Goal: Task Accomplishment & Management: Manage account settings

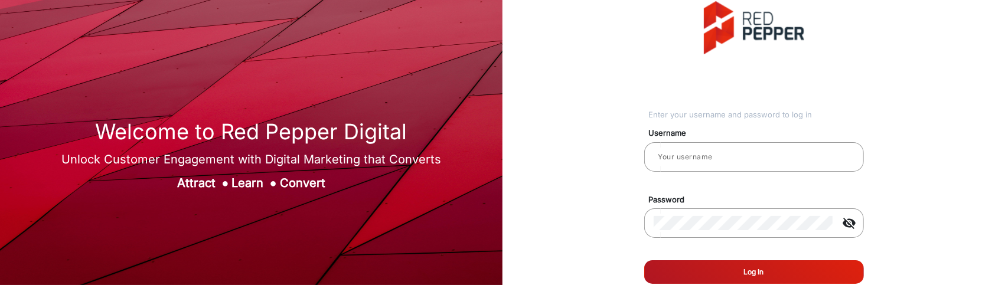
type input "[PERSON_NAME]"
click at [677, 267] on button "Log In" at bounding box center [754, 272] width 220 height 24
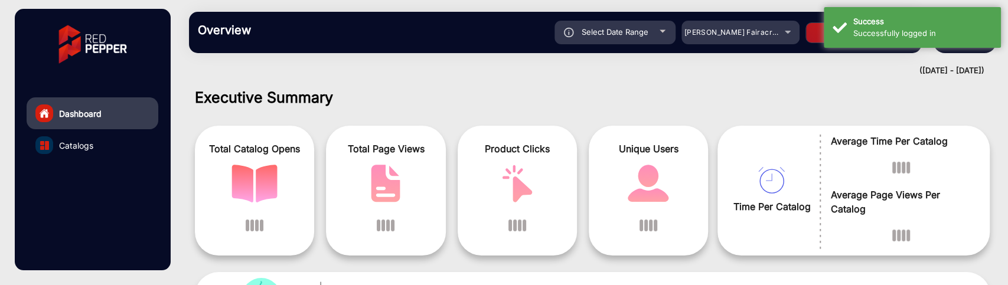
scroll to position [9, 0]
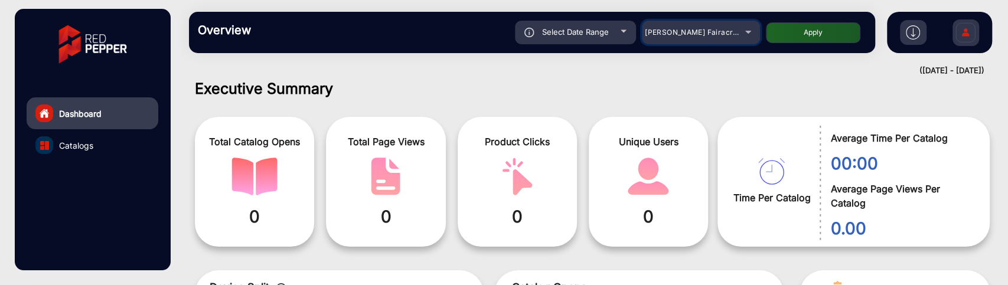
click at [731, 35] on span "Adams Fairacre Farms" at bounding box center [703, 32] width 117 height 9
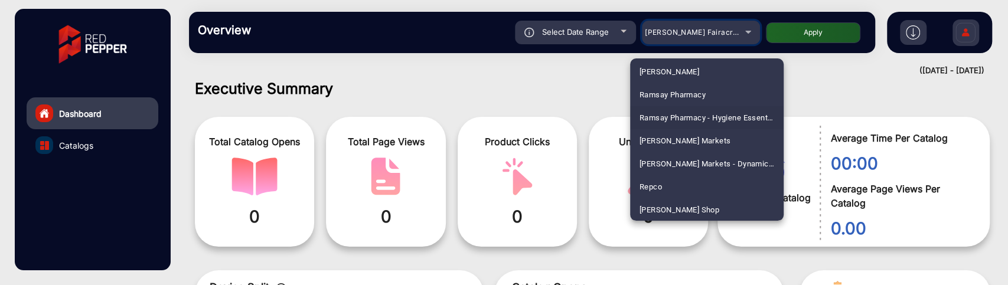
scroll to position [2859, 0]
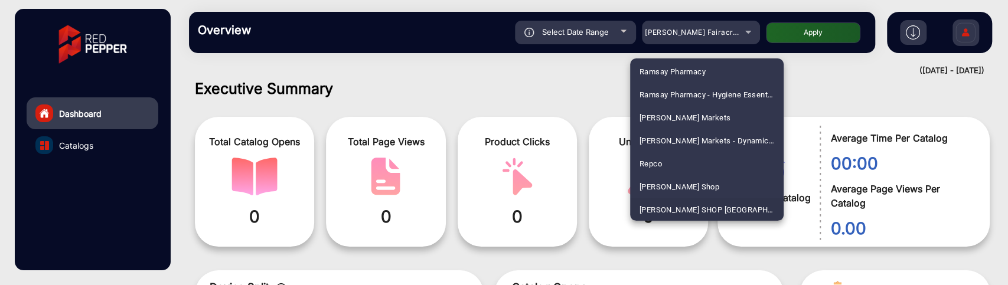
click at [678, 205] on span "SHAVER SHOP NZ" at bounding box center [706, 209] width 135 height 23
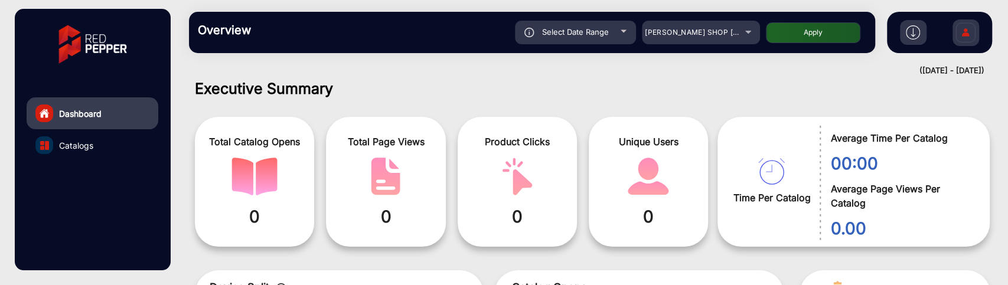
click at [805, 33] on button "Apply" at bounding box center [813, 32] width 94 height 21
type input "9/2/2025"
type input "9/8/2025"
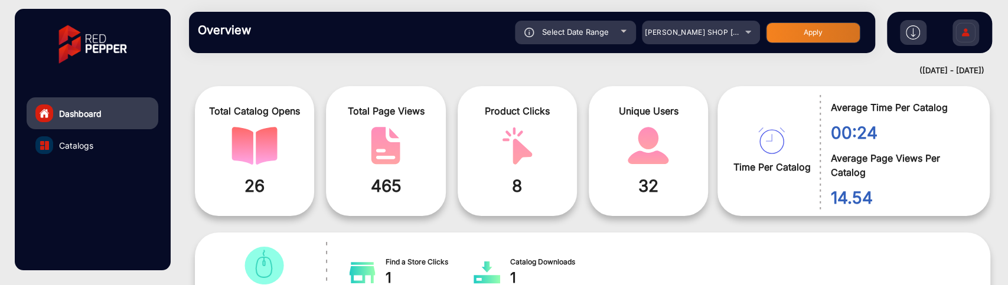
scroll to position [9, 0]
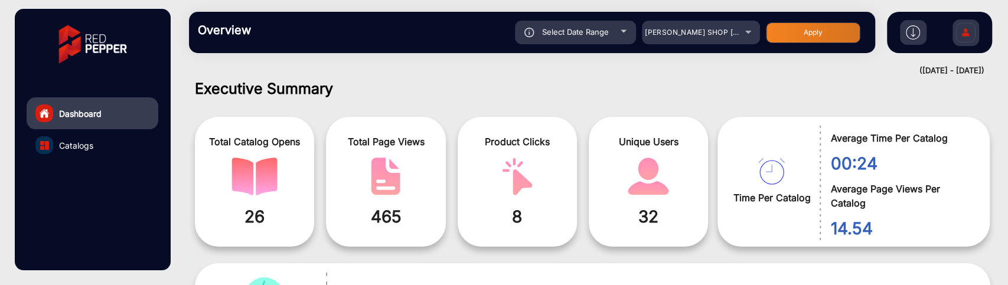
click at [605, 38] on div "Select Date Range" at bounding box center [575, 33] width 121 height 24
type input "9/2/2025"
type input "9/8/2025"
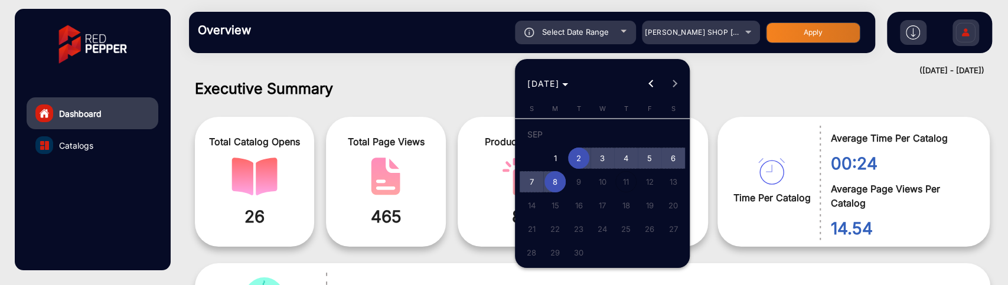
click at [562, 178] on span "8" at bounding box center [554, 181] width 21 height 21
type input "9/8/2025"
click at [562, 178] on span "8" at bounding box center [554, 181] width 21 height 21
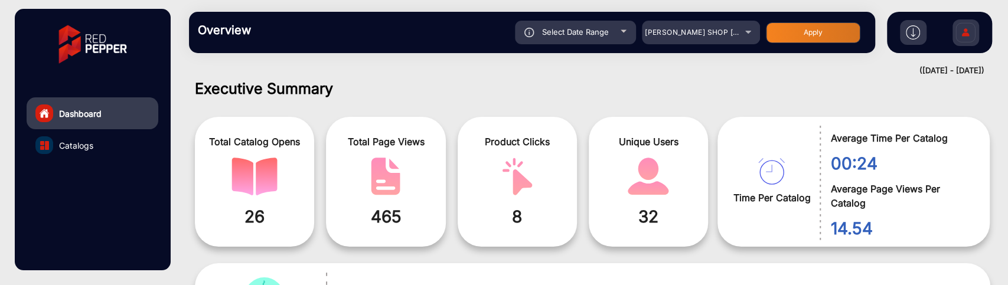
type input "9/8/2025"
click at [806, 30] on button "Apply" at bounding box center [813, 32] width 94 height 21
type input "9/8/2025"
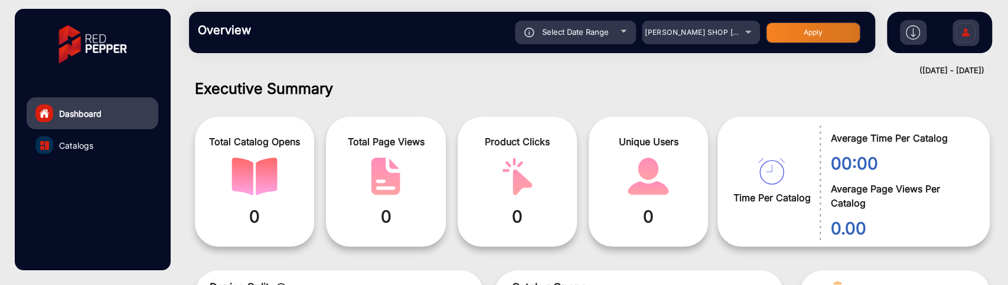
click at [627, 30] on div "Select Date Range" at bounding box center [575, 33] width 121 height 24
type input "9/8/2025"
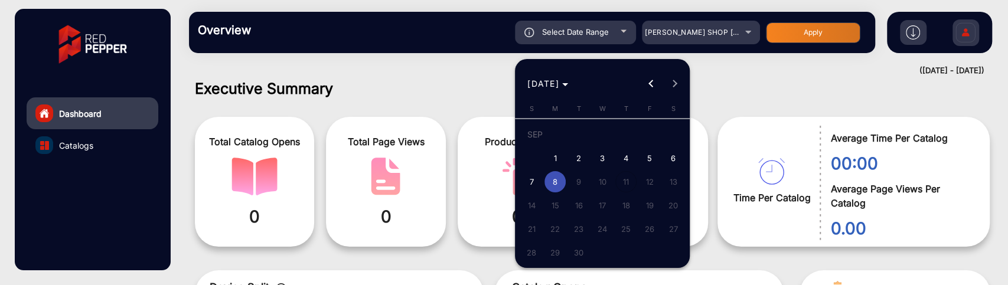
click at [527, 171] on span "7" at bounding box center [531, 181] width 21 height 21
type input "9/7/2025"
click at [527, 171] on span "7" at bounding box center [531, 181] width 21 height 21
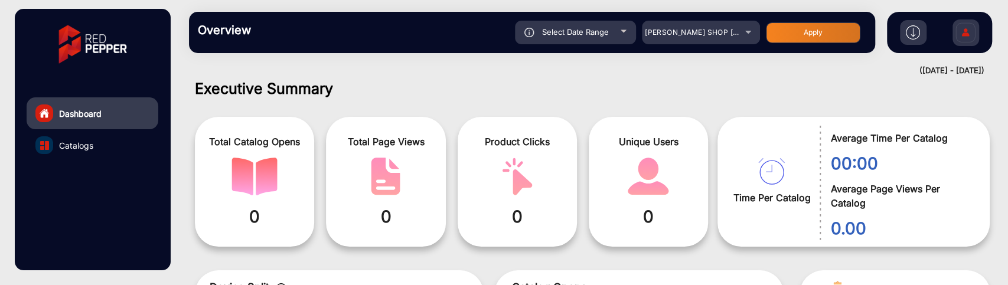
type input "9/7/2025"
click at [797, 30] on button "Apply" at bounding box center [813, 32] width 94 height 21
type input "9/7/2025"
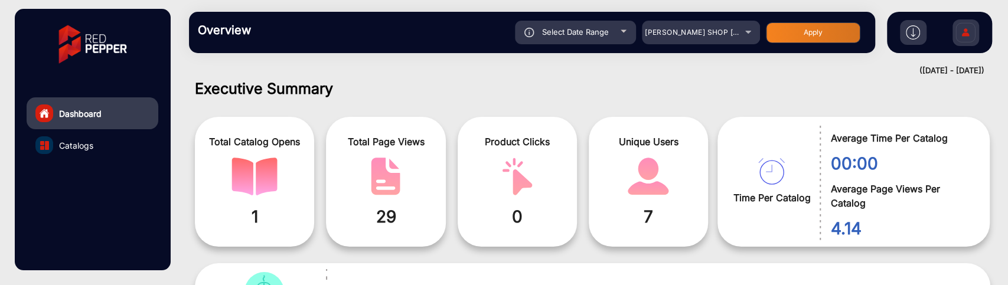
click at [98, 145] on link "Catalogs" at bounding box center [93, 145] width 132 height 32
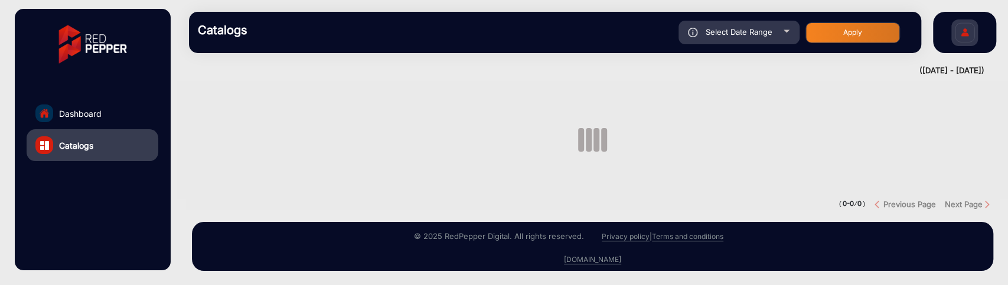
click at [81, 139] on span "Catalogs" at bounding box center [76, 145] width 34 height 12
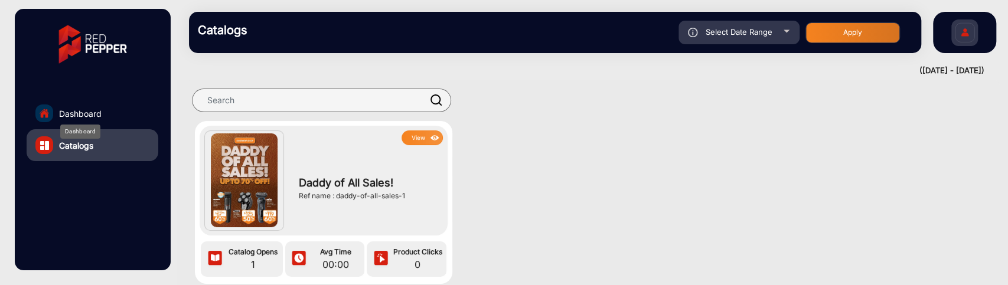
click at [96, 112] on span "Dashboard" at bounding box center [80, 113] width 43 height 12
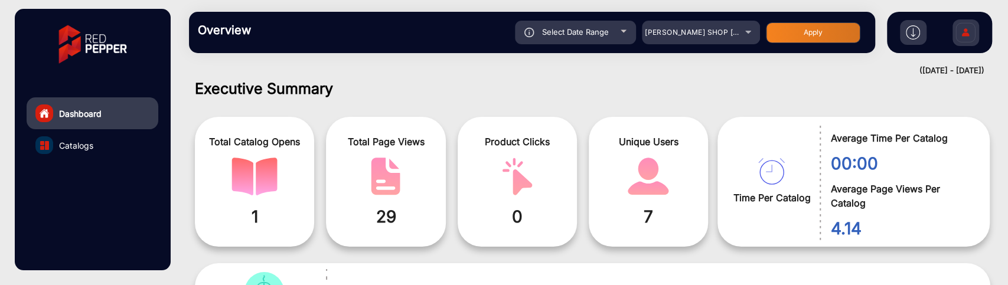
click at [599, 29] on span "Select Date Range" at bounding box center [575, 31] width 67 height 9
type input "9/7/2025"
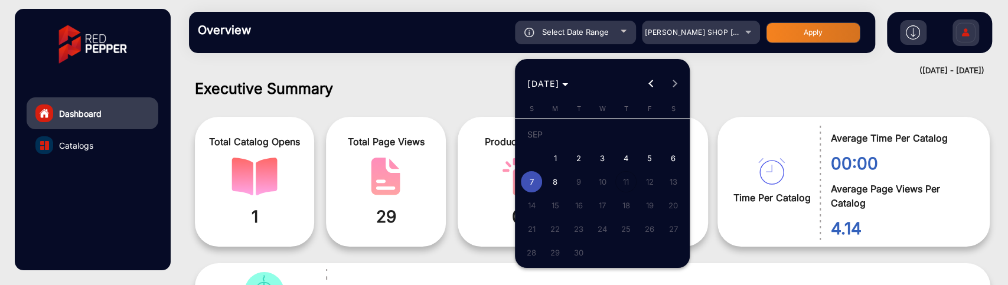
click at [787, 77] on div at bounding box center [504, 142] width 1008 height 285
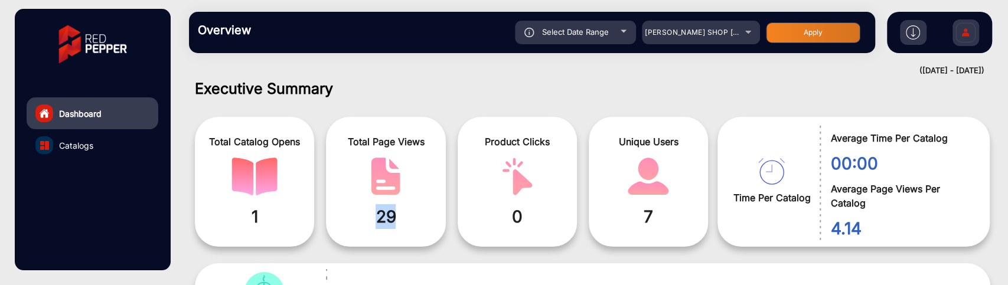
drag, startPoint x: 423, startPoint y: 214, endPoint x: 364, endPoint y: 218, distance: 59.8
click at [364, 218] on span "29" at bounding box center [386, 216] width 102 height 25
click at [640, 217] on span "7" at bounding box center [649, 216] width 102 height 25
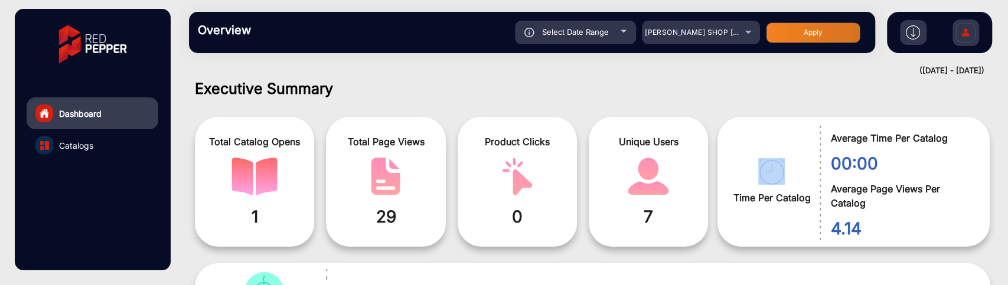
click at [640, 217] on span "7" at bounding box center [649, 216] width 102 height 25
click at [407, 222] on span "29" at bounding box center [386, 216] width 102 height 25
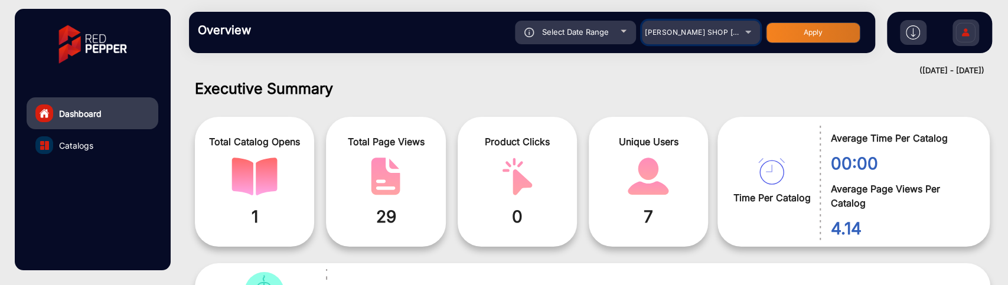
click at [723, 33] on span "SHAVER SHOP NZ" at bounding box center [726, 32] width 162 height 9
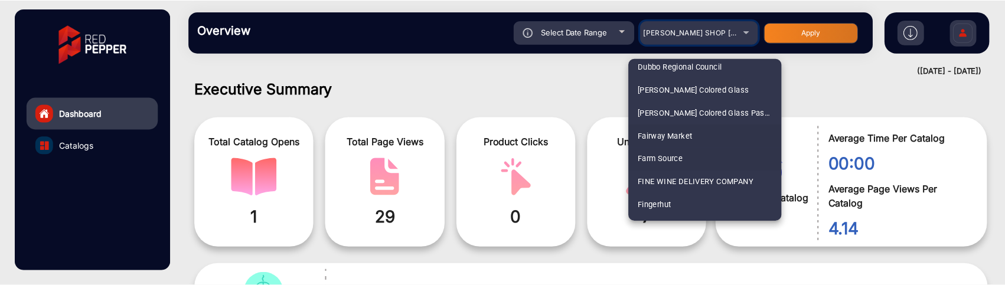
scroll to position [1386, 0]
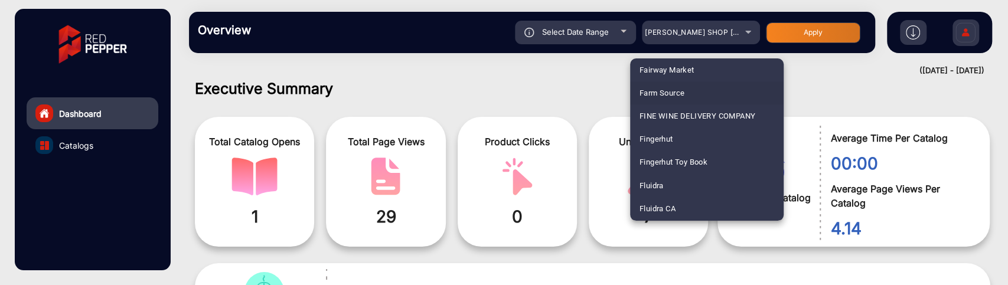
click at [823, 66] on div at bounding box center [504, 142] width 1008 height 285
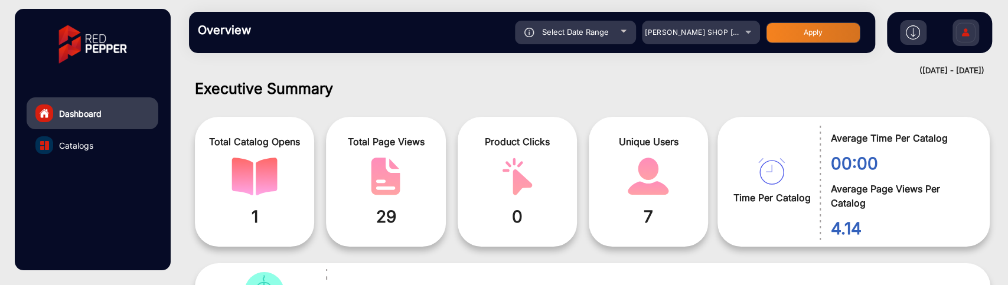
click at [961, 22] on img at bounding box center [965, 34] width 25 height 41
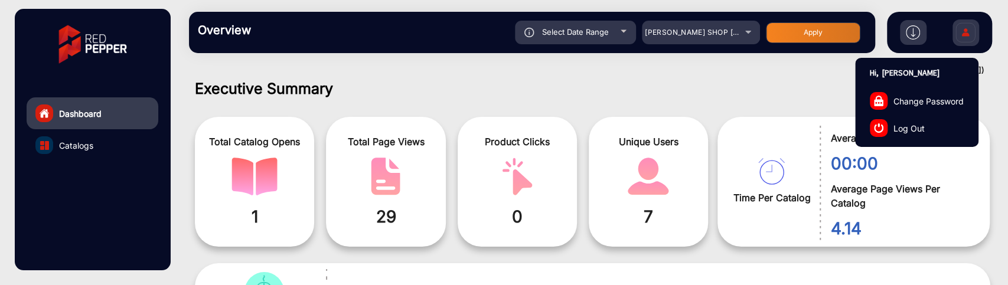
click at [883, 125] on img at bounding box center [878, 127] width 9 height 9
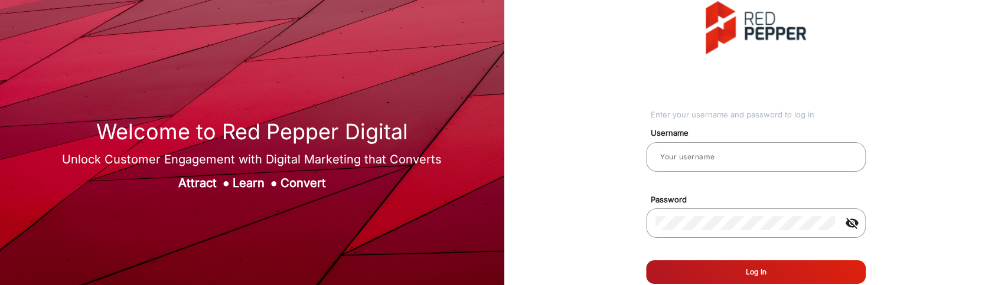
type input "saravanakumar"
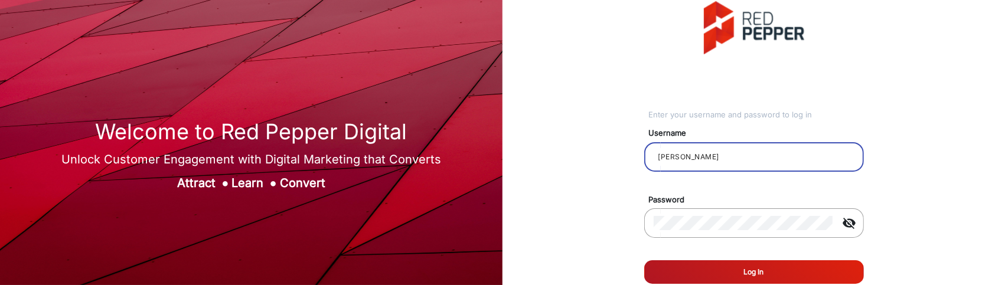
click at [680, 155] on input "saravanakumar" at bounding box center [754, 157] width 201 height 14
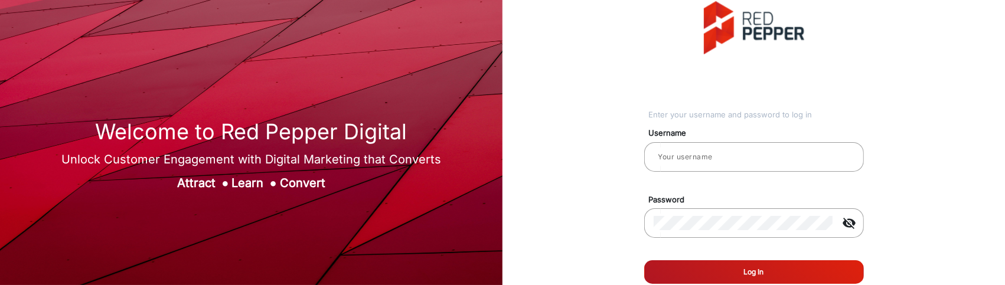
type input "[PERSON_NAME]"
click at [697, 263] on button "Log In" at bounding box center [754, 272] width 220 height 24
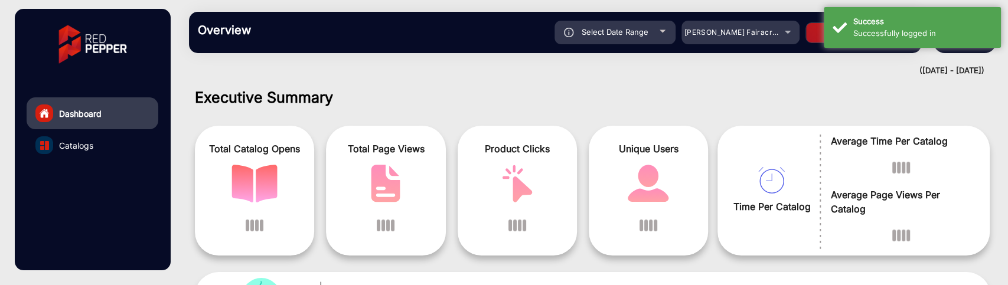
scroll to position [9, 0]
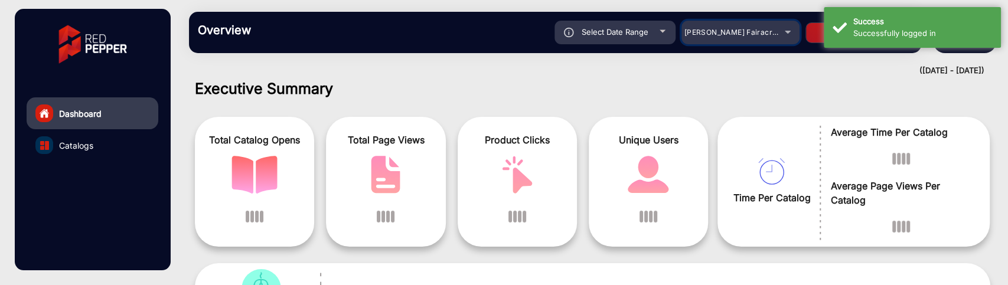
click at [745, 30] on span "[PERSON_NAME] Fairacre Farms" at bounding box center [742, 32] width 117 height 9
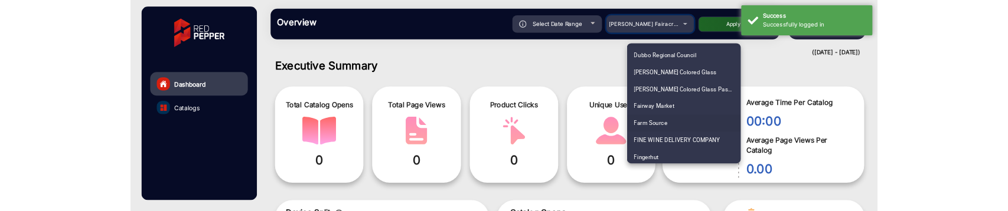
scroll to position [1336, 0]
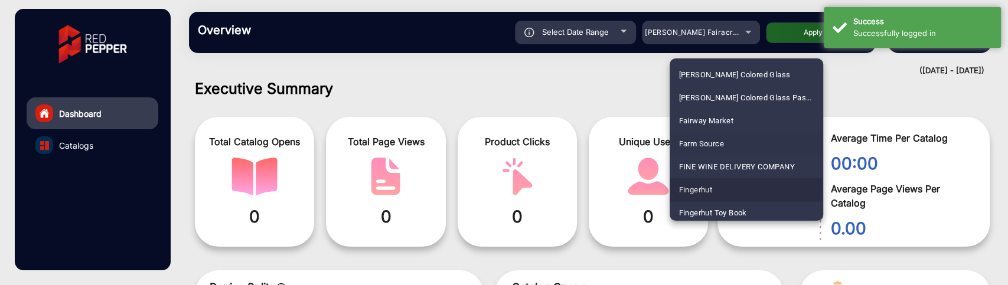
click at [710, 183] on span "Fingerhut" at bounding box center [696, 189] width 34 height 23
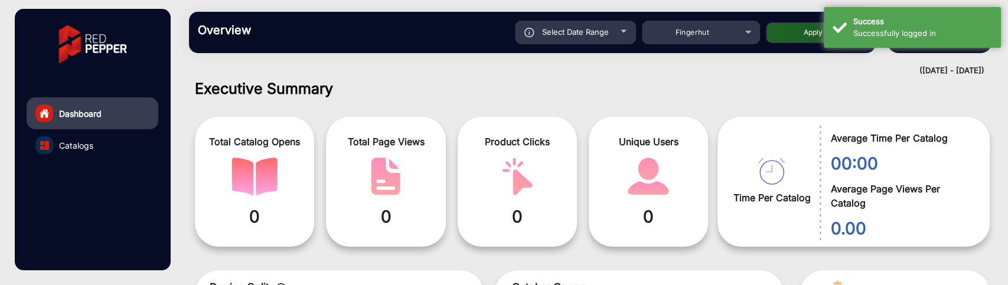
click at [810, 30] on button "Apply" at bounding box center [813, 32] width 94 height 21
type input "9/2/2025"
type input "9/8/2025"
click at [595, 35] on span "Select Date Range" at bounding box center [575, 31] width 67 height 9
type input "9/2/2025"
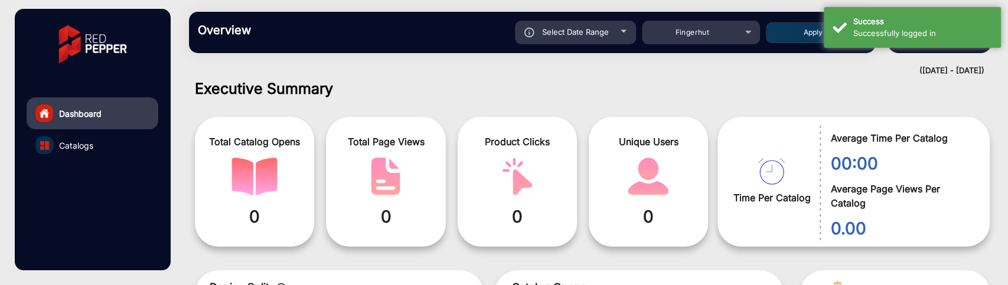
type input "9/8/2025"
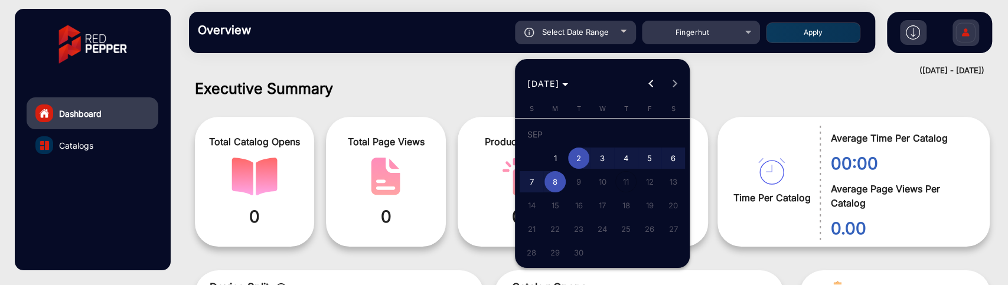
click at [540, 178] on span "7" at bounding box center [531, 181] width 21 height 21
type input "9/7/2025"
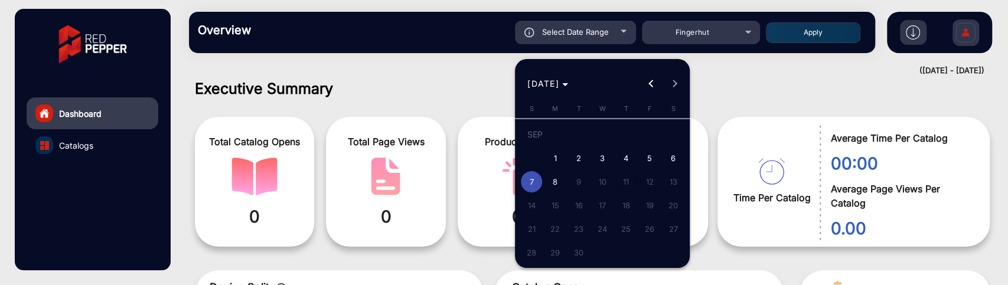
click at [540, 178] on span "7" at bounding box center [531, 181] width 21 height 21
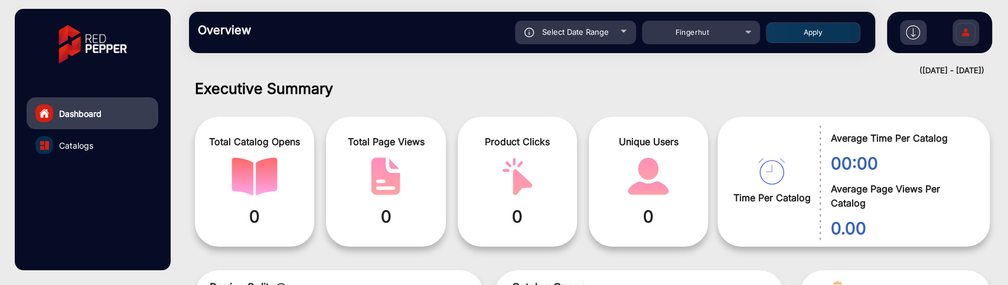
type input "9/7/2025"
click at [828, 30] on button "Apply" at bounding box center [813, 32] width 94 height 21
type input "9/7/2025"
click at [609, 31] on div "Select Date Range" at bounding box center [575, 33] width 121 height 24
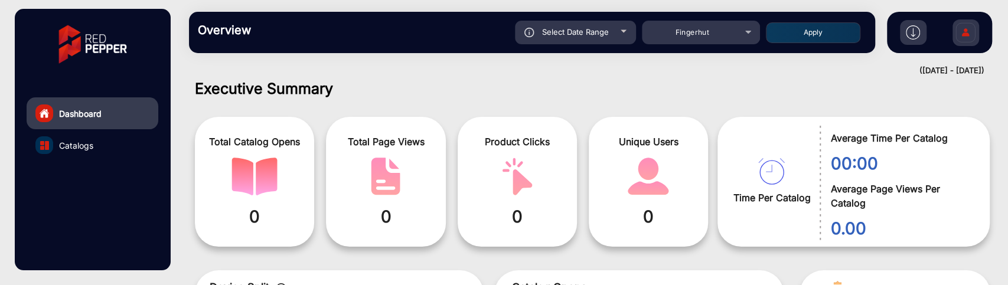
type input "9/7/2025"
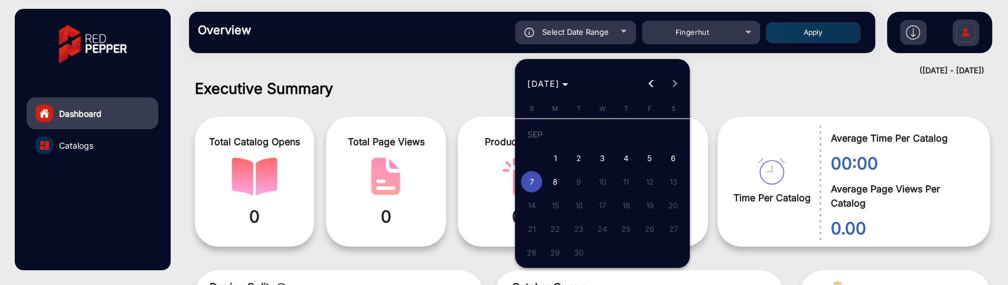
click at [559, 185] on span "8" at bounding box center [554, 181] width 21 height 21
type input "9/8/2025"
click at [559, 185] on span "8" at bounding box center [554, 181] width 21 height 21
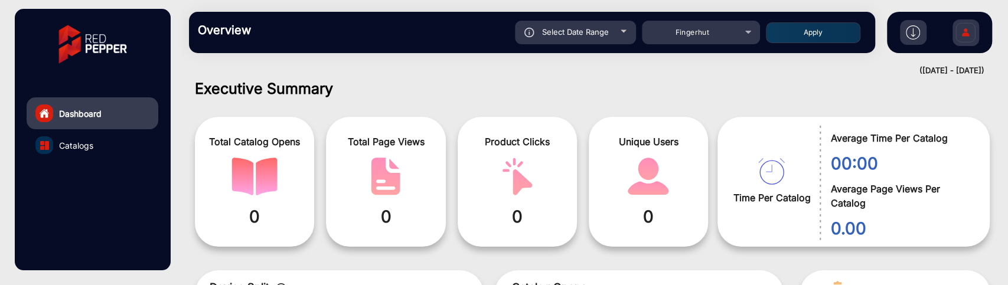
type input "9/8/2025"
click at [784, 33] on button "Apply" at bounding box center [813, 32] width 94 height 21
type input "9/8/2025"
click at [611, 29] on div "Select Date Range" at bounding box center [575, 33] width 121 height 24
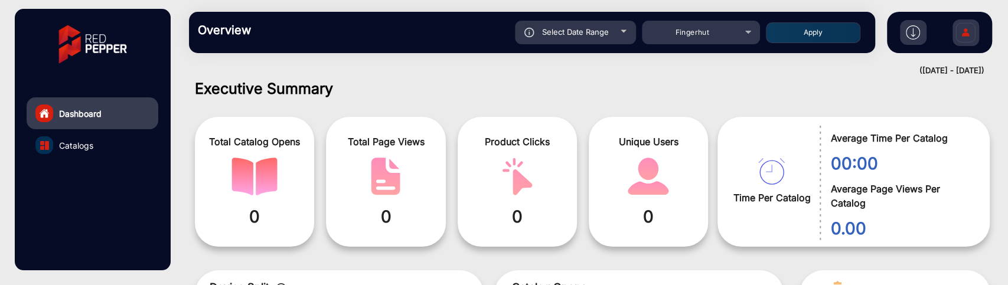
type input "9/8/2025"
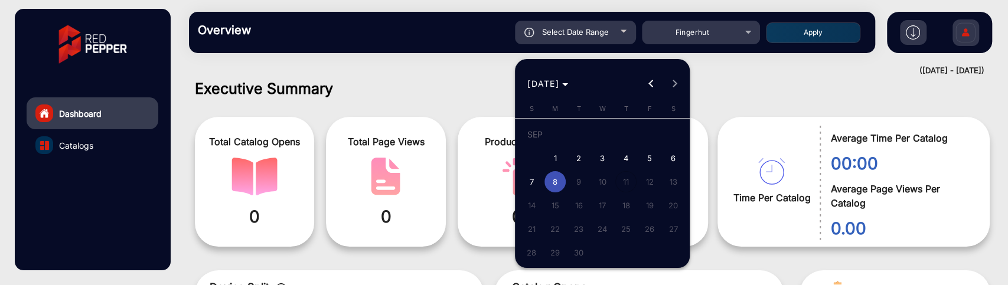
click at [529, 184] on span "7" at bounding box center [531, 181] width 21 height 21
type input "9/7/2025"
click at [529, 184] on span "7" at bounding box center [531, 181] width 21 height 21
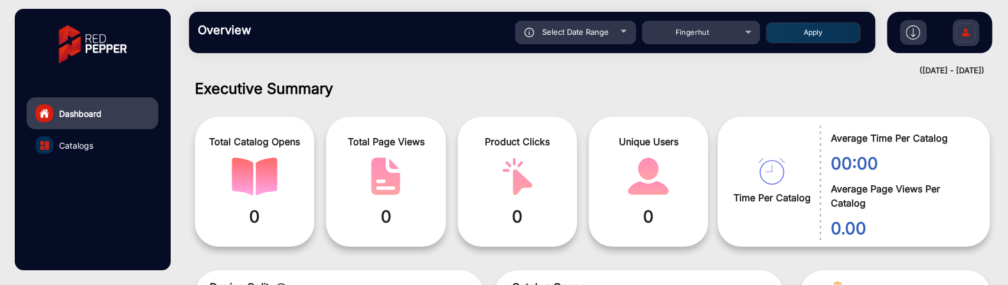
type input "9/7/2025"
click at [778, 27] on button "Apply" at bounding box center [813, 32] width 94 height 21
type input "9/7/2025"
click at [616, 28] on div "Select Date Range" at bounding box center [575, 33] width 121 height 24
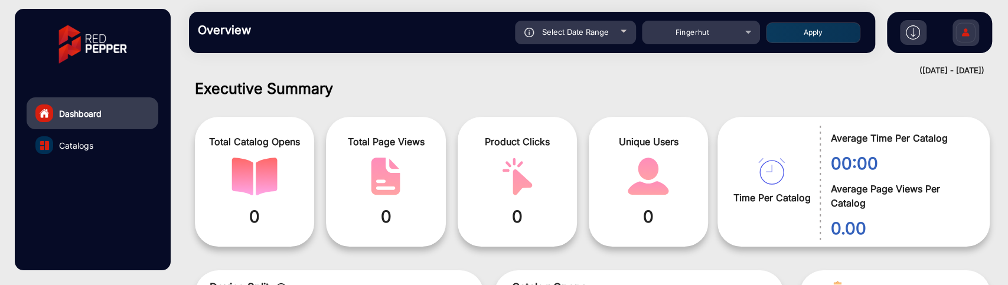
type input "9/7/2025"
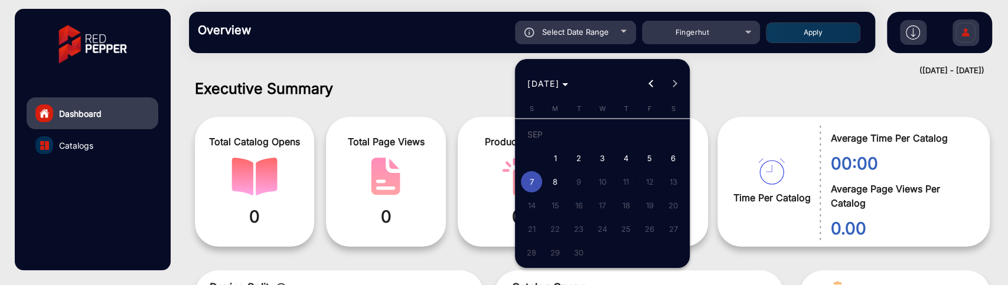
click at [553, 154] on span "1" at bounding box center [554, 158] width 21 height 21
type input "9/1/2025"
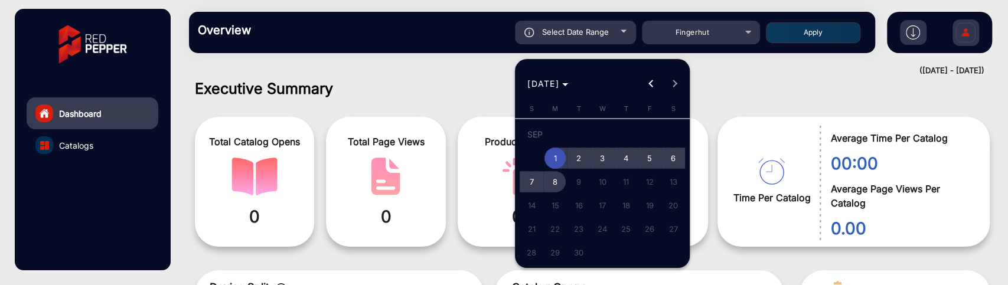
click at [564, 182] on span "8" at bounding box center [554, 181] width 21 height 21
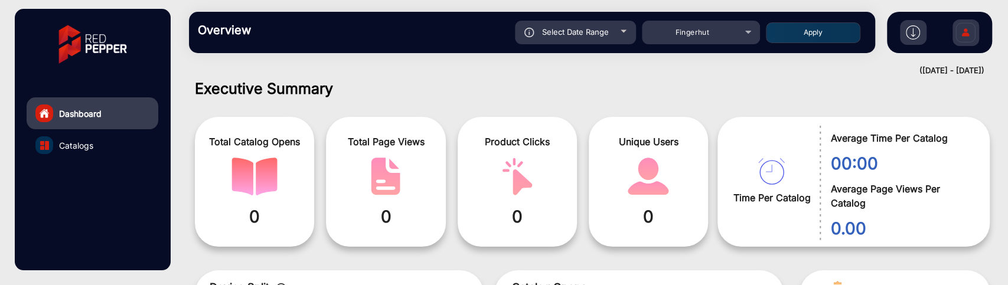
type input "9/8/2025"
click at [827, 32] on button "Apply" at bounding box center [813, 32] width 94 height 21
type input "9/1/2025"
type input "9/8/2025"
click at [100, 158] on link "Catalogs" at bounding box center [93, 145] width 132 height 32
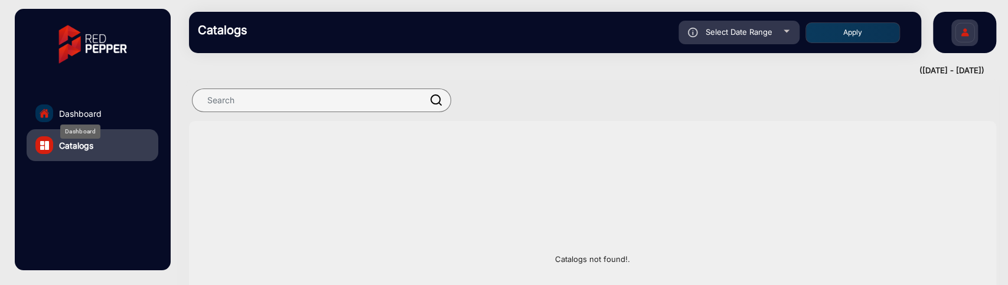
click at [100, 115] on span "Dashboard" at bounding box center [80, 113] width 43 height 12
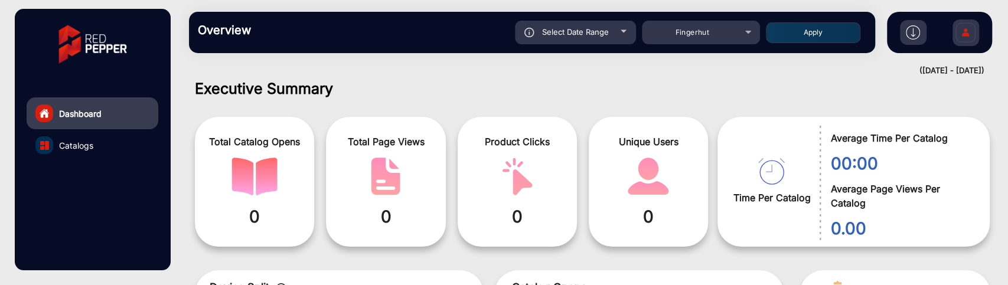
click at [580, 41] on div "Select Date Range" at bounding box center [575, 33] width 121 height 24
type input "9/1/2025"
type input "9/8/2025"
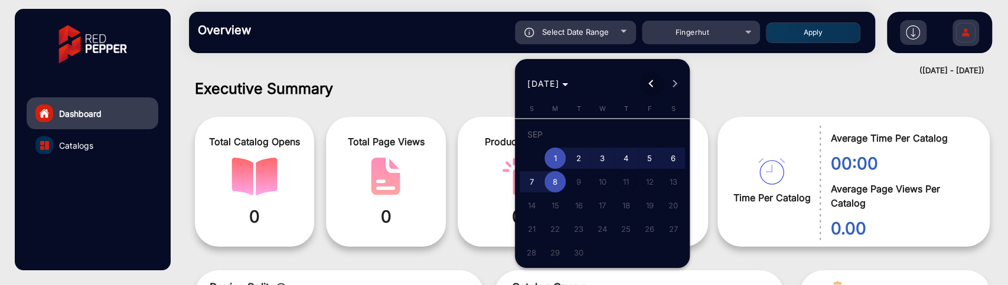
click at [642, 85] on span "Previous month" at bounding box center [651, 84] width 24 height 24
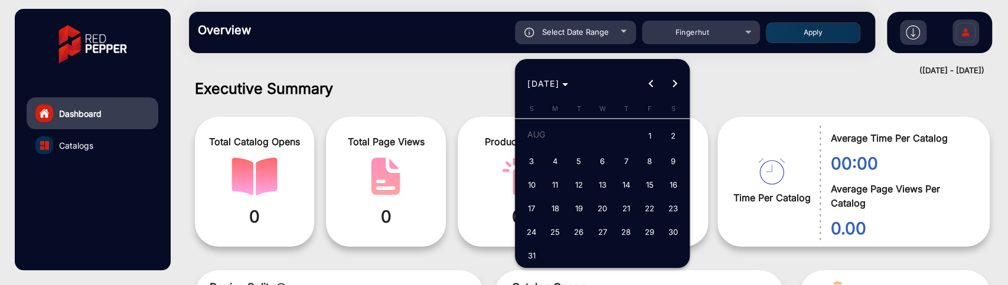
click at [642, 126] on span "1" at bounding box center [649, 137] width 21 height 24
type input "8/1/2025"
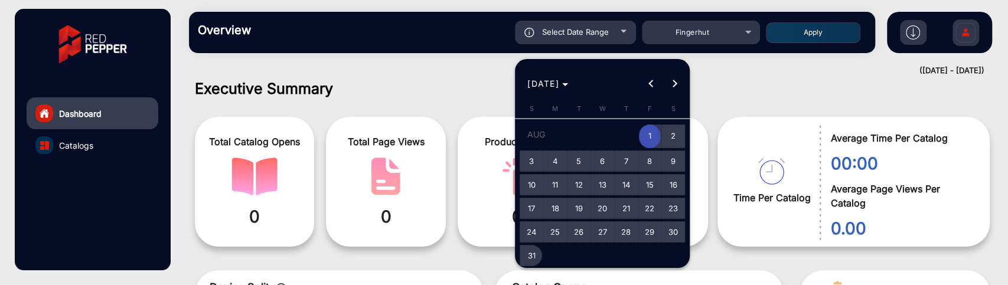
click at [531, 255] on span "31" at bounding box center [531, 255] width 21 height 21
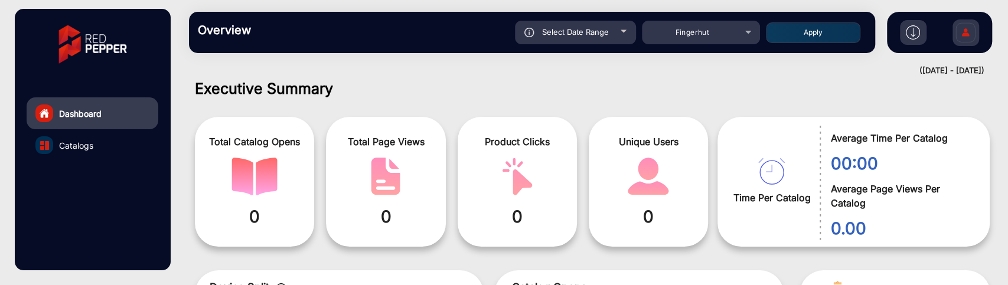
type input "8/31/2025"
click at [801, 43] on div "Select Date Range 8/1/2025 8/1/2025 – 8/31/2025 End date Fingerhut Apply" at bounding box center [566, 33] width 602 height 24
click at [804, 36] on button "Apply" at bounding box center [813, 32] width 94 height 21
type input "8/1/2025"
type input "8/31/2025"
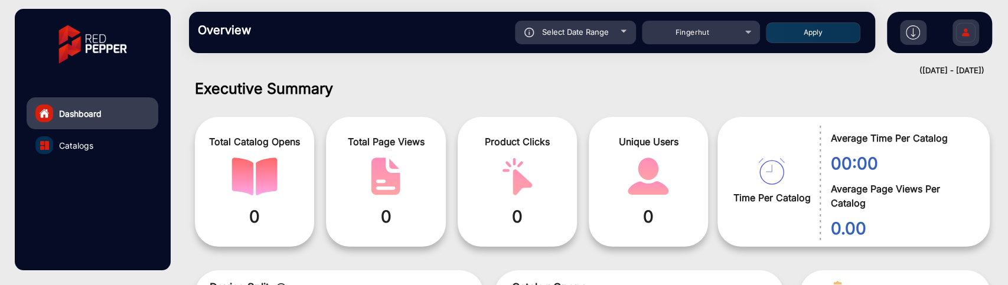
click at [616, 42] on div "Select Date Range" at bounding box center [575, 33] width 121 height 24
type input "8/1/2025"
type input "8/31/2025"
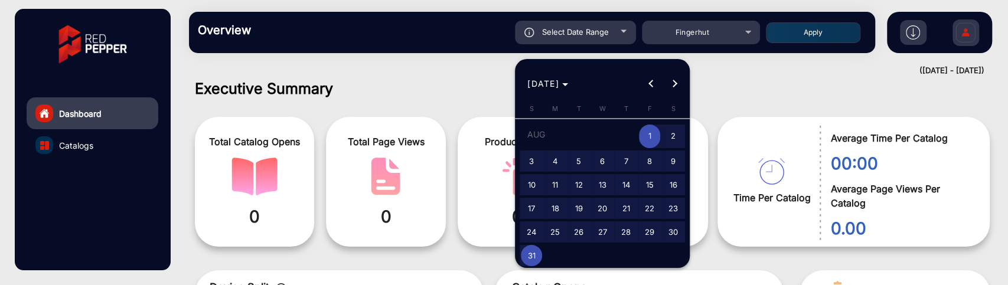
click at [658, 141] on span "1" at bounding box center [649, 137] width 21 height 24
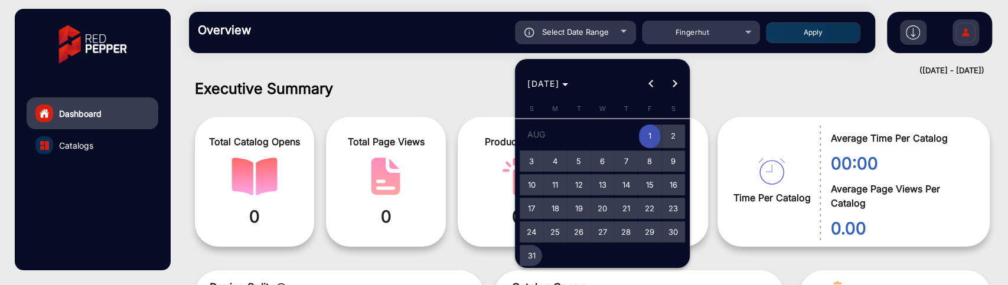
click at [526, 265] on button "31" at bounding box center [532, 256] width 24 height 24
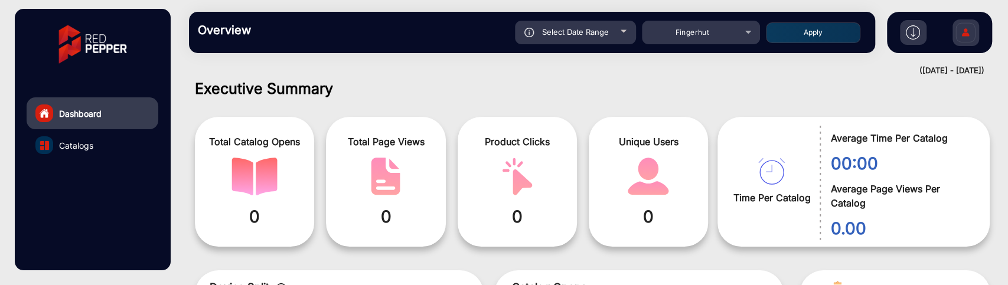
type input "8/31/2025"
click at [792, 34] on button "Apply" at bounding box center [813, 32] width 94 height 21
type input "8/1/2025"
type input "8/31/2025"
click at [638, 32] on div "Select Date Range 8/1/2025 8/1/2025 – 8/31/2025 8/31/2025 Fingerhut Apply" at bounding box center [566, 33] width 602 height 24
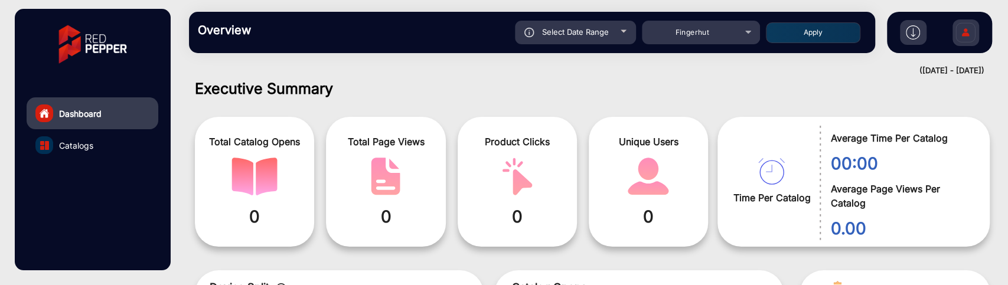
click at [618, 32] on div "Select Date Range" at bounding box center [575, 33] width 121 height 24
type input "8/1/2025"
type input "8/31/2025"
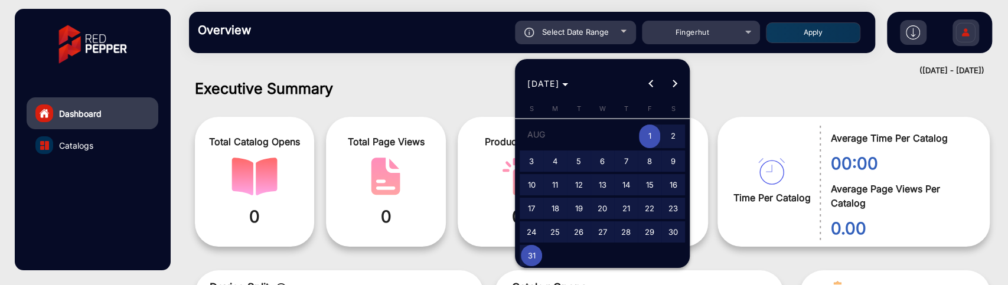
click at [661, 130] on button "2" at bounding box center [673, 136] width 24 height 27
type input "8/2/2025"
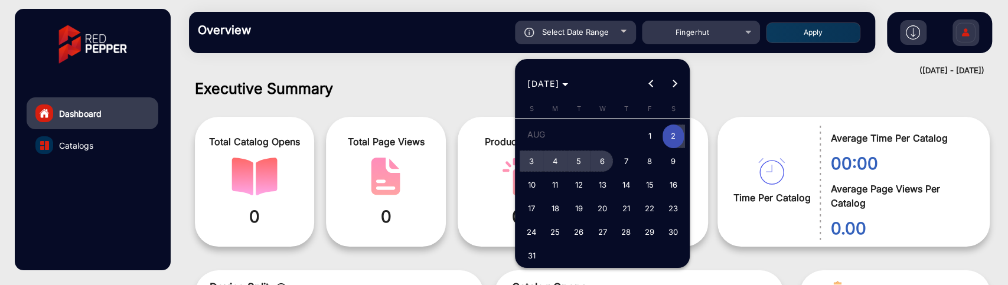
click at [604, 159] on span "6" at bounding box center [602, 161] width 21 height 21
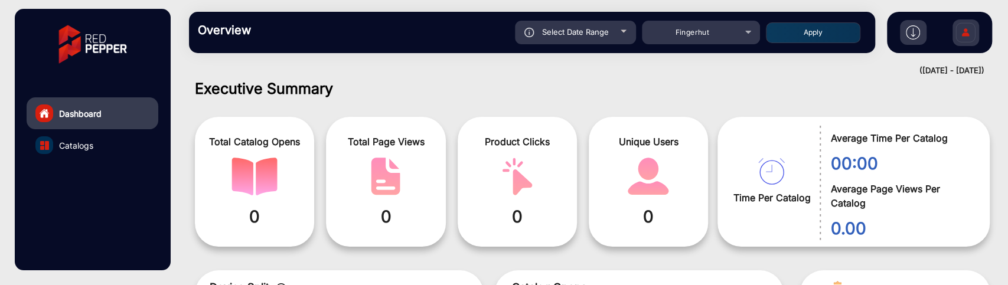
type input "8/6/2025"
click at [795, 34] on button "Apply" at bounding box center [813, 32] width 94 height 21
type input "8/2/2025"
type input "8/6/2025"
click at [606, 37] on div "Select Date Range" at bounding box center [575, 33] width 121 height 24
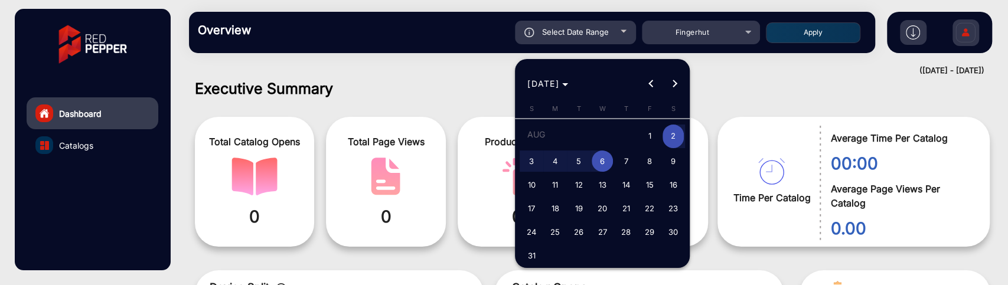
type input "8/2/2025"
type input "8/6/2025"
click at [855, 76] on div at bounding box center [504, 142] width 1008 height 285
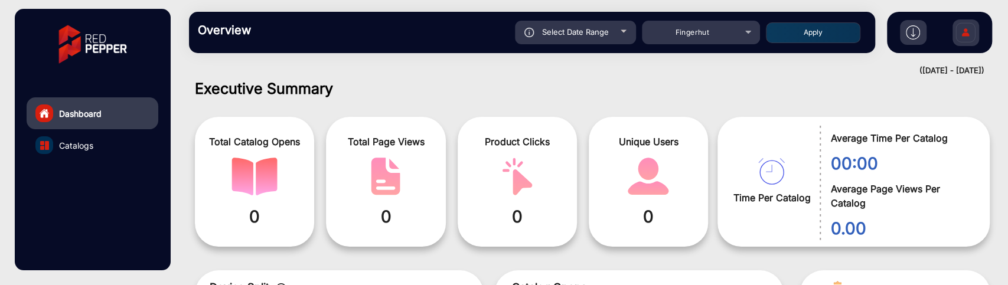
click at [576, 42] on div "Select Date Range" at bounding box center [575, 33] width 121 height 24
type input "8/2/2025"
type input "8/6/2025"
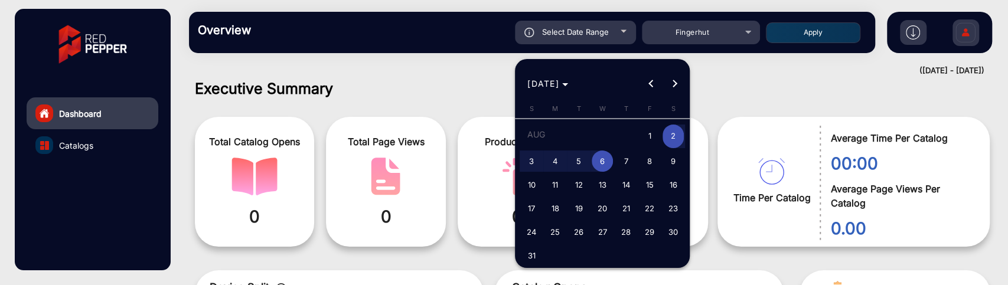
click at [438, 71] on div at bounding box center [504, 142] width 1008 height 285
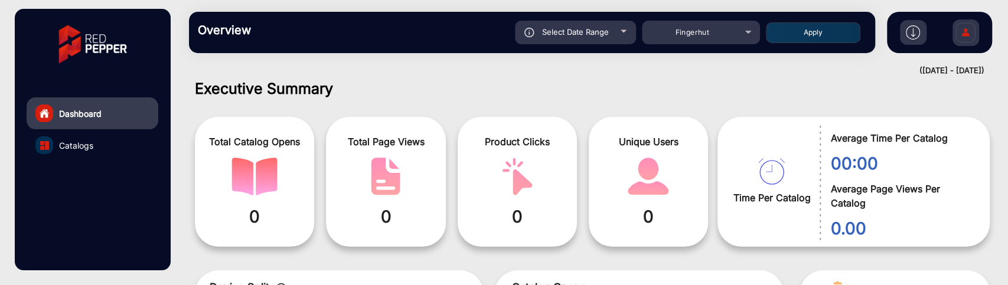
click at [115, 141] on link "Catalogs" at bounding box center [93, 145] width 132 height 32
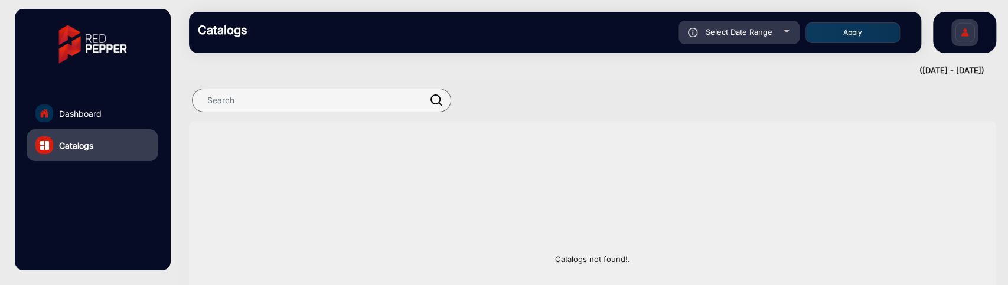
click at [132, 120] on link "Dashboard" at bounding box center [93, 113] width 132 height 32
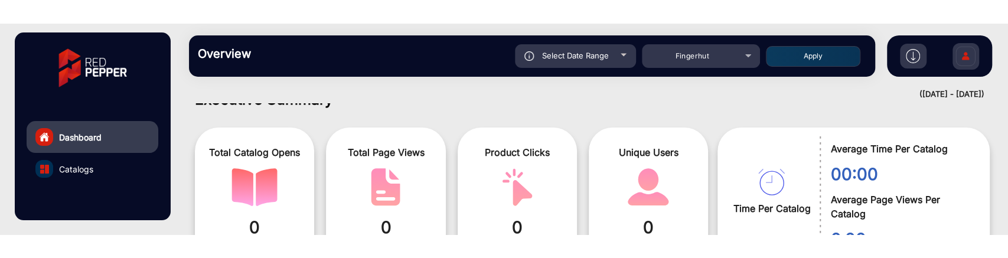
scroll to position [9, 0]
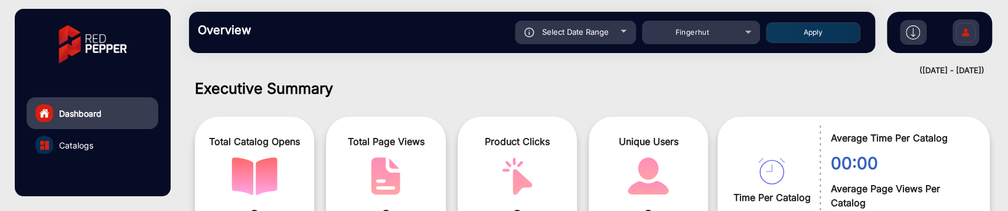
click at [626, 37] on div "Select Date Range" at bounding box center [575, 33] width 121 height 24
type input "8/2/2025"
type input "8/6/2025"
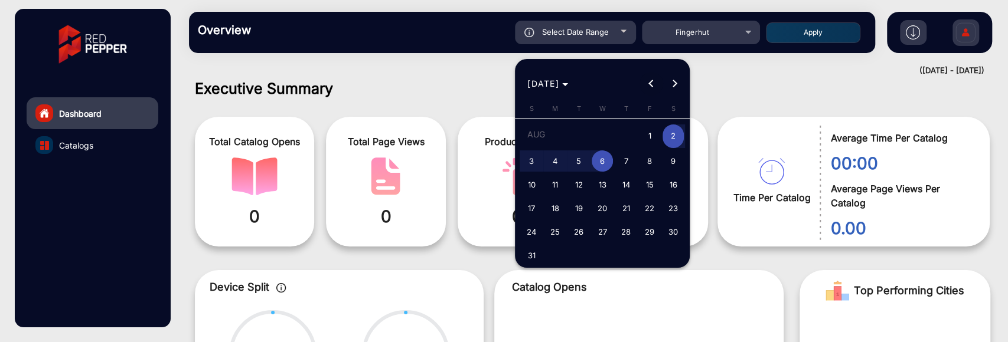
click at [652, 81] on button "Previous month" at bounding box center [651, 84] width 24 height 24
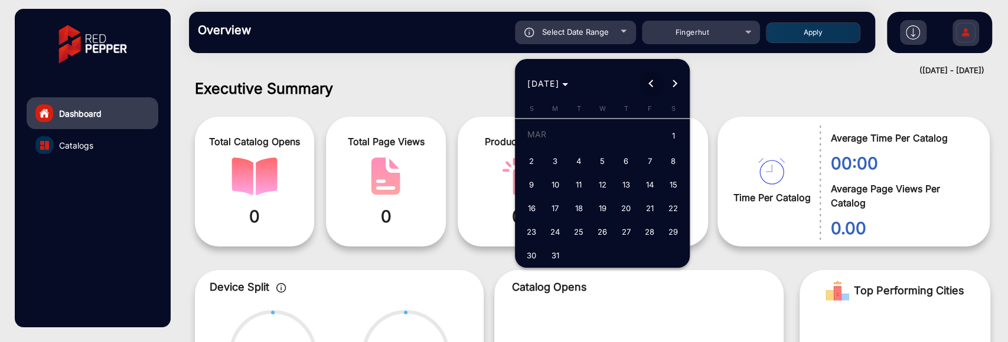
click at [652, 81] on button "Previous month" at bounding box center [651, 84] width 24 height 24
click at [602, 131] on span "1" at bounding box center [602, 137] width 21 height 24
type input "1/1/2025"
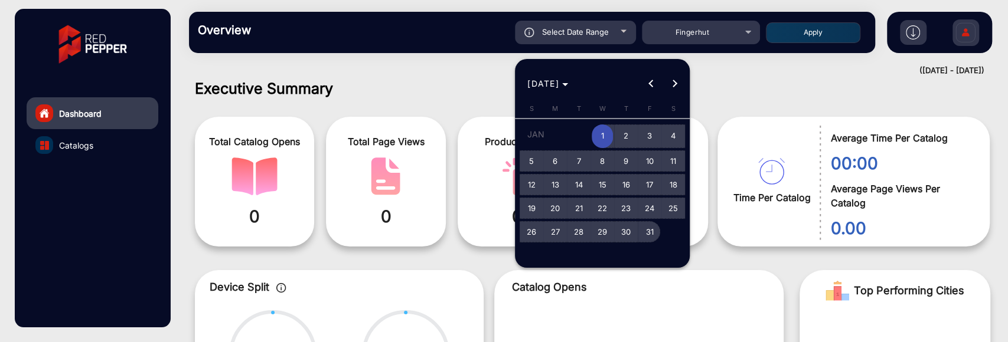
click at [645, 223] on span "31" at bounding box center [649, 231] width 21 height 21
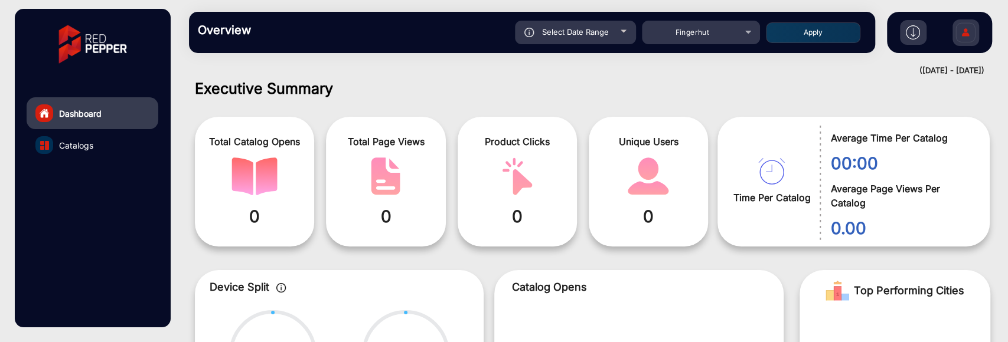
type input "1/31/2025"
click at [800, 32] on button "Apply" at bounding box center [813, 32] width 94 height 21
type input "1/1/2025"
type input "1/31/2025"
click at [571, 24] on div "Select Date Range" at bounding box center [575, 33] width 121 height 24
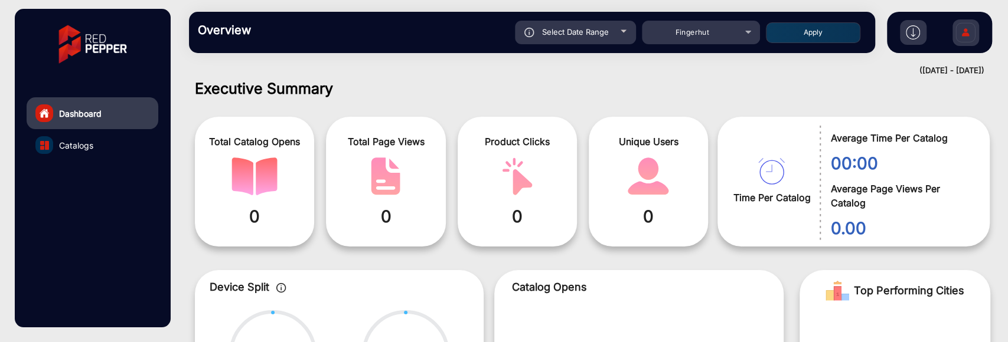
type input "1/1/2025"
type input "1/31/2025"
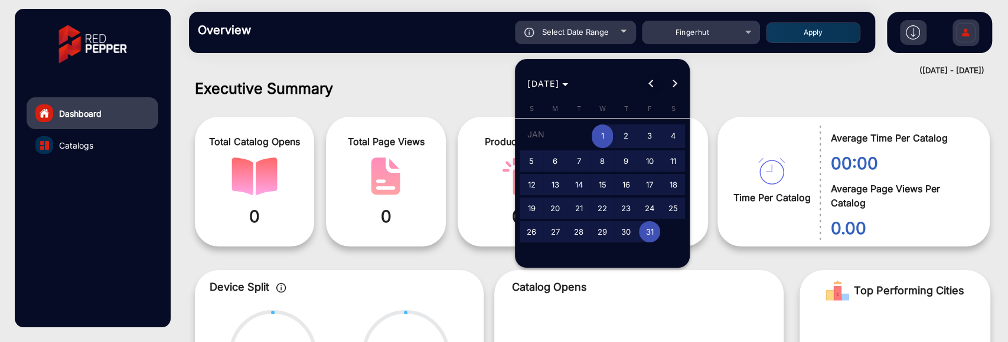
click at [645, 78] on span "Previous month" at bounding box center [651, 84] width 24 height 24
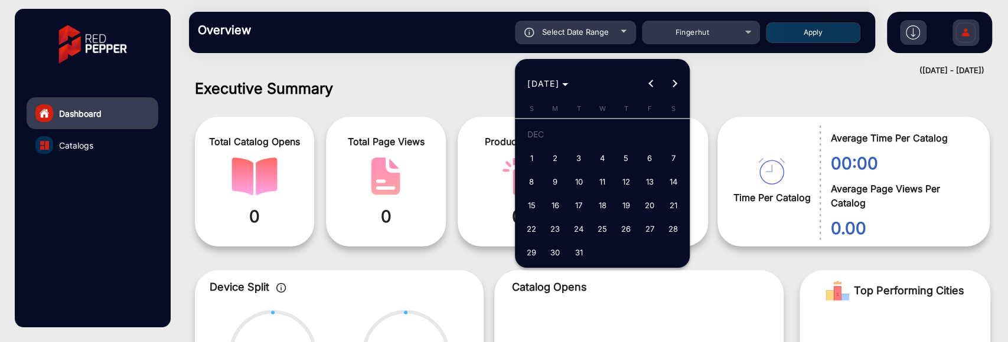
click at [524, 167] on button "1" at bounding box center [532, 158] width 24 height 24
type input "12/1/2024"
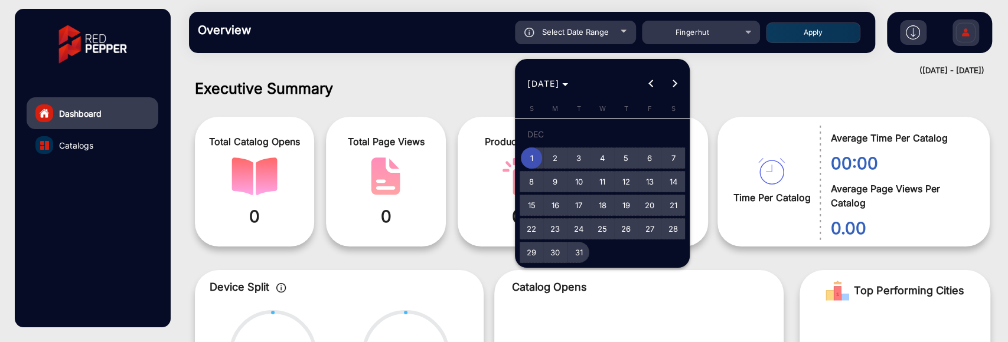
click at [568, 242] on button "31" at bounding box center [579, 253] width 24 height 24
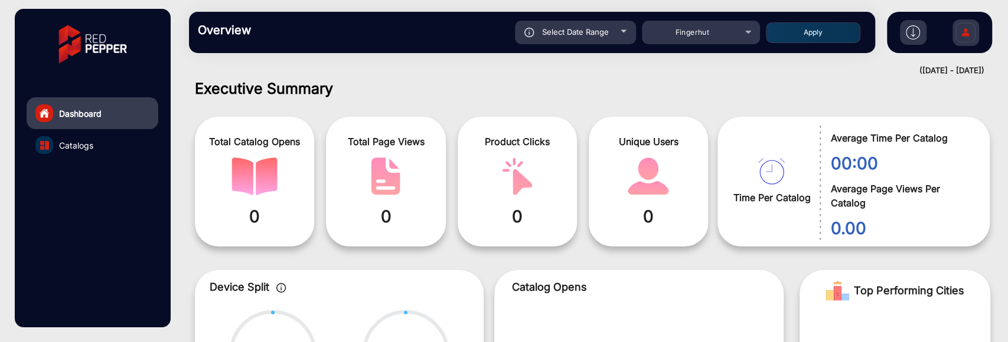
type input "12/31/2024"
click at [792, 26] on button "Apply" at bounding box center [813, 32] width 94 height 21
type input "12/1/2024"
type input "12/31/2024"
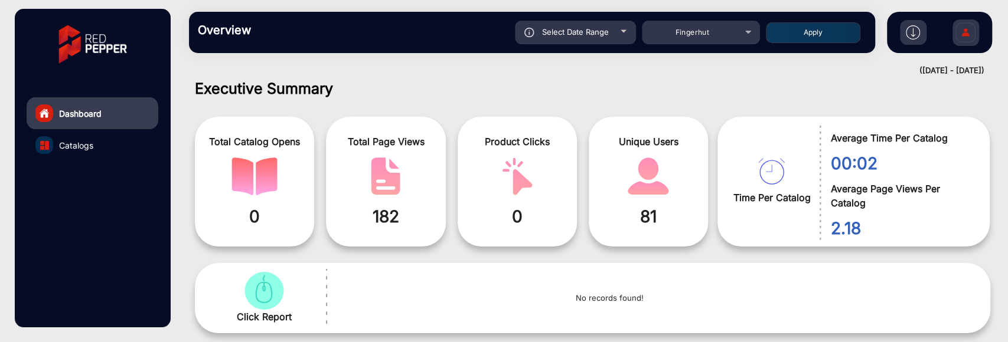
click at [616, 38] on div "Select Date Range" at bounding box center [575, 33] width 121 height 24
type input "12/1/2024"
type input "12/31/2024"
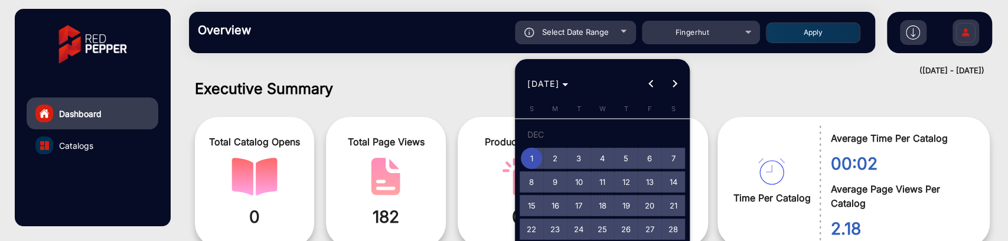
click at [544, 155] on span "2" at bounding box center [554, 158] width 21 height 21
type input "12/2/2024"
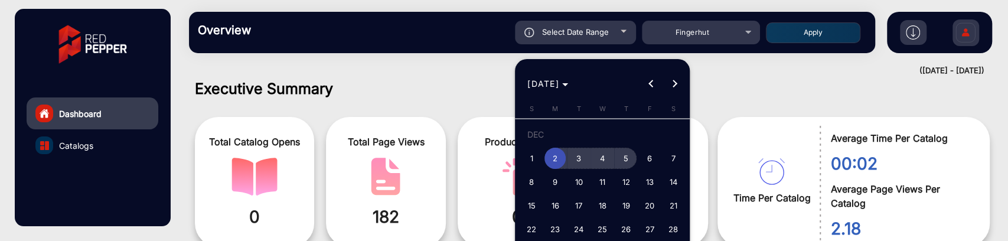
click at [629, 151] on span "5" at bounding box center [625, 158] width 21 height 21
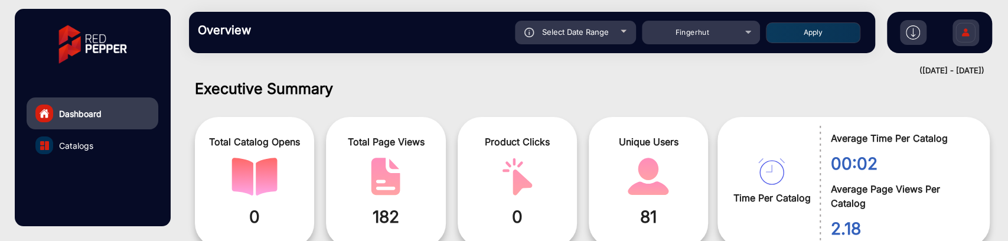
type input "12/5/2024"
click at [791, 41] on button "Apply" at bounding box center [813, 32] width 94 height 21
type input "12/2/2024"
type input "12/5/2024"
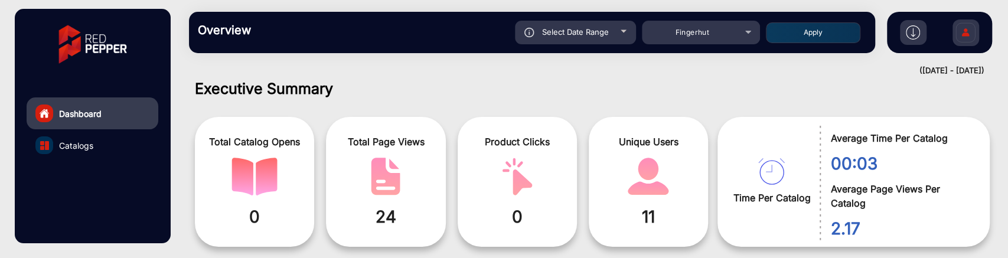
click at [612, 34] on div "Select Date Range" at bounding box center [575, 33] width 121 height 24
type input "12/2/2024"
type input "12/5/2024"
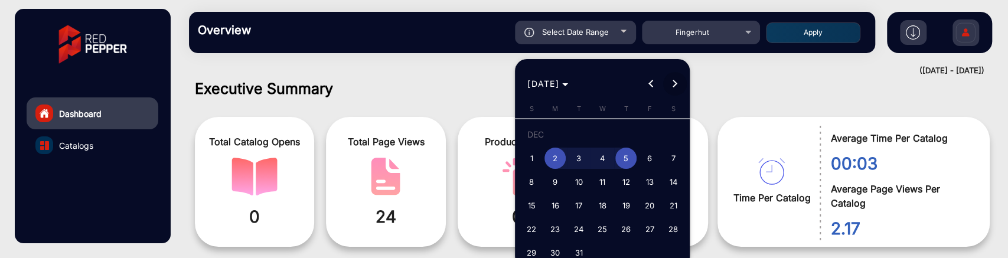
click at [670, 91] on span "Next month" at bounding box center [675, 84] width 24 height 24
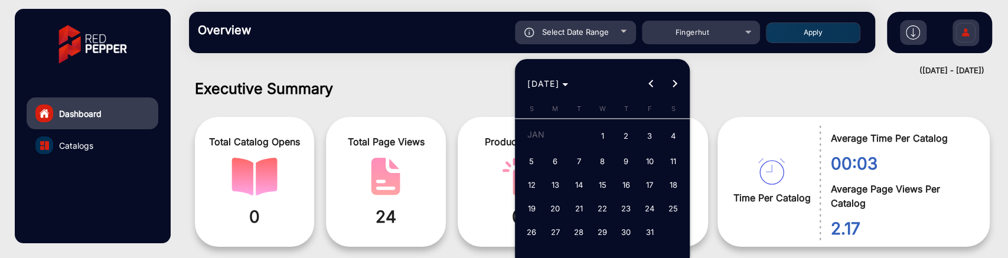
click at [603, 135] on span "1" at bounding box center [602, 137] width 21 height 24
type input "1/1/2025"
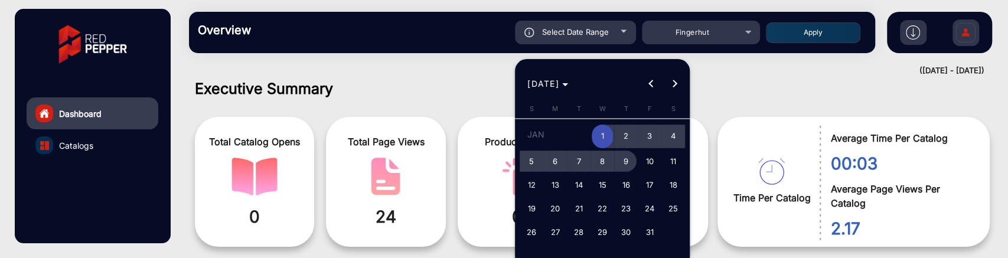
click at [624, 163] on span "9" at bounding box center [625, 161] width 21 height 21
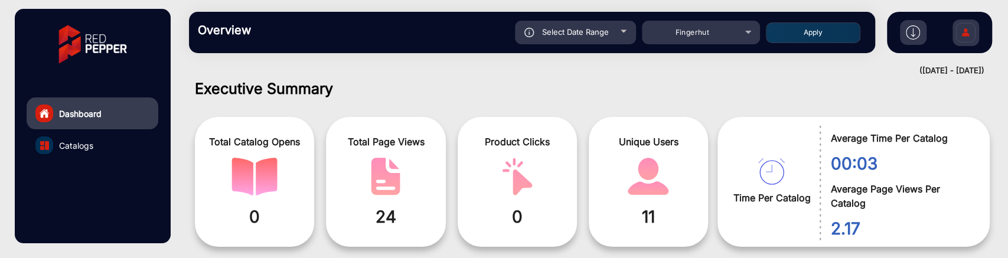
type input "1/9/2025"
click at [815, 30] on button "Apply" at bounding box center [813, 32] width 94 height 21
type input "1/1/2025"
type input "1/9/2025"
click at [735, 37] on div "Fingerhut" at bounding box center [692, 32] width 94 height 14
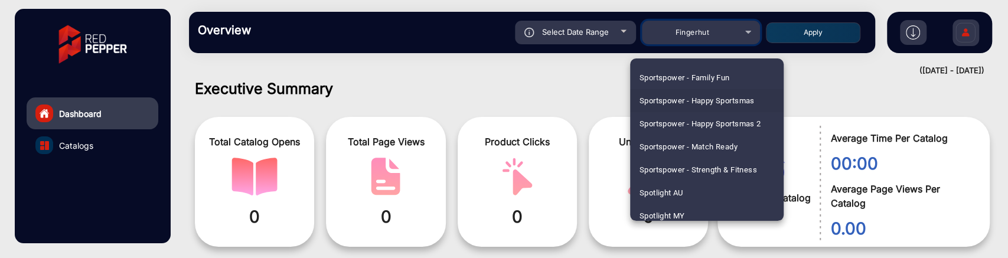
scroll to position [3128, 0]
click at [689, 213] on mat-option "Spotlight NZ" at bounding box center [707, 216] width 154 height 23
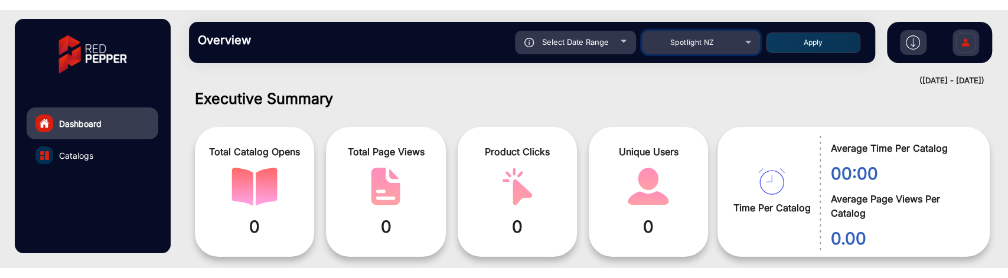
scroll to position [0, 0]
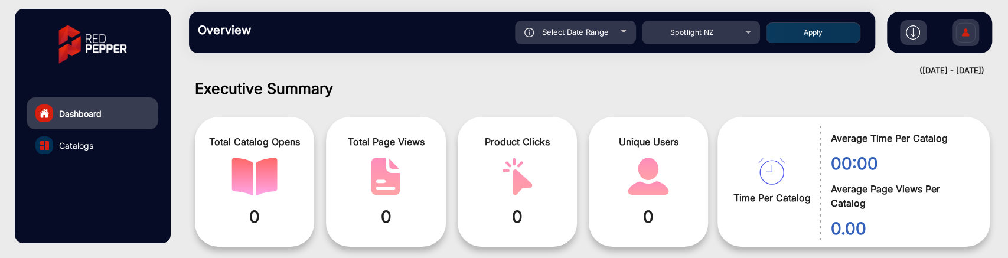
click at [837, 40] on button "Apply" at bounding box center [813, 32] width 94 height 21
type input "1/1/2025"
type input "1/9/2025"
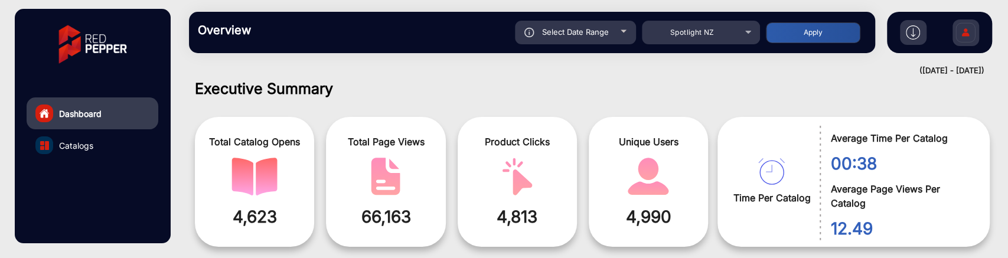
click at [565, 27] on span "Select Date Range" at bounding box center [575, 31] width 67 height 9
type input "1/1/2025"
type input "1/9/2025"
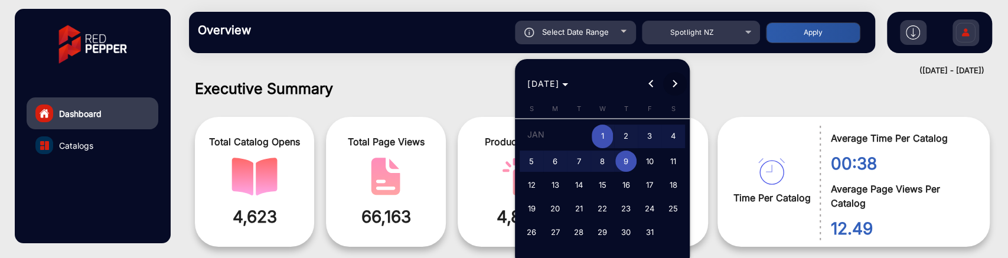
click at [664, 79] on span "Next month" at bounding box center [675, 84] width 24 height 24
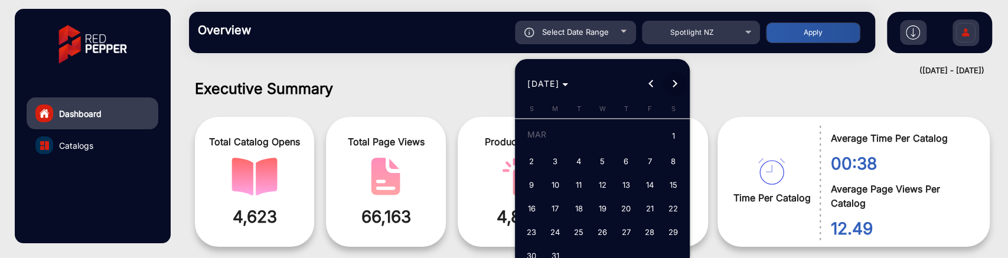
click at [664, 79] on span "Next month" at bounding box center [675, 84] width 24 height 24
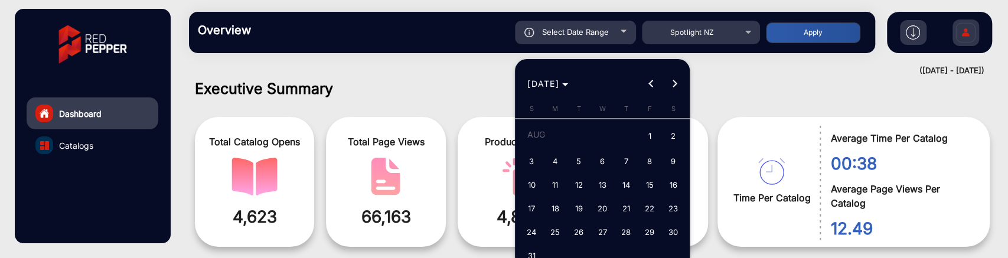
click at [644, 139] on span "1" at bounding box center [649, 137] width 21 height 24
type input "8/1/2025"
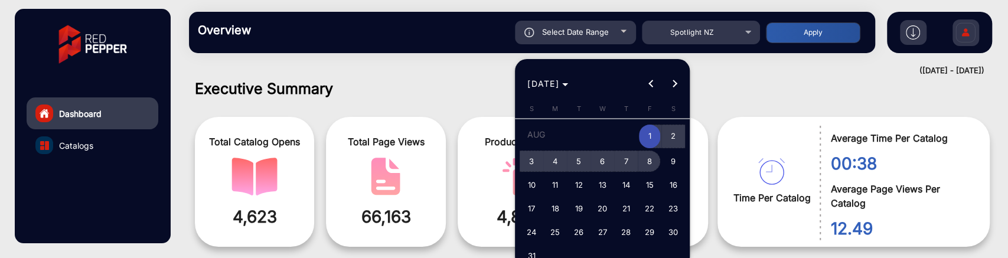
click at [648, 160] on span "8" at bounding box center [649, 161] width 21 height 21
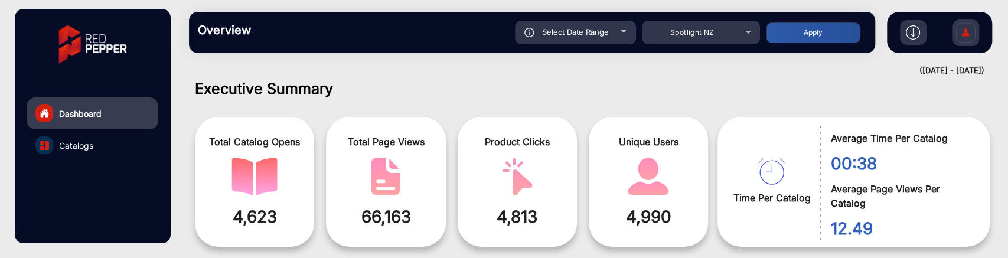
type input "8/8/2025"
click at [788, 31] on button "Apply" at bounding box center [813, 32] width 94 height 21
type input "8/1/2025"
type input "8/8/2025"
click at [618, 38] on div "Select Date Range" at bounding box center [575, 33] width 121 height 24
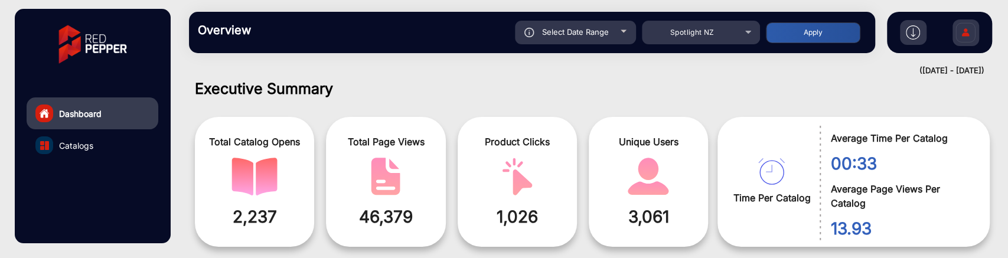
type input "8/1/2025"
type input "8/8/2025"
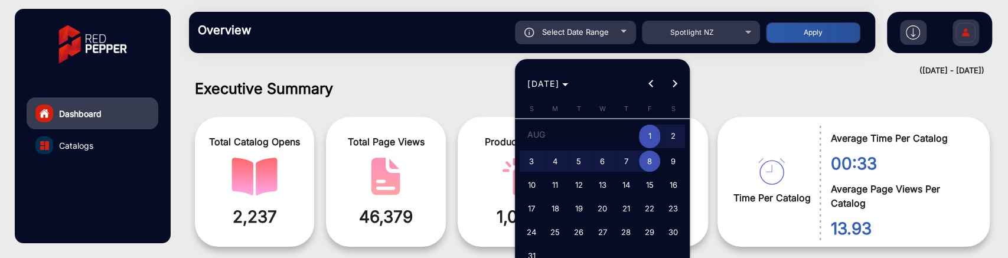
click at [577, 230] on span "26" at bounding box center [578, 231] width 21 height 21
type input "8/26/2025"
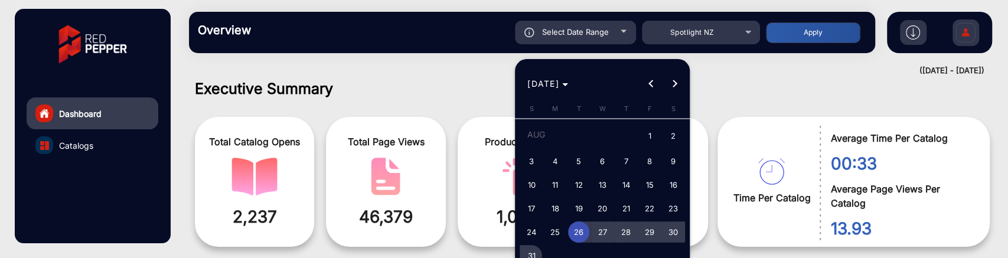
click at [534, 253] on span "31" at bounding box center [531, 255] width 21 height 21
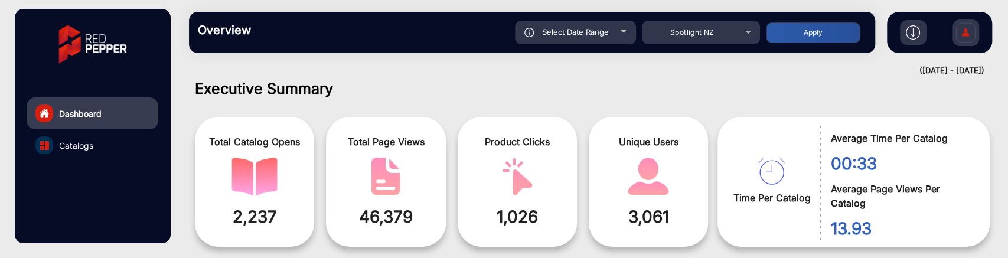
type input "8/31/2025"
click at [839, 24] on button "Apply" at bounding box center [813, 32] width 94 height 21
type input "8/26/2025"
type input "8/31/2025"
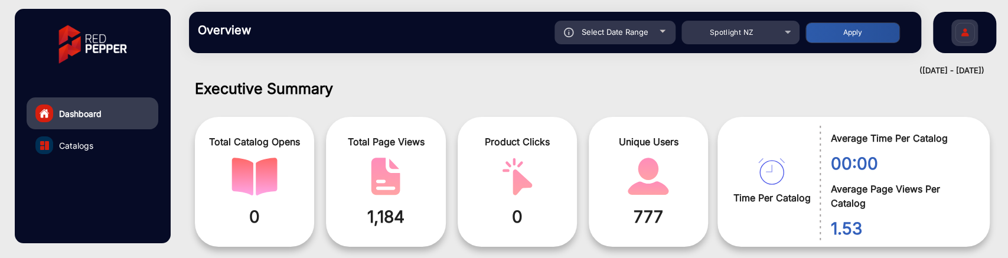
click at [664, 32] on div at bounding box center [663, 31] width 6 height 3
click at [657, 30] on div "Select Date Range" at bounding box center [614, 33] width 121 height 24
type input "8/26/2025"
type input "8/31/2025"
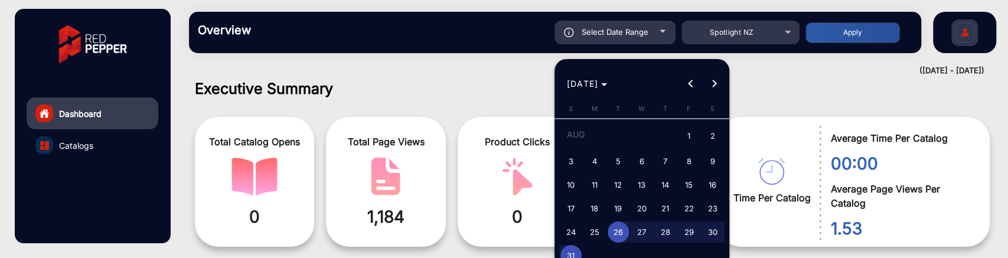
click at [683, 181] on span "15" at bounding box center [688, 184] width 21 height 21
type input "8/15/2025"
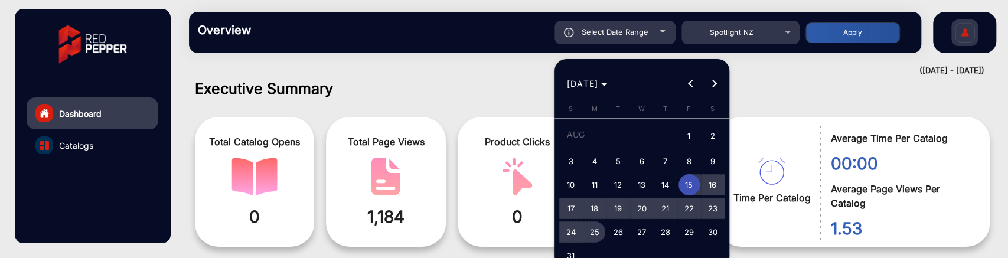
click at [599, 227] on span "25" at bounding box center [594, 231] width 21 height 21
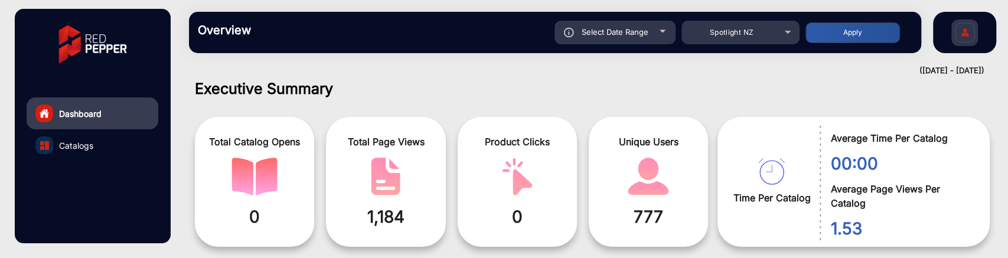
type input "8/25/2025"
click at [840, 35] on button "Apply" at bounding box center [852, 32] width 94 height 21
type input "8/15/2025"
type input "8/25/2025"
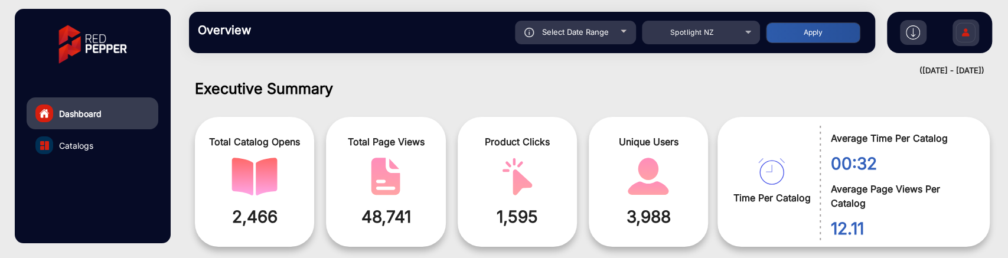
click at [605, 30] on span "Select Date Range" at bounding box center [575, 31] width 67 height 9
type input "8/15/2025"
type input "8/25/2025"
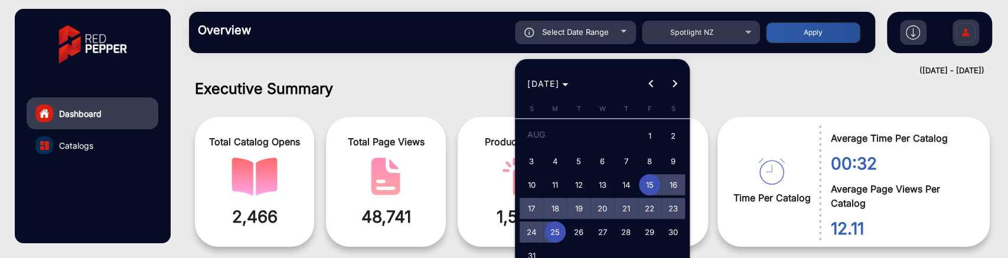
click at [595, 210] on span "20" at bounding box center [602, 208] width 21 height 21
type input "8/20/2025"
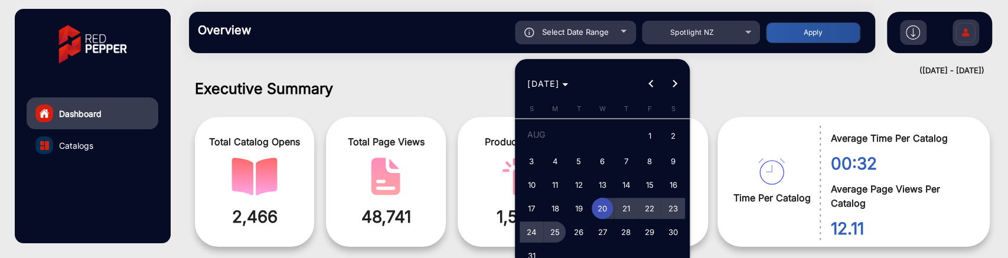
click at [564, 233] on span "25" at bounding box center [554, 231] width 21 height 21
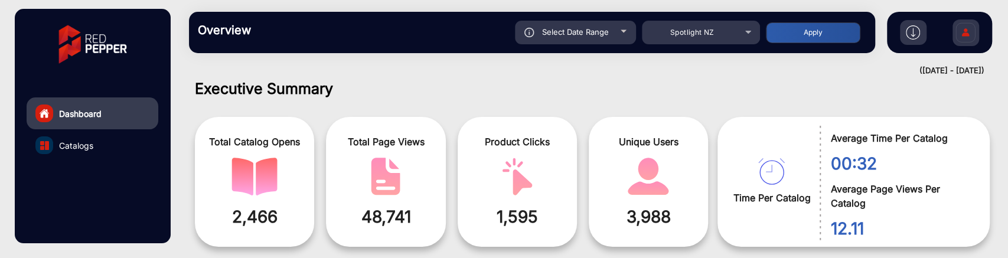
type input "8/25/2025"
click at [804, 35] on button "Apply" at bounding box center [813, 32] width 94 height 21
type input "8/20/2025"
type input "8/25/2025"
click at [614, 31] on div "Select Date Range" at bounding box center [575, 33] width 121 height 24
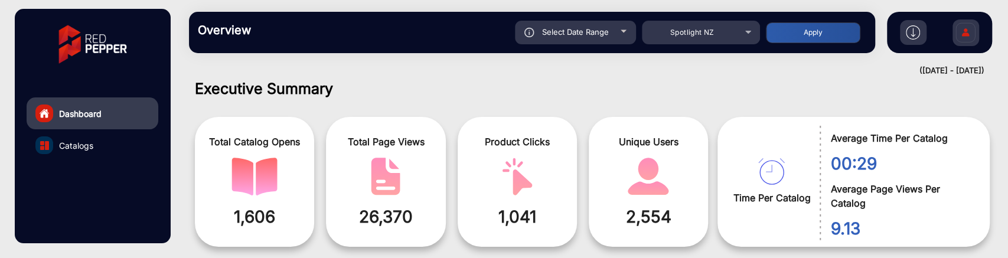
type input "8/20/2025"
type input "8/25/2025"
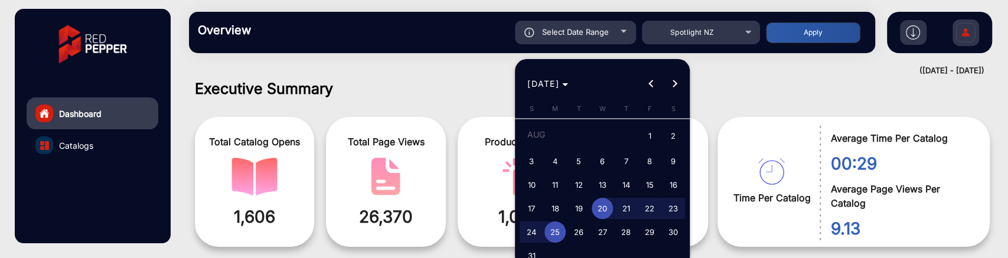
click at [642, 178] on span "15" at bounding box center [649, 184] width 21 height 21
type input "8/15/2025"
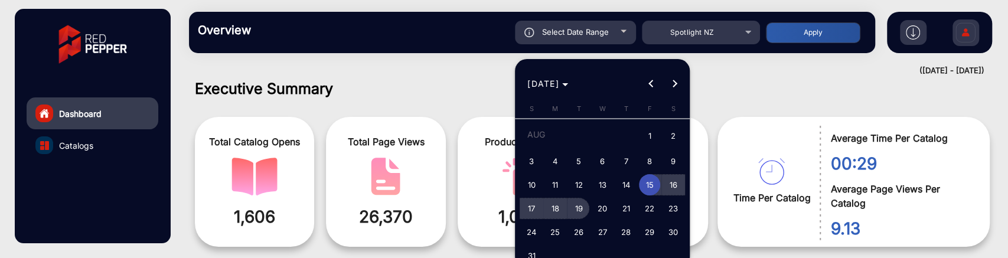
click at [576, 206] on span "19" at bounding box center [578, 208] width 21 height 21
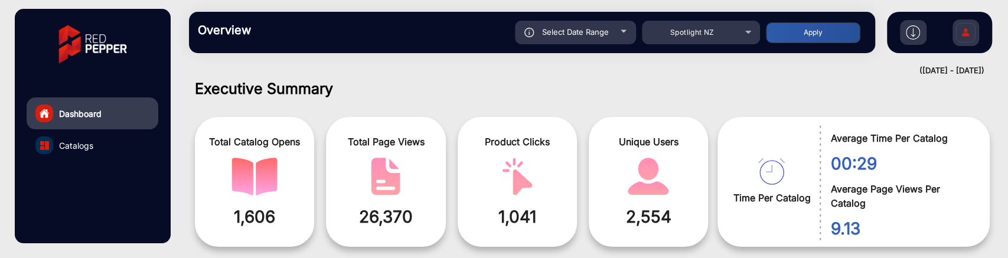
type input "8/19/2025"
click at [797, 40] on button "Apply" at bounding box center [813, 32] width 94 height 21
type input "8/15/2025"
type input "8/19/2025"
click at [619, 27] on div "Select Date Range" at bounding box center [575, 33] width 121 height 24
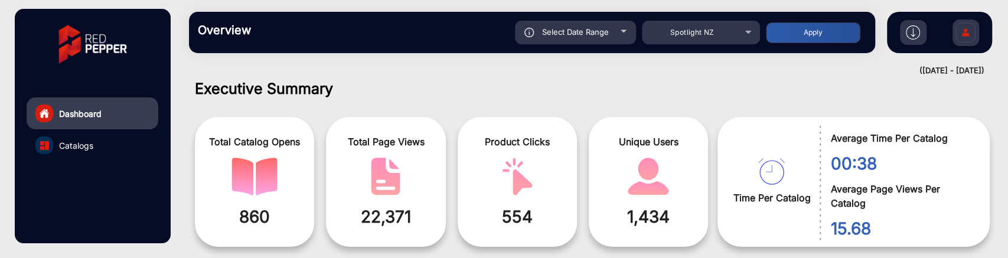
type input "8/15/2025"
type input "8/19/2025"
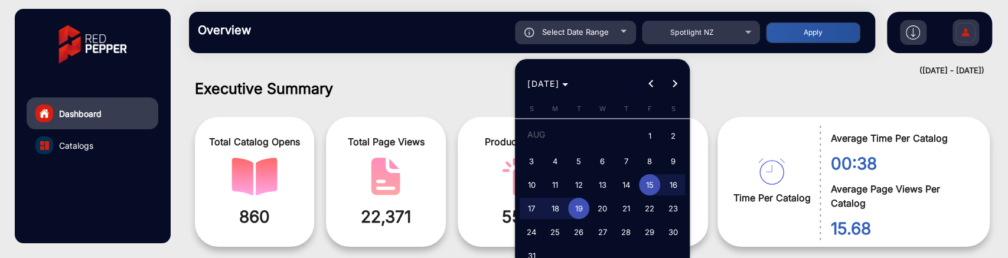
click at [647, 178] on span "15" at bounding box center [649, 184] width 21 height 21
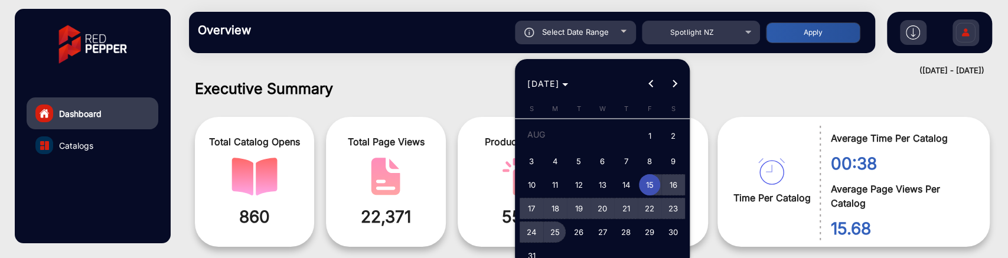
click at [554, 225] on span "25" at bounding box center [554, 231] width 21 height 21
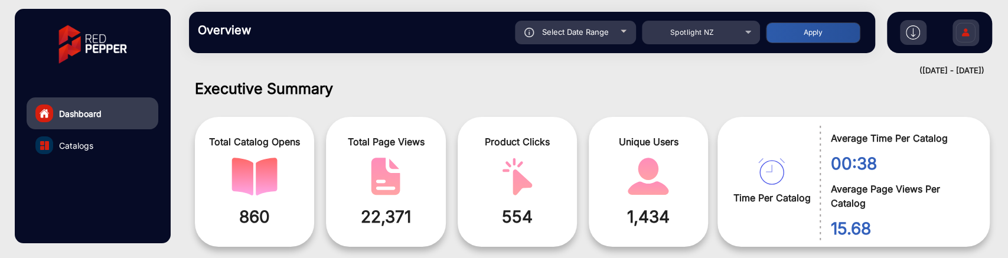
type input "8/25/2025"
click at [811, 31] on button "Apply" at bounding box center [813, 32] width 94 height 21
type input "8/15/2025"
type input "8/25/2025"
click at [607, 25] on div "Select Date Range" at bounding box center [575, 33] width 121 height 24
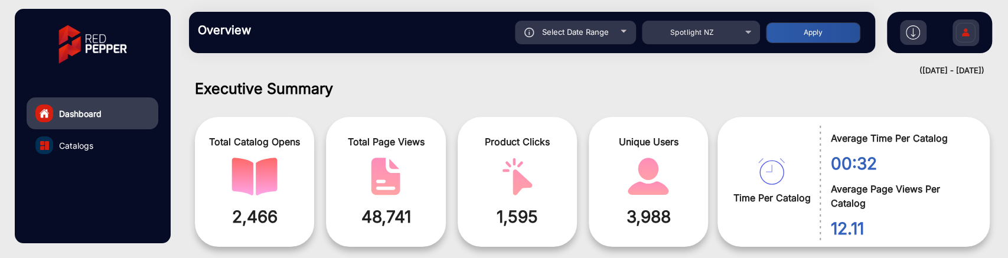
type input "8/15/2025"
type input "8/25/2025"
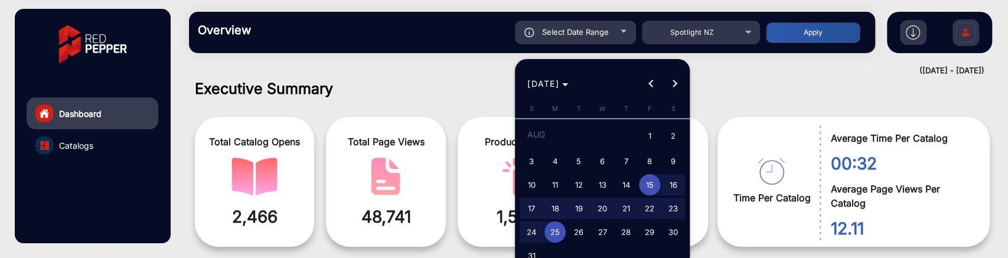
click at [652, 136] on span "1" at bounding box center [649, 137] width 21 height 24
type input "8/1/2025"
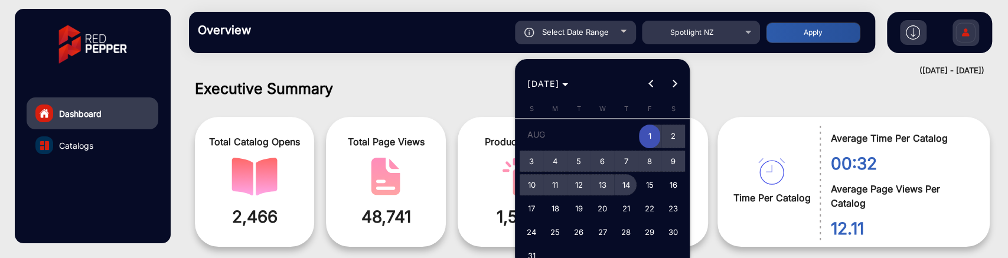
click at [628, 181] on span "14" at bounding box center [625, 184] width 21 height 21
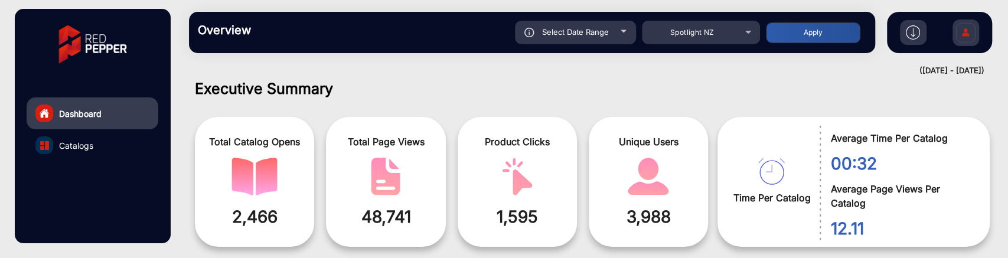
type input "8/14/2025"
click at [809, 31] on button "Apply" at bounding box center [813, 32] width 94 height 21
type input "8/1/2025"
type input "8/14/2025"
click at [628, 37] on div "Select Date Range" at bounding box center [575, 33] width 121 height 24
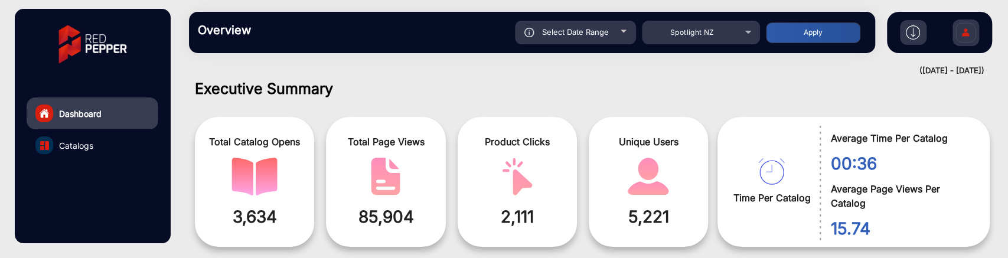
type input "8/1/2025"
type input "8/14/2025"
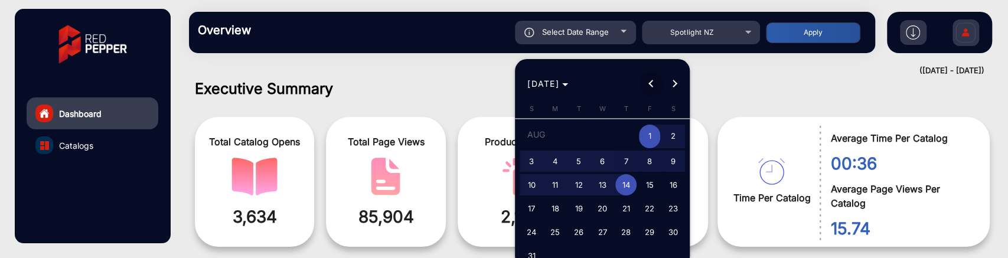
click at [650, 90] on span "Previous month" at bounding box center [651, 84] width 24 height 24
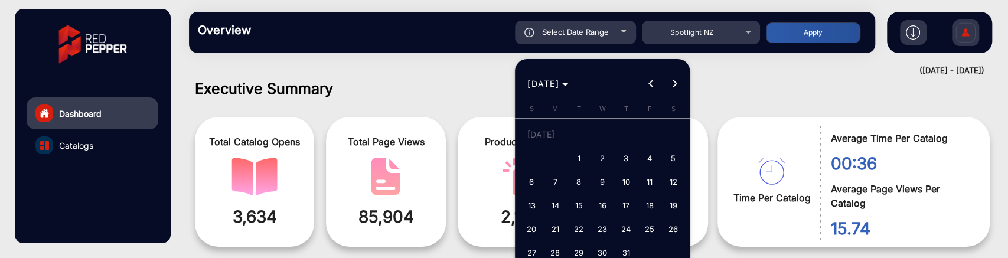
click at [574, 161] on span "1" at bounding box center [578, 158] width 21 height 21
type input "7/1/2025"
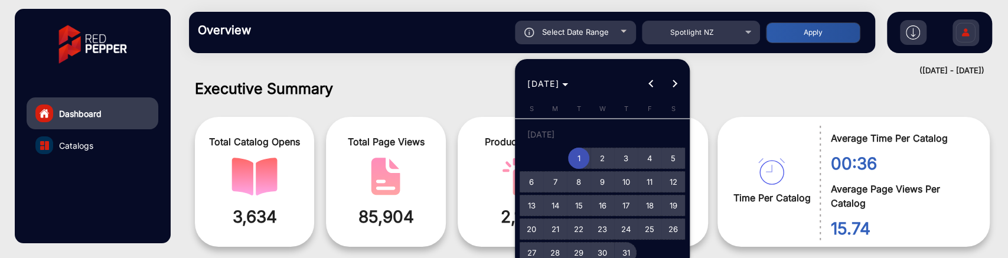
click at [622, 247] on span "31" at bounding box center [625, 252] width 21 height 21
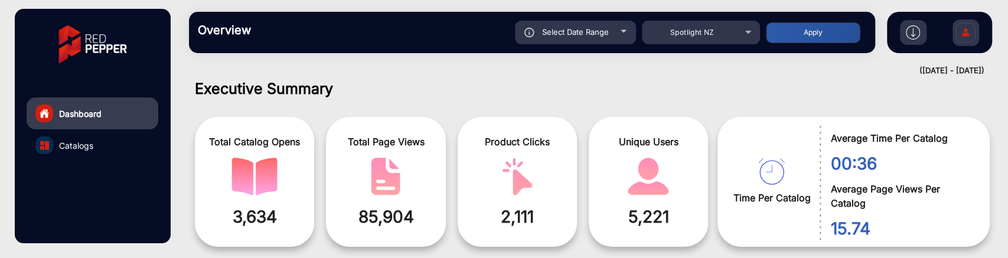
type input "7/31/2025"
click at [808, 41] on button "Apply" at bounding box center [813, 32] width 94 height 21
type input "7/1/2025"
type input "7/31/2025"
click at [595, 32] on span "Select Date Range" at bounding box center [575, 31] width 67 height 9
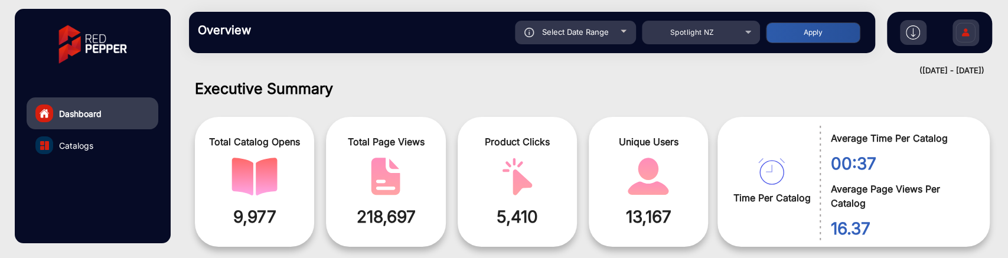
type input "7/1/2025"
type input "7/31/2025"
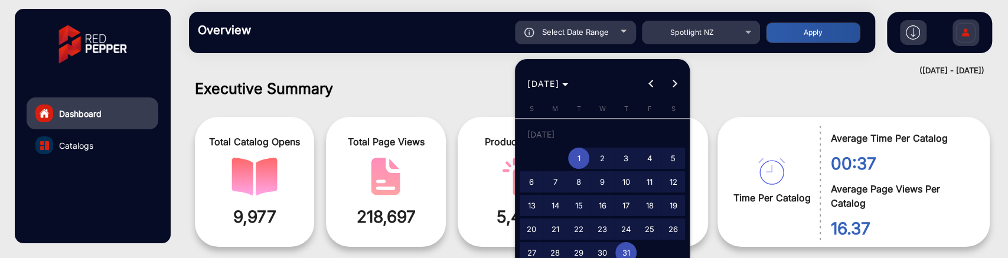
click at [581, 154] on span "1" at bounding box center [578, 158] width 21 height 21
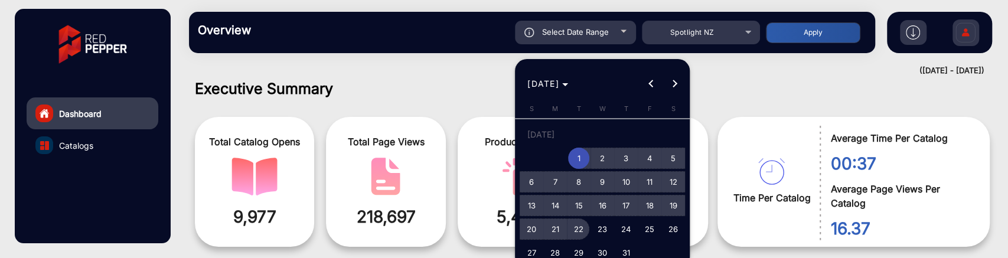
click at [573, 229] on span "22" at bounding box center [578, 228] width 21 height 21
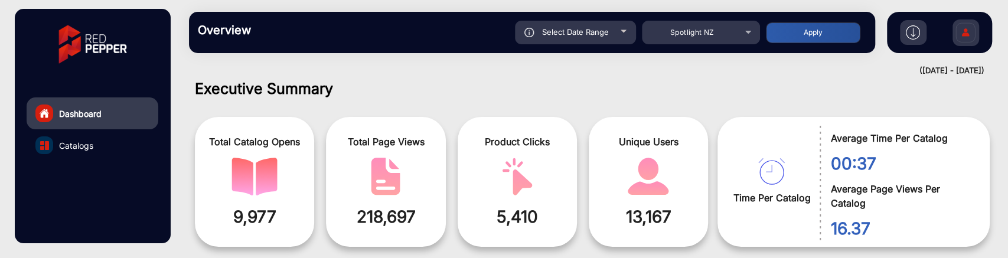
type input "7/22/2025"
click at [583, 37] on div "Select Date Range" at bounding box center [575, 33] width 121 height 24
type input "7/1/2025"
type input "7/31/2025"
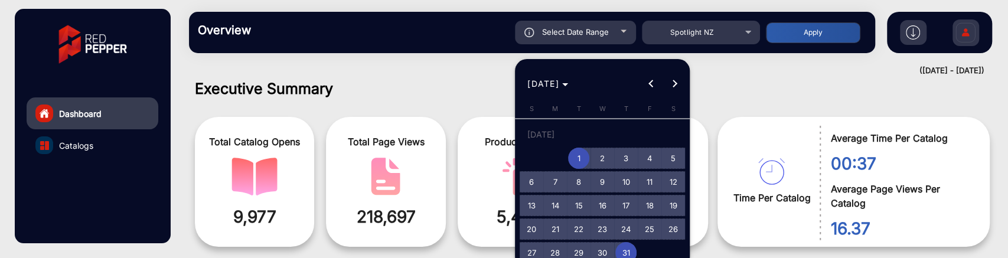
click at [579, 226] on span "22" at bounding box center [578, 228] width 21 height 21
type input "7/22/2025"
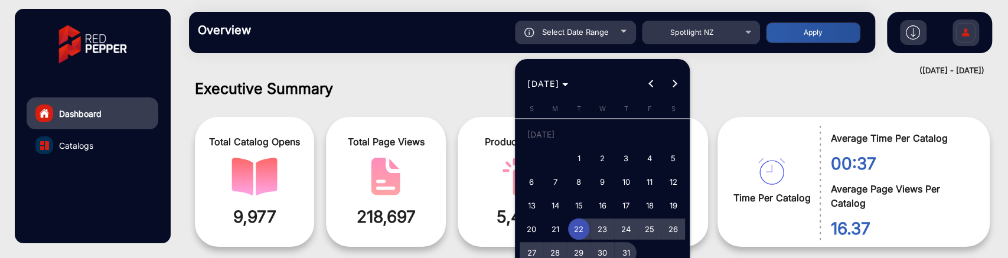
click at [622, 246] on span "31" at bounding box center [625, 252] width 21 height 21
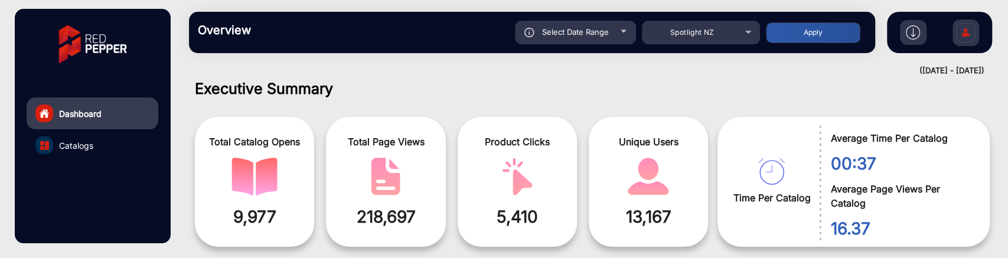
type input "7/31/2025"
click at [781, 32] on button "Apply" at bounding box center [813, 32] width 94 height 21
type input "7/22/2025"
type input "7/31/2025"
click at [609, 37] on div "Select Date Range" at bounding box center [575, 33] width 121 height 24
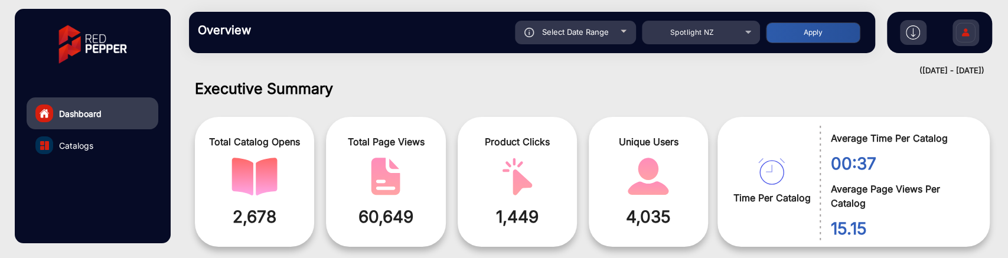
type input "7/22/2025"
type input "7/31/2025"
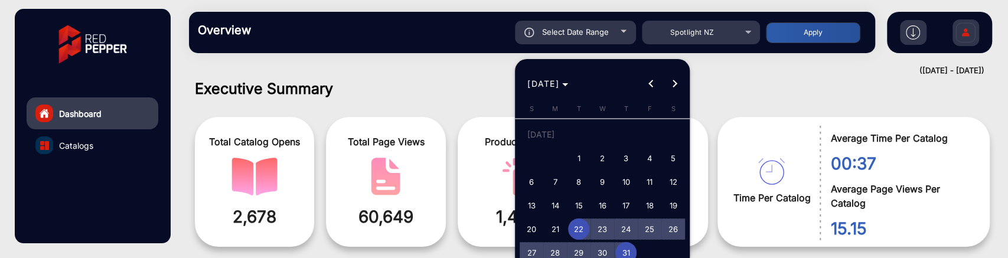
click at [634, 224] on span "24" at bounding box center [625, 228] width 21 height 21
type input "7/24/2025"
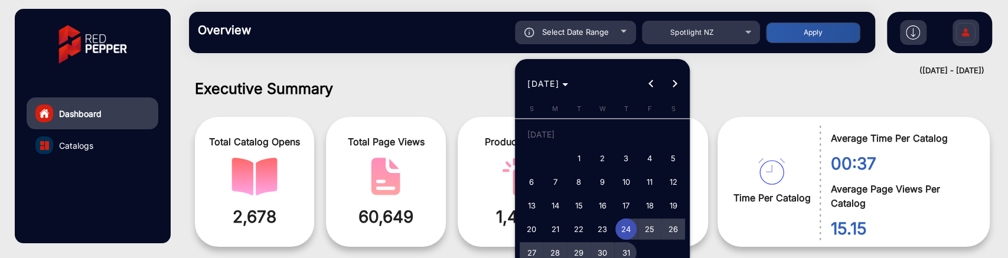
click at [630, 247] on span "31" at bounding box center [625, 252] width 21 height 21
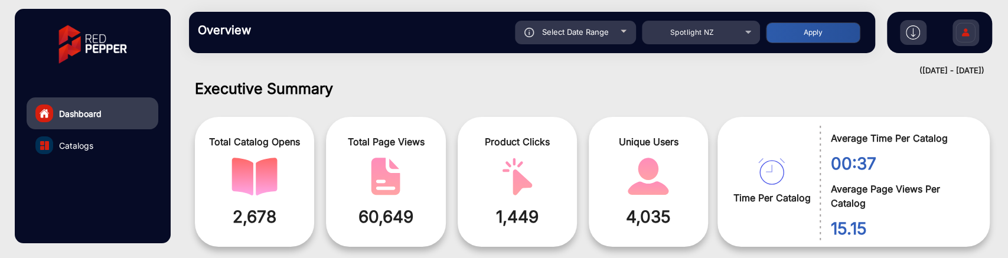
type input "7/31/2025"
click at [826, 27] on button "Apply" at bounding box center [813, 32] width 94 height 21
type input "7/24/2025"
type input "7/31/2025"
click at [599, 30] on span "Select Date Range" at bounding box center [575, 31] width 67 height 9
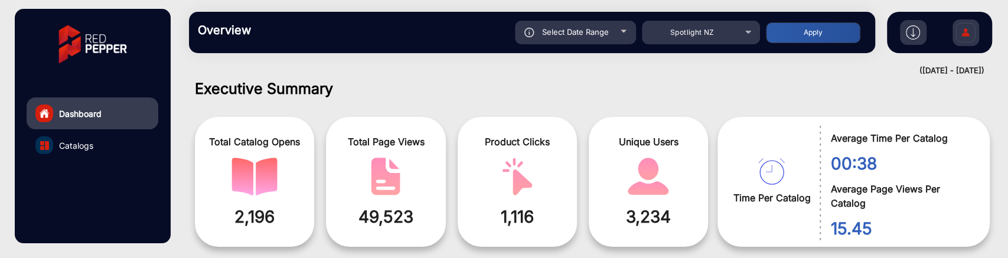
type input "7/24/2025"
type input "7/31/2025"
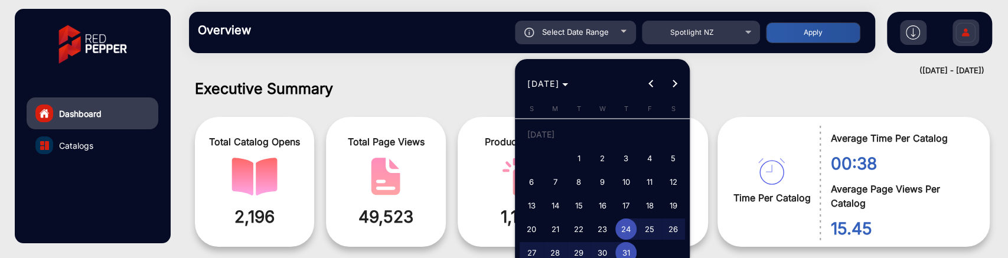
click at [584, 228] on span "22" at bounding box center [578, 228] width 21 height 21
type input "7/22/2025"
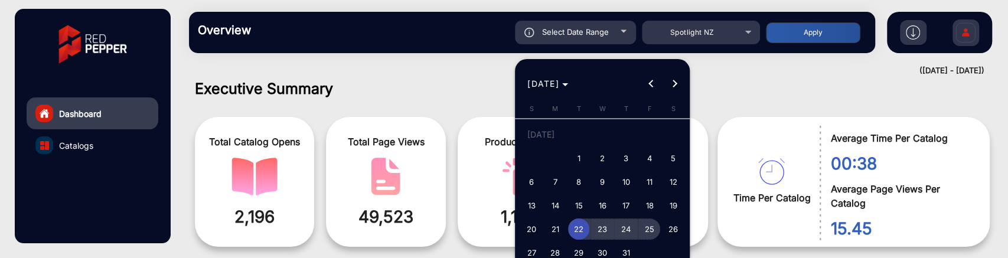
click at [645, 229] on span "25" at bounding box center [649, 228] width 21 height 21
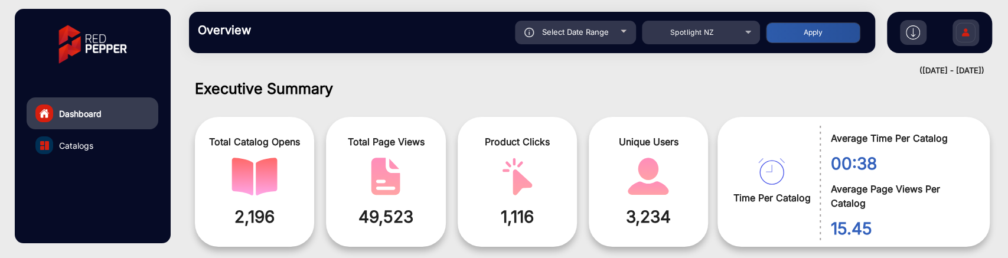
type input "7/25/2025"
click at [797, 25] on button "Apply" at bounding box center [813, 32] width 94 height 21
type input "7/22/2025"
type input "7/25/2025"
click at [617, 27] on div "Select Date Range" at bounding box center [575, 33] width 121 height 24
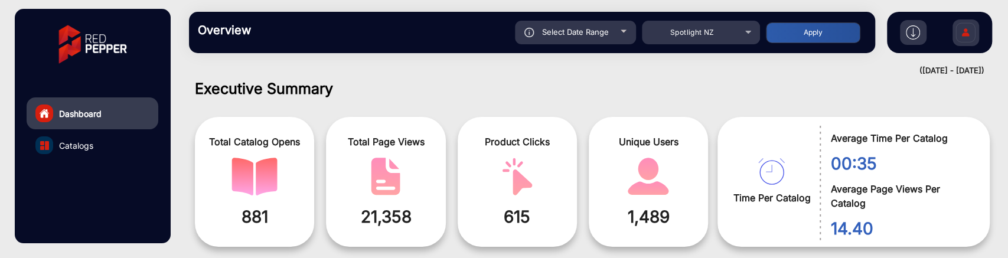
type input "7/22/2025"
type input "7/25/2025"
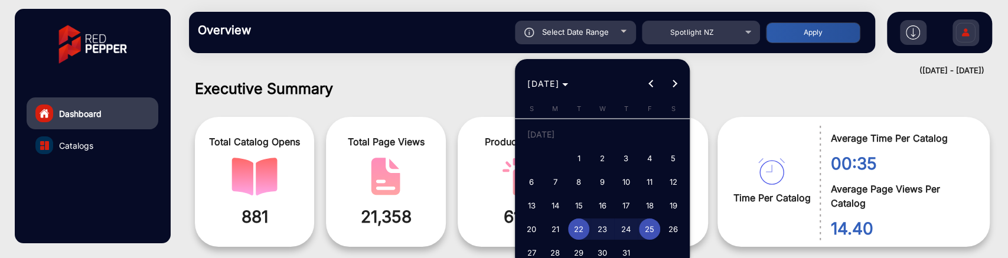
click at [676, 228] on span "26" at bounding box center [673, 228] width 21 height 21
type input "7/26/2025"
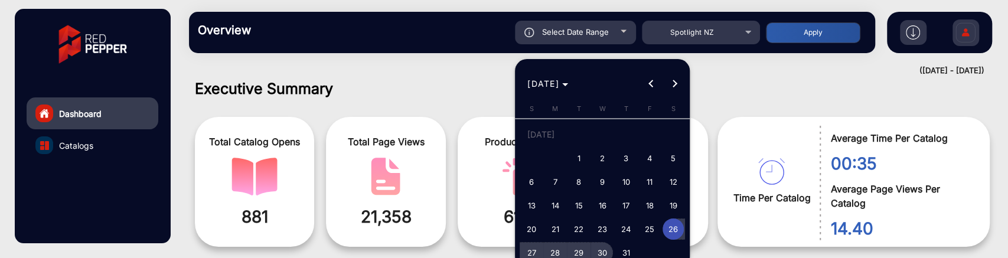
click at [602, 252] on span "30" at bounding box center [602, 252] width 21 height 21
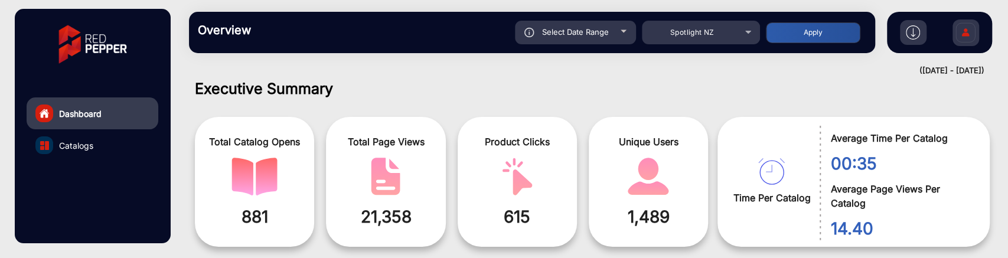
type input "7/30/2025"
click at [828, 32] on button "Apply" at bounding box center [813, 32] width 94 height 21
type input "7/26/2025"
type input "7/30/2025"
click at [628, 33] on div "Select Date Range" at bounding box center [575, 33] width 121 height 24
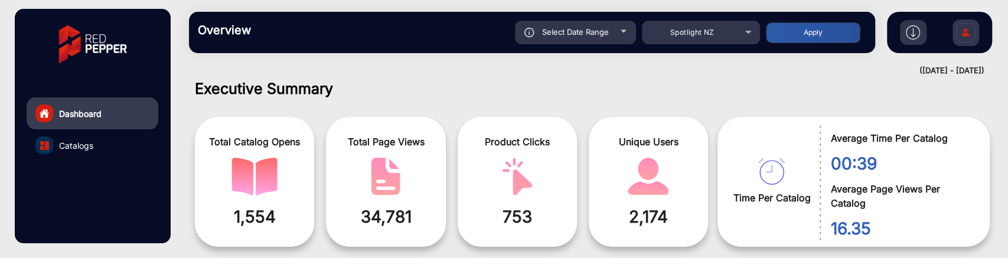
type input "7/26/2025"
type input "7/30/2025"
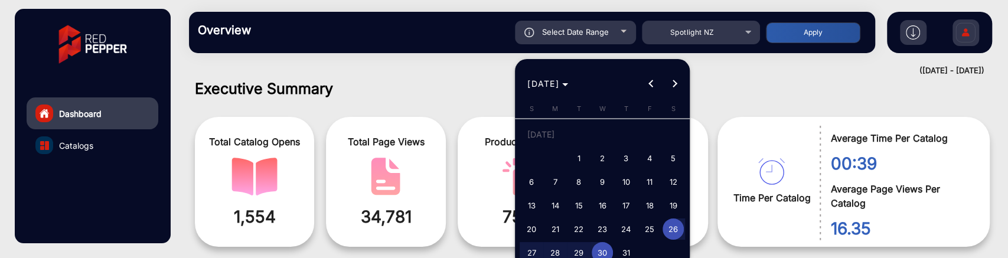
click at [673, 227] on span "26" at bounding box center [673, 228] width 21 height 21
click at [576, 257] on span "29" at bounding box center [578, 252] width 21 height 21
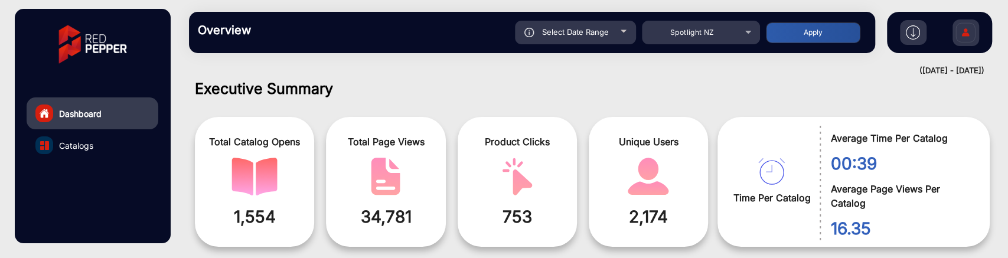
type input "[DATE]"
click at [810, 27] on button "Apply" at bounding box center [813, 32] width 94 height 21
type input "7/26/2025"
type input "[DATE]"
drag, startPoint x: 419, startPoint y: 218, endPoint x: 328, endPoint y: 232, distance: 92.6
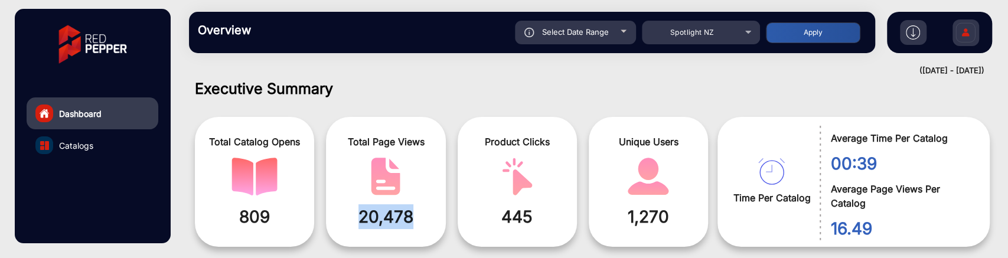
click at [328, 232] on div "Total Page Views 20,478" at bounding box center [385, 182] width 119 height 130
click at [383, 227] on span "20,478" at bounding box center [386, 216] width 102 height 25
click at [628, 34] on div "Select Date Range" at bounding box center [575, 33] width 121 height 24
type input "7/26/2025"
type input "[DATE]"
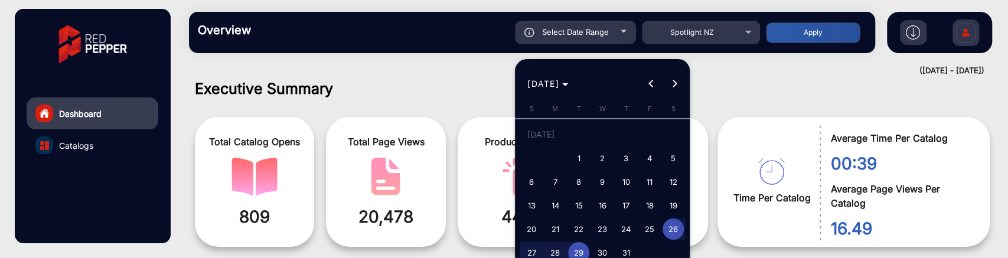
click at [670, 226] on span "26" at bounding box center [673, 228] width 21 height 21
click at [631, 252] on span "31" at bounding box center [625, 252] width 21 height 21
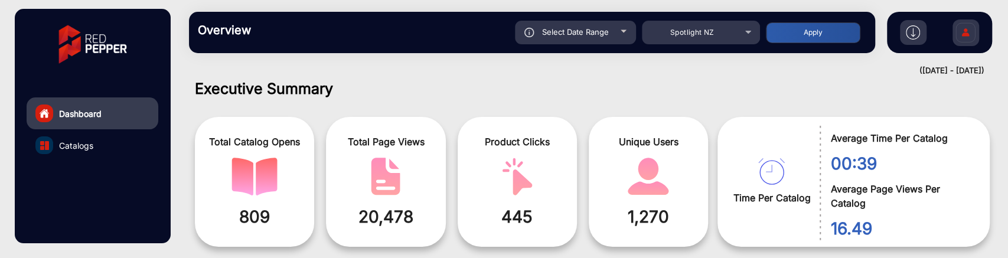
type input "7/31/2025"
click at [810, 32] on button "Apply" at bounding box center [813, 32] width 94 height 21
type input "7/26/2025"
type input "7/31/2025"
click at [618, 40] on div "Select Date Range" at bounding box center [575, 33] width 121 height 24
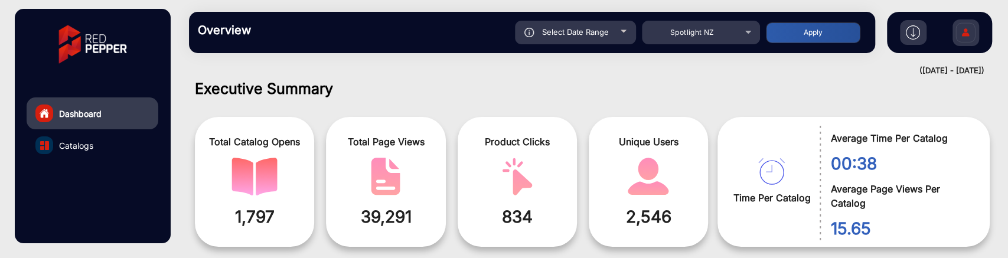
type input "7/26/2025"
type input "7/31/2025"
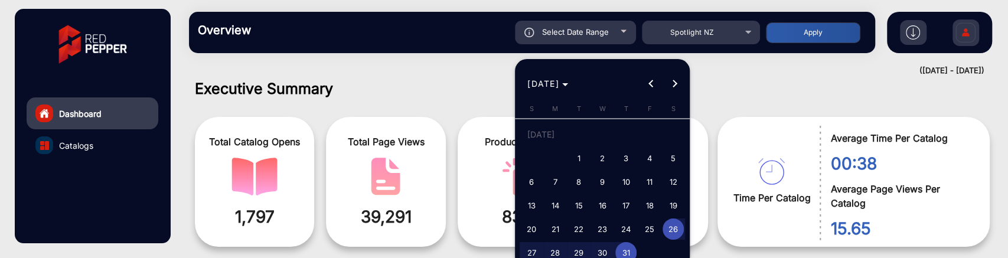
click at [593, 253] on span "30" at bounding box center [602, 252] width 21 height 21
type input "7/30/2025"
click at [617, 249] on span "31" at bounding box center [625, 252] width 21 height 21
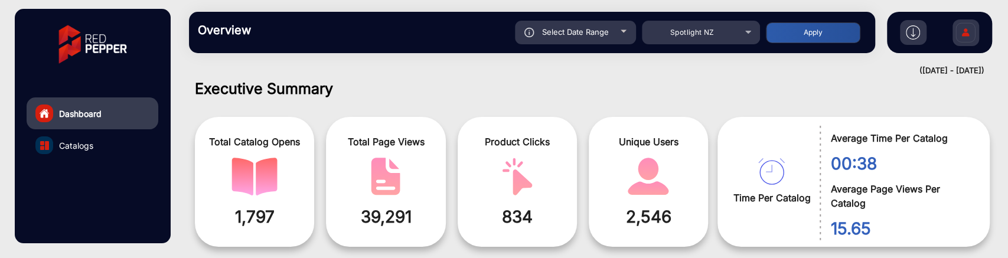
type input "7/31/2025"
click at [811, 23] on button "Apply" at bounding box center [813, 32] width 94 height 21
type input "7/30/2025"
type input "7/31/2025"
click at [606, 43] on div "Select Date Range" at bounding box center [575, 33] width 121 height 24
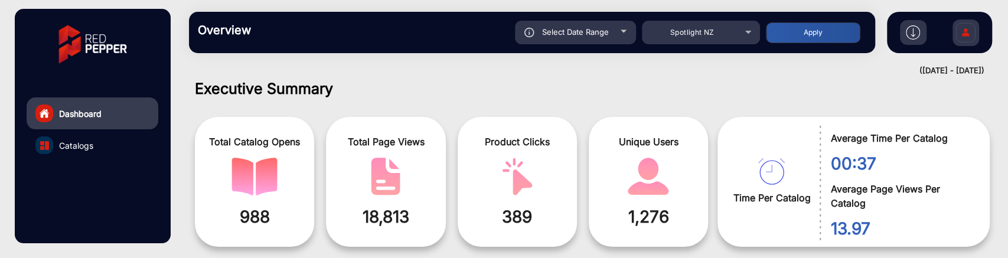
type input "7/30/2025"
type input "7/31/2025"
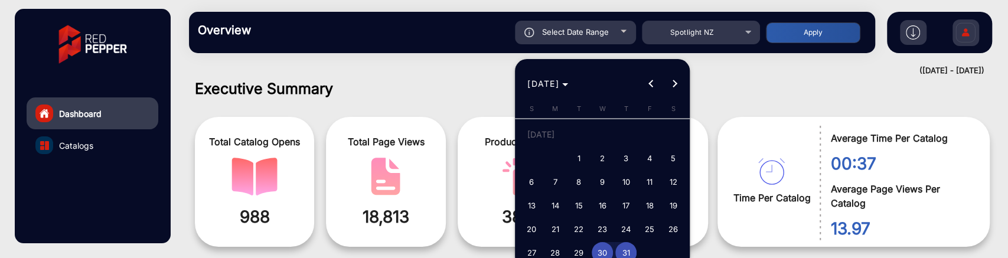
click at [530, 249] on span "27" at bounding box center [531, 252] width 21 height 21
type input "7/27/2025"
click at [570, 248] on span "29" at bounding box center [578, 252] width 21 height 21
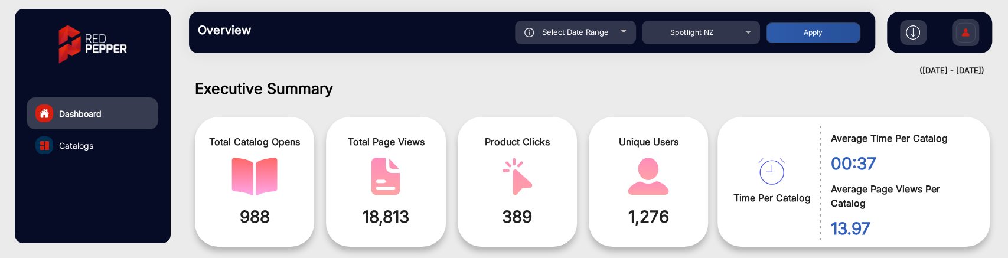
type input "[DATE]"
click at [789, 47] on div "Overview Reports Understand what makes your customers tick and learn how they a…" at bounding box center [532, 32] width 686 height 41
click at [791, 37] on button "Apply" at bounding box center [813, 32] width 94 height 21
type input "7/27/2025"
type input "[DATE]"
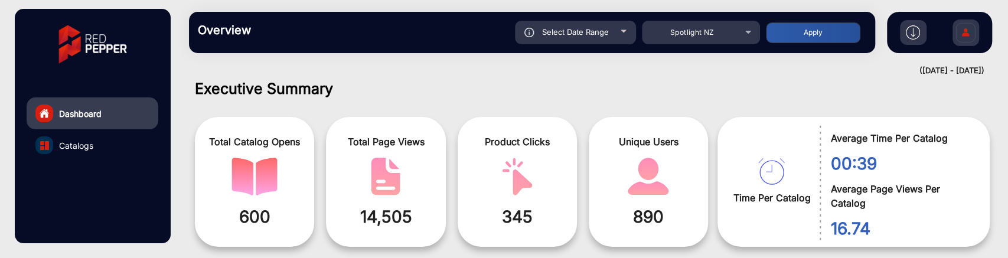
click at [603, 24] on div "Select Date Range" at bounding box center [575, 33] width 121 height 24
type input "7/27/2025"
type input "[DATE]"
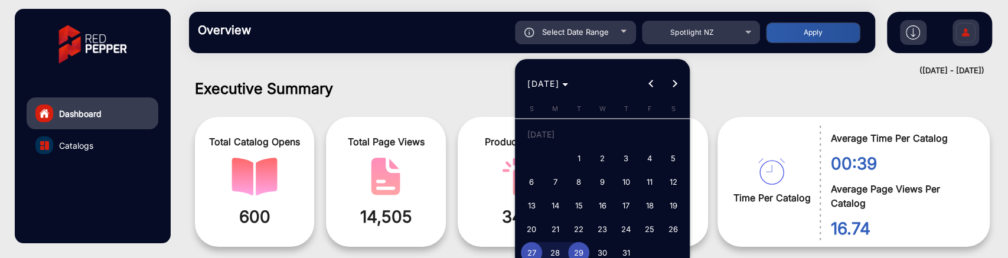
click at [671, 221] on span "26" at bounding box center [673, 228] width 21 height 21
type input "7/26/2025"
click at [577, 252] on span "29" at bounding box center [578, 252] width 21 height 21
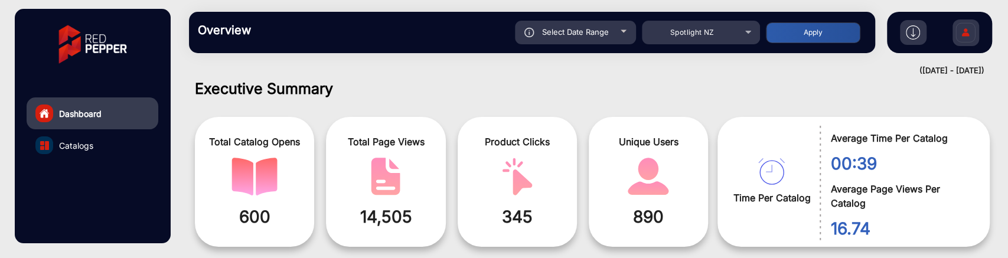
type input "[DATE]"
click at [786, 30] on button "Apply" at bounding box center [813, 32] width 94 height 21
type input "7/26/2025"
type input "[DATE]"
click at [625, 31] on div at bounding box center [624, 31] width 6 height 3
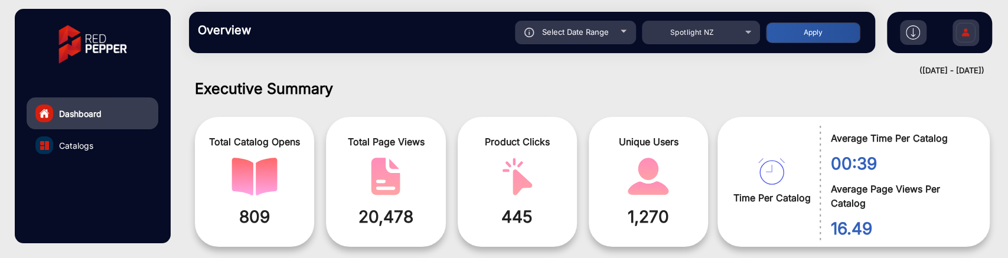
click at [597, 38] on div "Select Date Range" at bounding box center [575, 33] width 121 height 24
type input "7/26/2025"
type input "[DATE]"
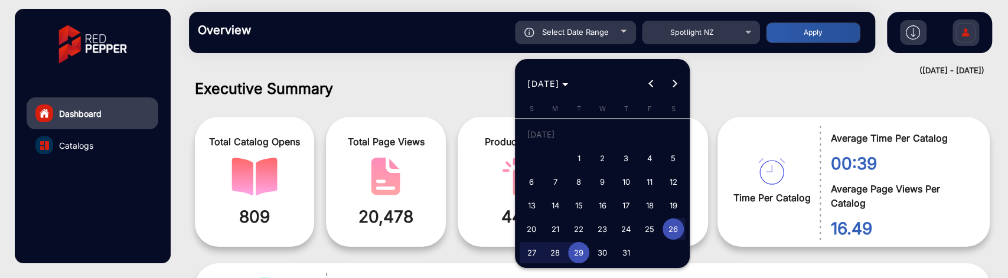
click at [578, 226] on span "22" at bounding box center [578, 228] width 21 height 21
type input "7/22/2025"
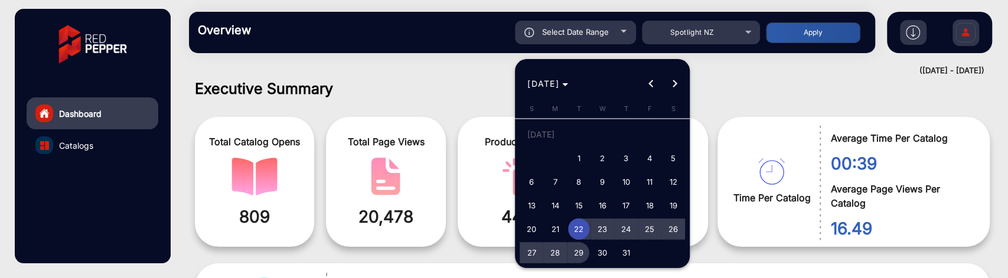
click at [577, 244] on span "29" at bounding box center [578, 252] width 21 height 21
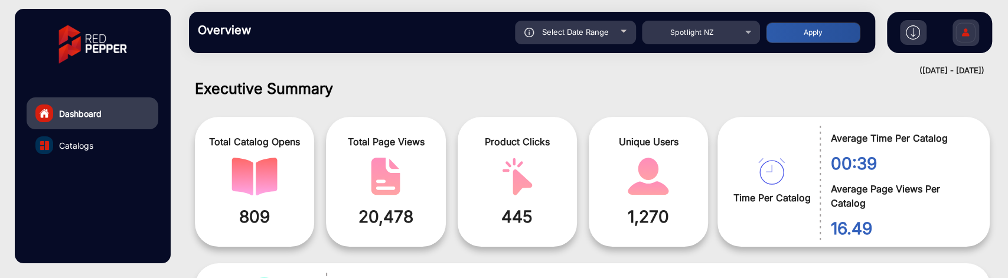
type input "[DATE]"
click at [794, 25] on button "Apply" at bounding box center [813, 32] width 94 height 21
type input "7/22/2025"
type input "[DATE]"
click at [614, 29] on div "Select Date Range" at bounding box center [575, 33] width 121 height 24
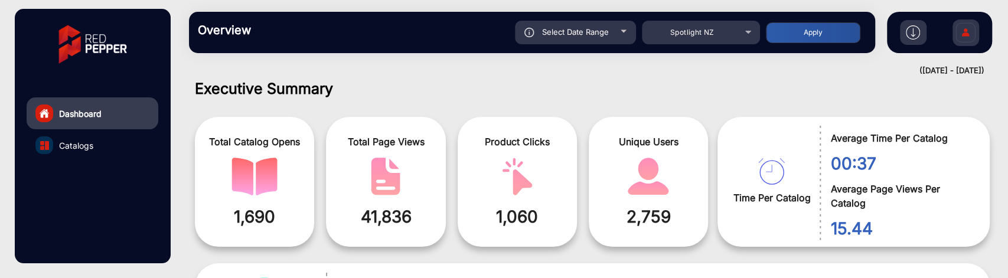
type input "7/22/2025"
type input "[DATE]"
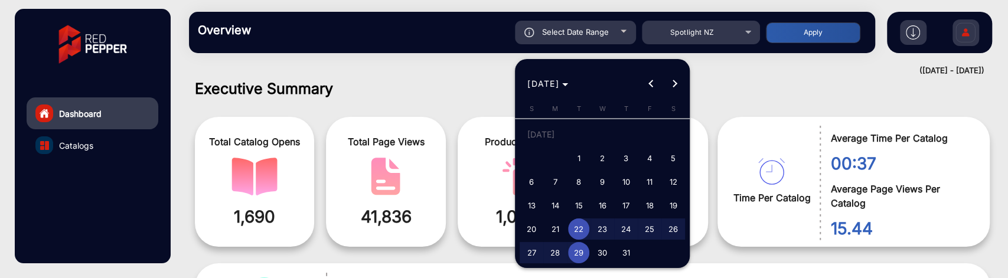
click at [581, 226] on span "22" at bounding box center [578, 228] width 21 height 21
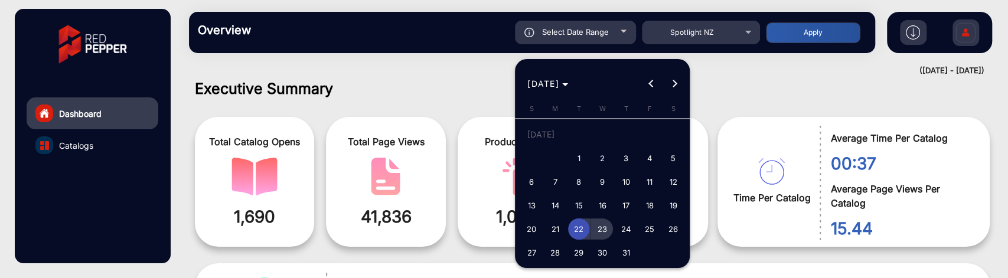
click at [606, 226] on span "23" at bounding box center [602, 228] width 21 height 21
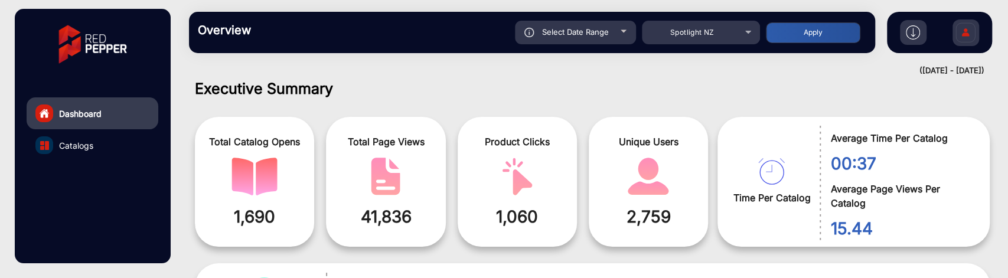
type input "7/23/2025"
click at [823, 31] on button "Apply" at bounding box center [813, 32] width 94 height 21
type input "7/22/2025"
type input "7/23/2025"
click at [619, 35] on div "Select Date Range" at bounding box center [575, 33] width 121 height 24
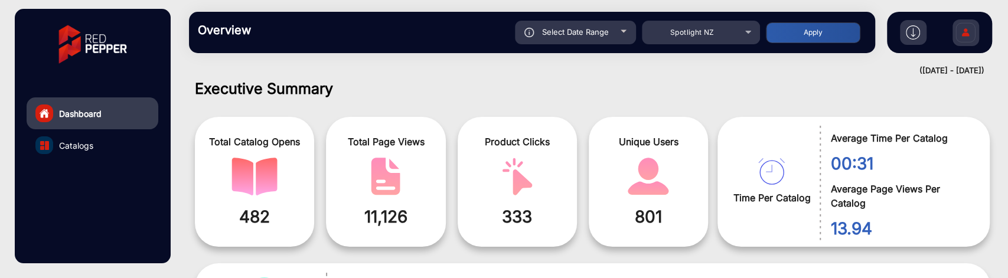
type input "7/22/2025"
type input "7/23/2025"
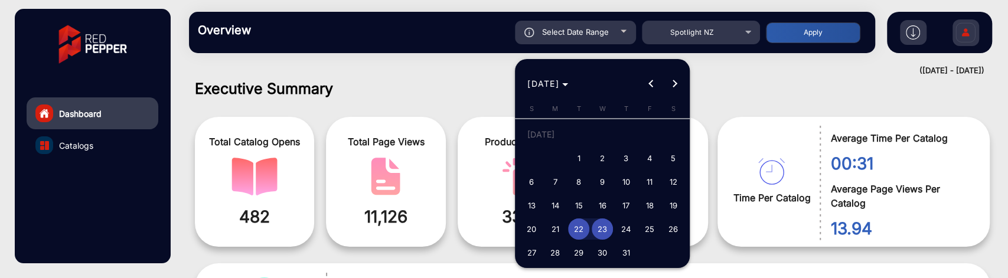
click at [624, 226] on span "24" at bounding box center [625, 228] width 21 height 21
type input "7/24/2025"
click at [649, 227] on span "25" at bounding box center [649, 228] width 21 height 21
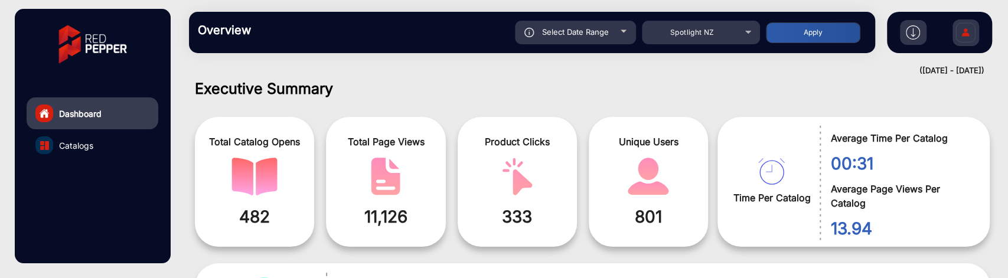
type input "7/25/2025"
click at [770, 32] on button "Apply" at bounding box center [813, 32] width 94 height 21
type input "7/24/2025"
type input "7/25/2025"
click at [612, 34] on div "Select Date Range" at bounding box center [575, 33] width 121 height 24
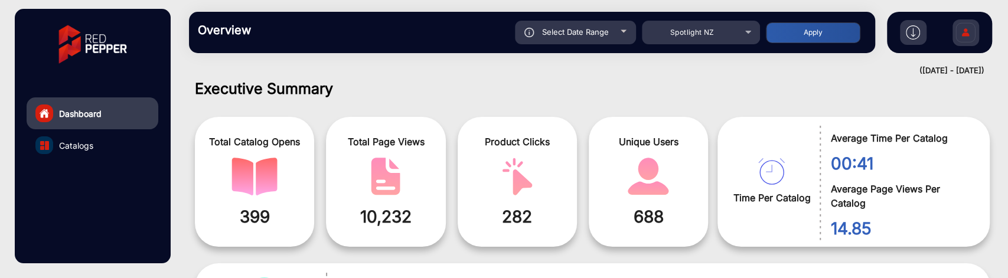
type input "7/24/2025"
type input "7/25/2025"
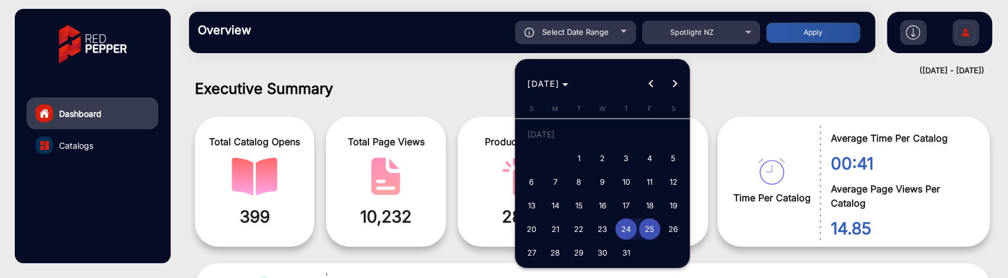
click at [666, 223] on span "26" at bounding box center [673, 228] width 21 height 21
type input "7/26/2025"
click at [518, 252] on div "Sunday S Monday M Tuesday T Wednesday W Thursday T Friday F Saturday S JUL 1 2 …" at bounding box center [602, 187] width 175 height 166
click at [533, 253] on span "27" at bounding box center [531, 252] width 21 height 21
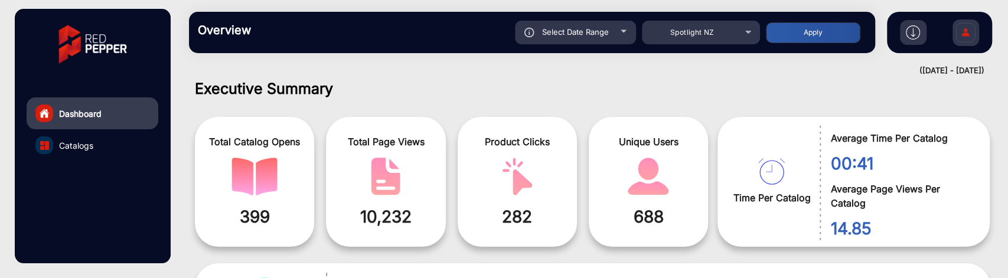
type input "7/27/2025"
click at [822, 30] on button "Apply" at bounding box center [813, 32] width 94 height 21
type input "7/26/2025"
type input "7/27/2025"
click at [625, 32] on div "Select Date Range" at bounding box center [575, 33] width 121 height 24
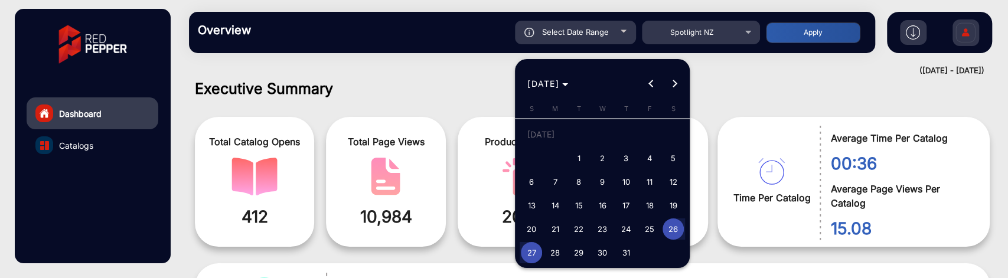
click at [562, 250] on span "28" at bounding box center [554, 252] width 21 height 21
click at [577, 252] on span "29" at bounding box center [578, 252] width 21 height 21
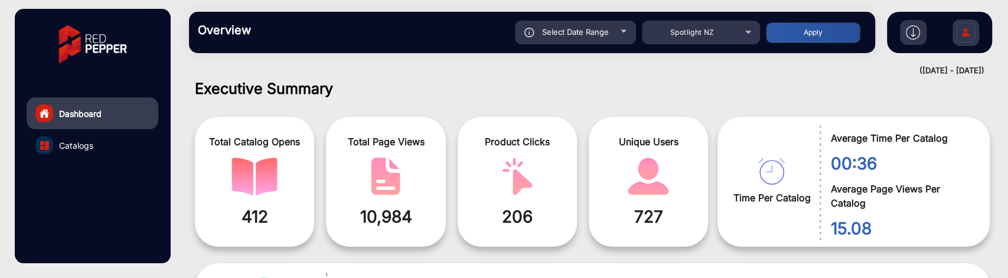
click at [811, 23] on button "Apply" at bounding box center [813, 32] width 94 height 21
click at [573, 35] on span "Select Date Range" at bounding box center [575, 31] width 67 height 9
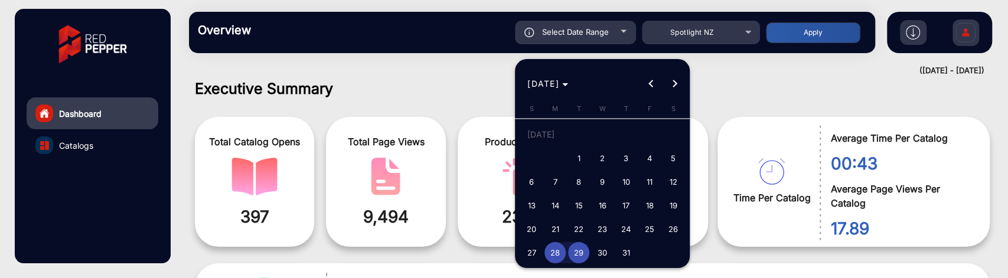
click at [738, 86] on div at bounding box center [504, 139] width 1008 height 278
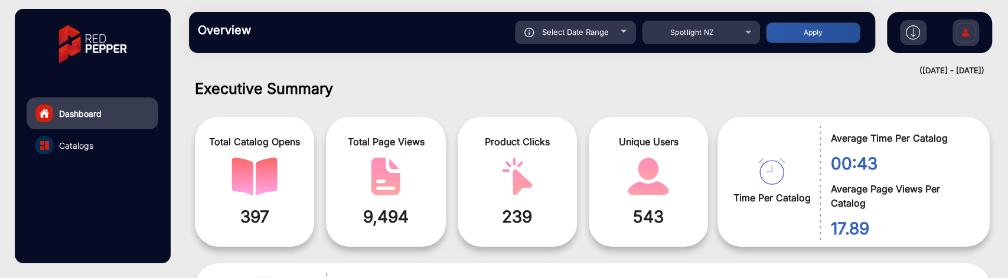
click at [595, 28] on span "Select Date Range" at bounding box center [575, 31] width 67 height 9
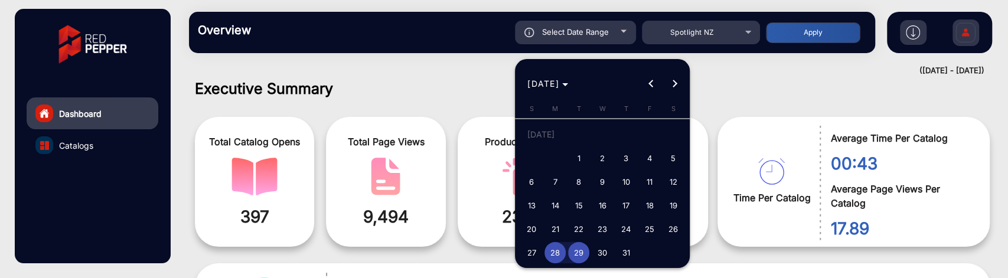
click at [710, 79] on div at bounding box center [504, 139] width 1008 height 278
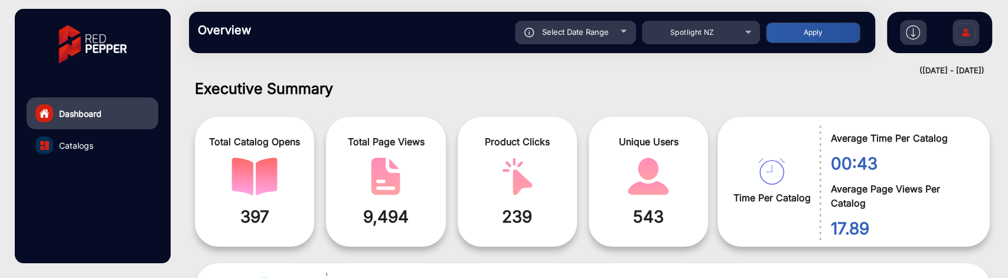
click at [611, 38] on div "Select Date Range" at bounding box center [575, 33] width 121 height 24
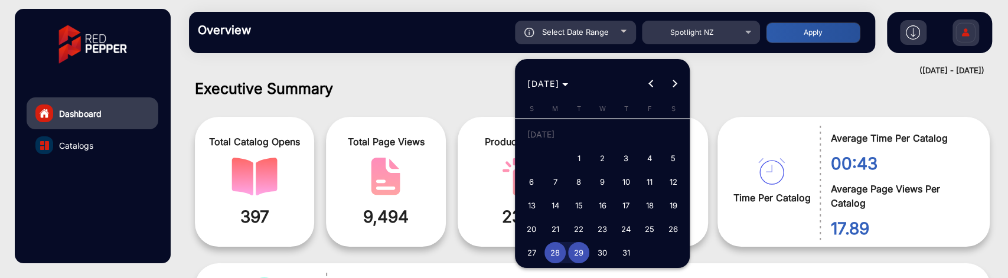
click at [588, 165] on button "1" at bounding box center [579, 158] width 24 height 24
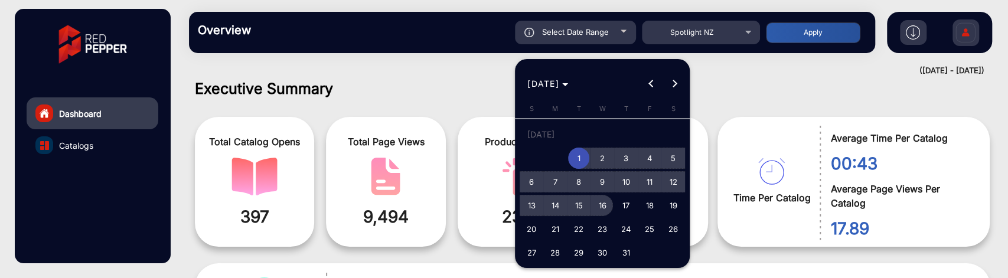
click at [611, 208] on span "16" at bounding box center [602, 205] width 21 height 21
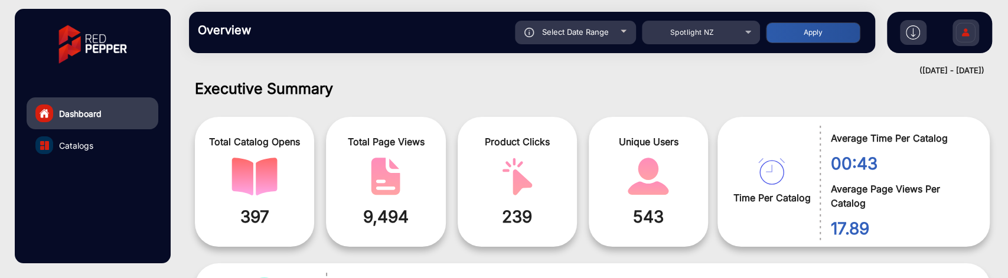
click at [831, 36] on button "Apply" at bounding box center [813, 32] width 94 height 21
click at [625, 40] on div "Select Date Range" at bounding box center [575, 33] width 121 height 24
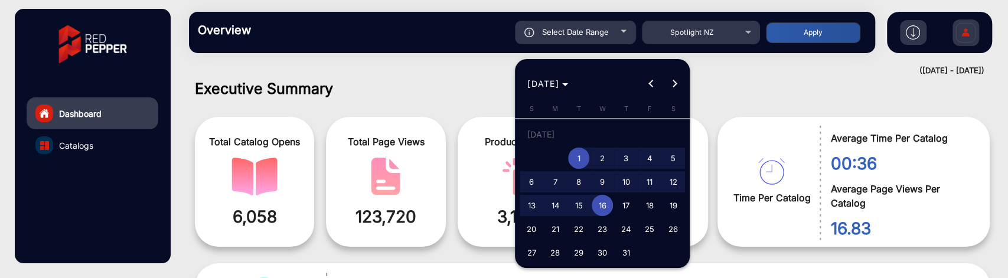
click at [576, 155] on span "1" at bounding box center [578, 158] width 21 height 21
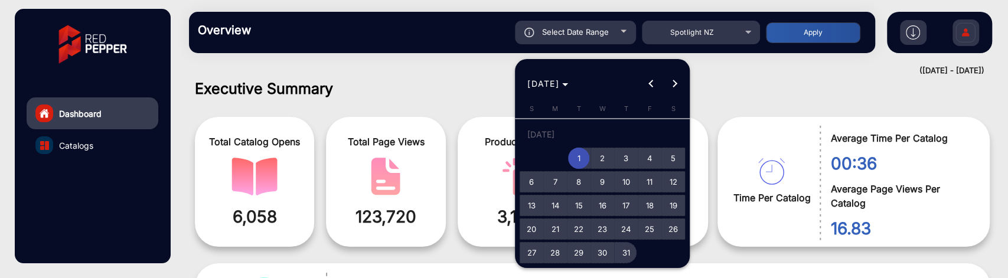
click at [628, 253] on span "31" at bounding box center [625, 252] width 21 height 21
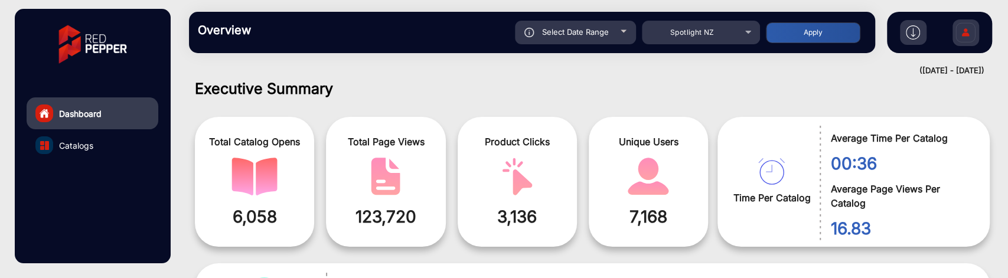
click at [833, 30] on button "Apply" at bounding box center [813, 32] width 94 height 21
click at [615, 28] on div "Select Date Range" at bounding box center [575, 33] width 121 height 24
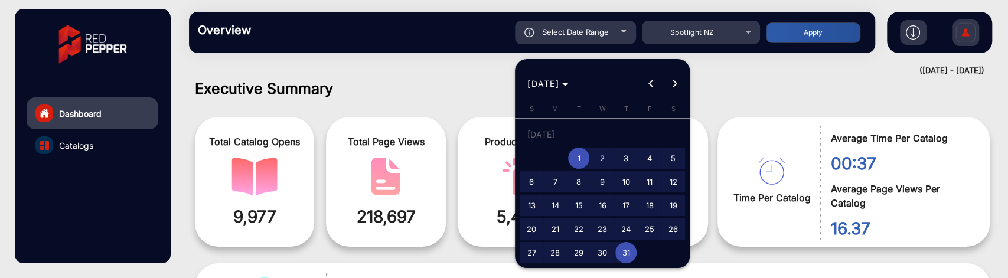
click at [558, 250] on span "28" at bounding box center [554, 252] width 21 height 21
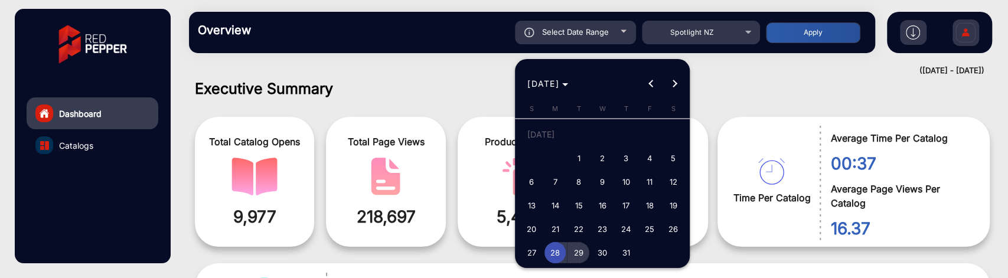
click at [568, 250] on span "29" at bounding box center [578, 252] width 21 height 21
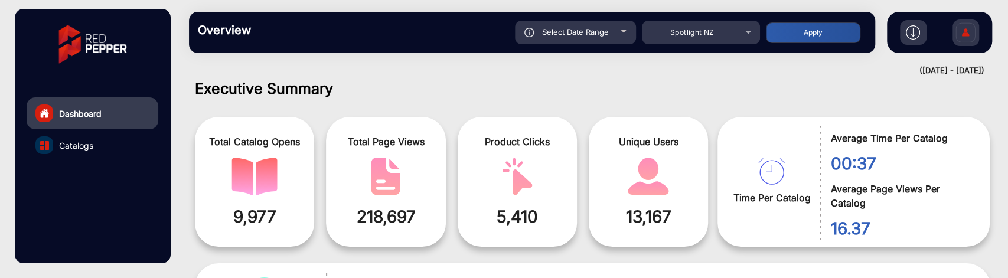
click at [798, 35] on button "Apply" at bounding box center [813, 32] width 94 height 21
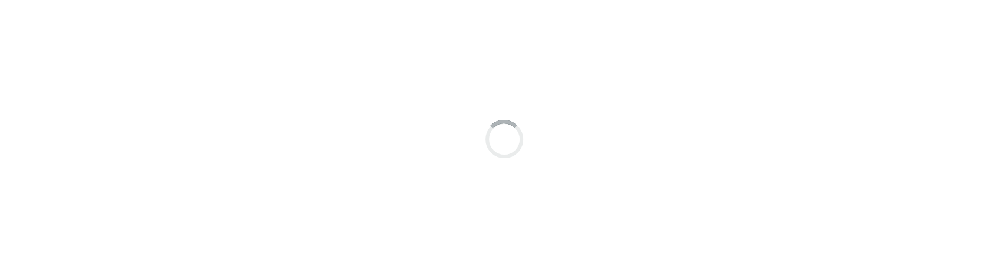
scroll to position [9, 0]
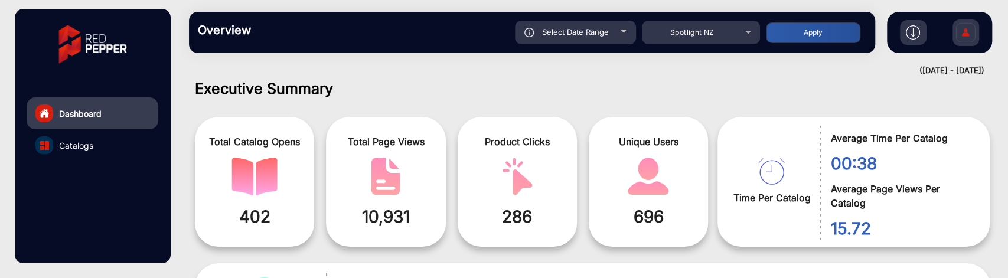
click at [631, 34] on div "Select Date Range" at bounding box center [575, 33] width 121 height 24
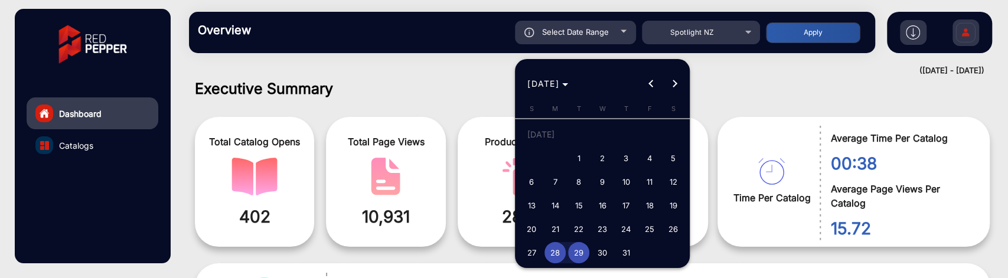
click at [585, 162] on span "1" at bounding box center [578, 158] width 21 height 21
type input "[DATE]"
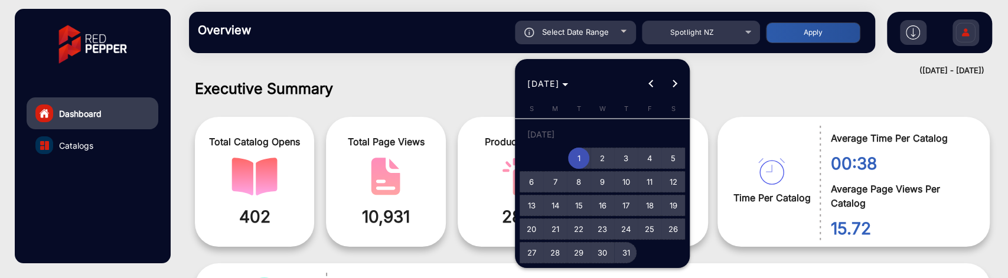
click at [621, 249] on span "31" at bounding box center [625, 252] width 21 height 21
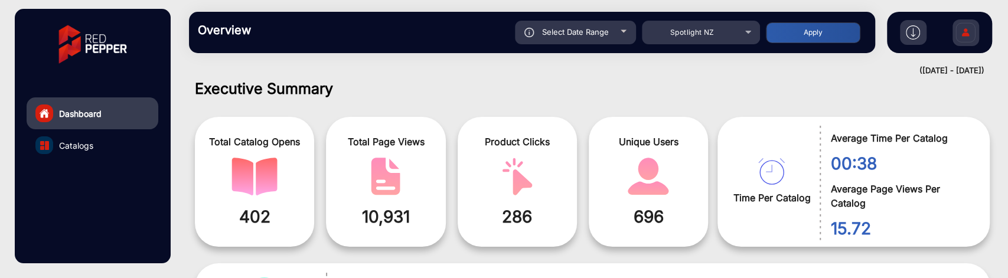
type input "[DATE]"
click at [798, 28] on button "Apply" at bounding box center [813, 32] width 94 height 21
click at [686, 43] on mat-select "Spotlight NZ" at bounding box center [701, 33] width 118 height 24
click at [688, 36] on span "Spotlight NZ" at bounding box center [692, 32] width 44 height 9
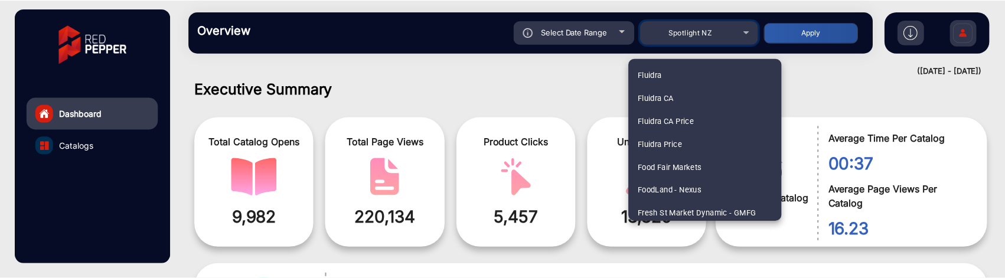
scroll to position [1518, 0]
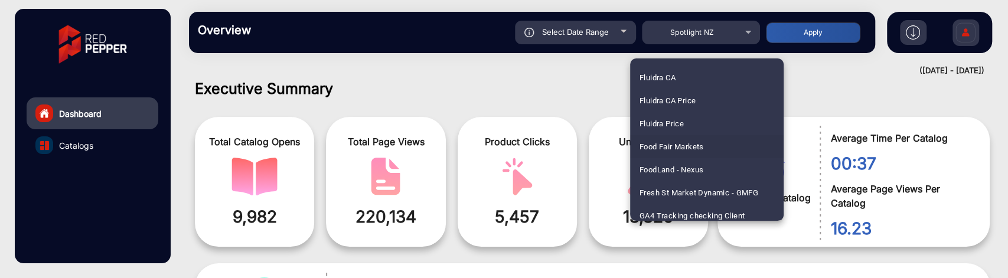
click at [706, 140] on mat-option "Food Fair Markets" at bounding box center [707, 146] width 154 height 23
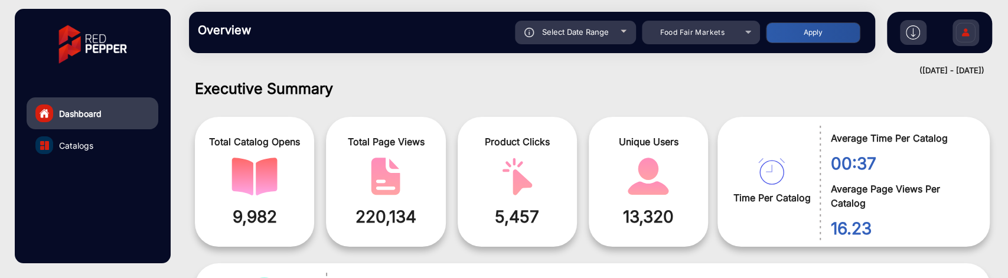
click at [806, 30] on button "Apply" at bounding box center [813, 32] width 94 height 21
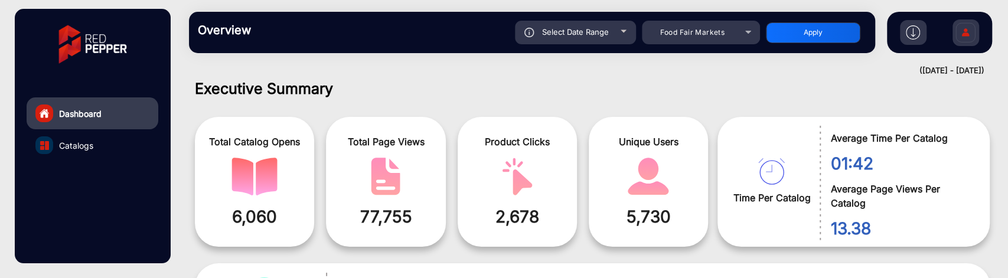
click at [598, 34] on span "Select Date Range" at bounding box center [575, 31] width 67 height 9
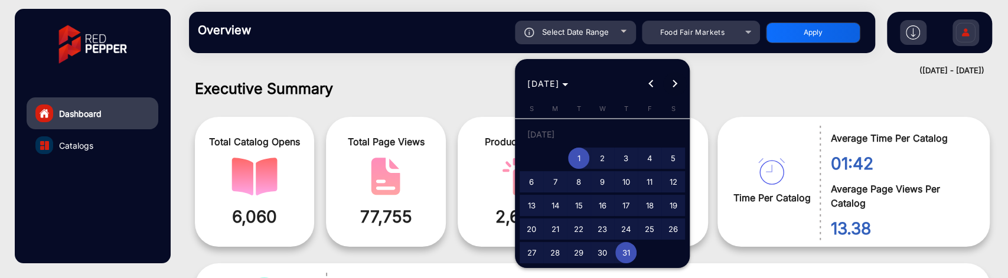
click at [676, 83] on button "Next month" at bounding box center [675, 84] width 24 height 24
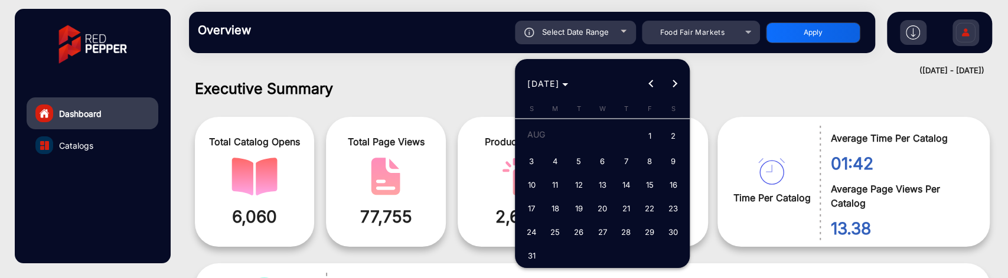
click at [642, 133] on span "1" at bounding box center [649, 137] width 21 height 24
type input "8/1/2025"
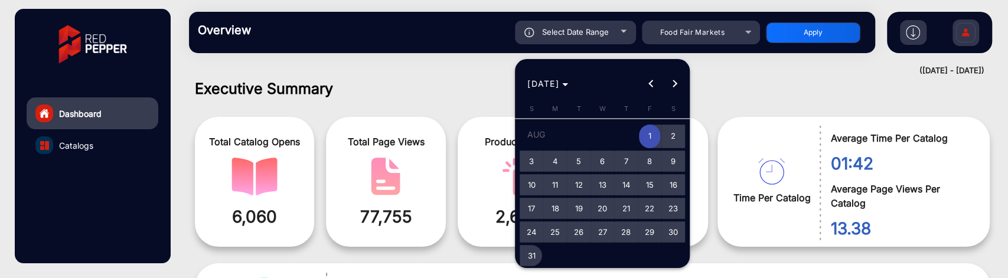
click at [523, 254] on span "31" at bounding box center [531, 255] width 21 height 21
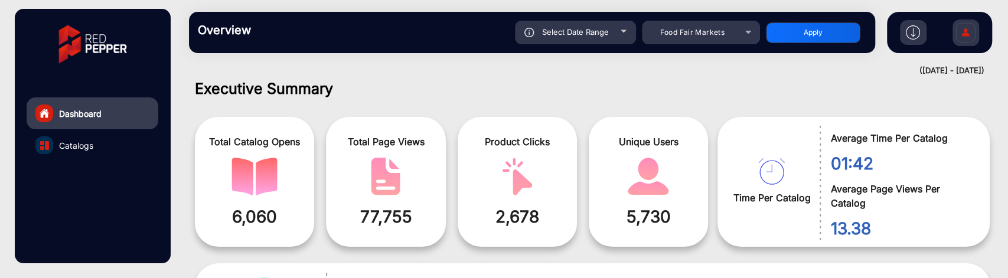
type input "8/31/2025"
click at [781, 34] on button "Apply" at bounding box center [813, 32] width 94 height 21
click at [625, 29] on div "Select Date Range" at bounding box center [575, 33] width 121 height 24
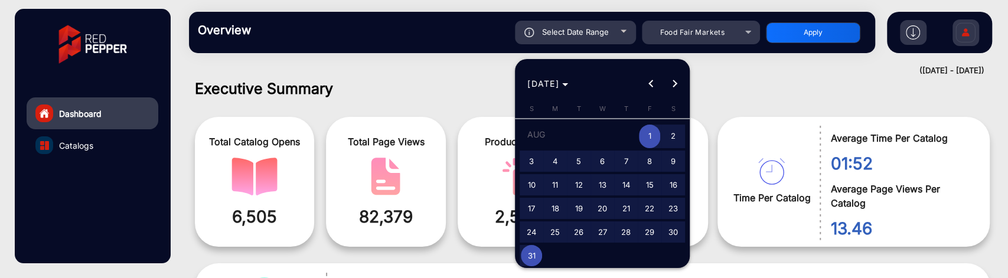
click at [644, 135] on span "1" at bounding box center [649, 137] width 21 height 24
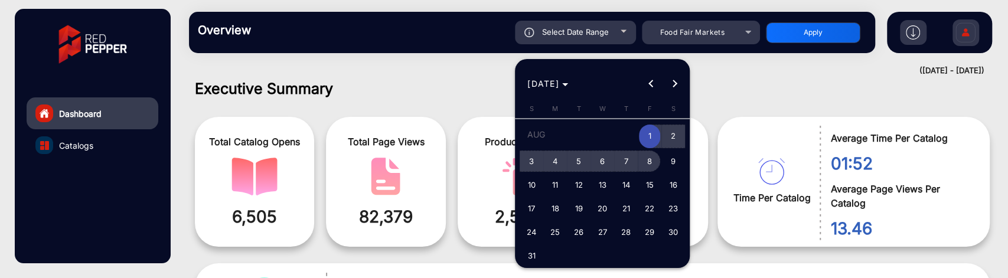
click at [652, 160] on span "8" at bounding box center [649, 161] width 21 height 21
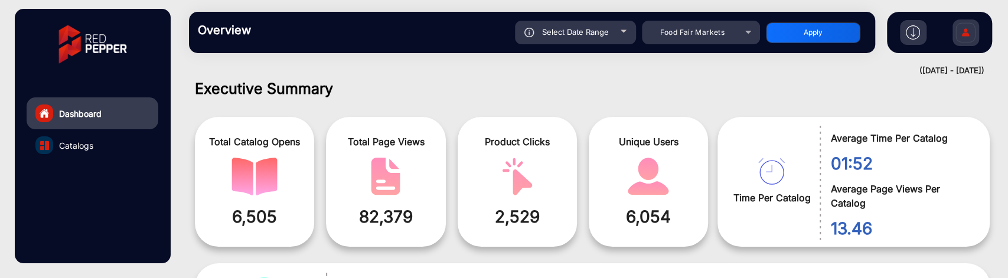
type input "8/8/2025"
click at [785, 34] on button "Apply" at bounding box center [813, 32] width 94 height 21
click at [628, 34] on div "Select Date Range" at bounding box center [575, 33] width 121 height 24
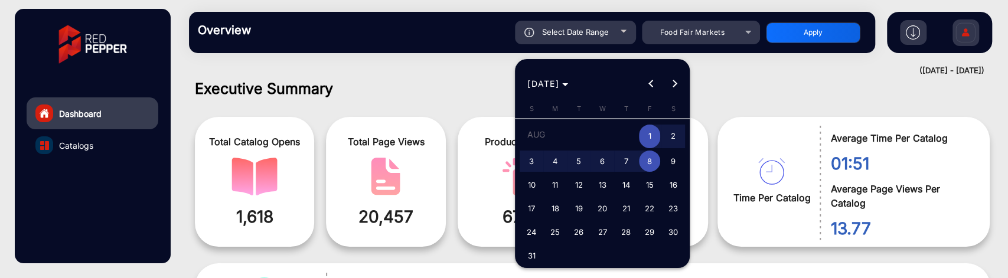
click at [648, 136] on span "1" at bounding box center [649, 137] width 21 height 24
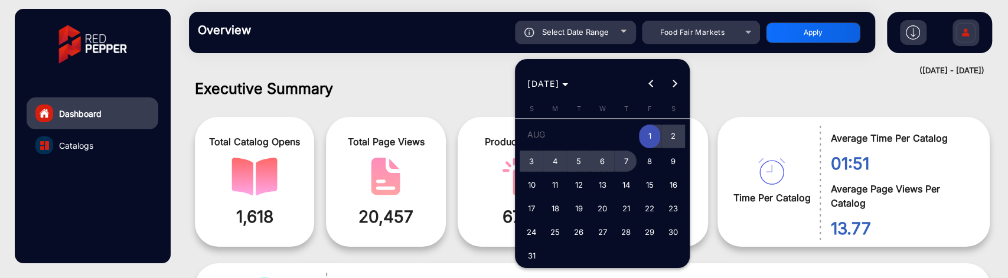
click at [624, 157] on span "7" at bounding box center [625, 161] width 21 height 21
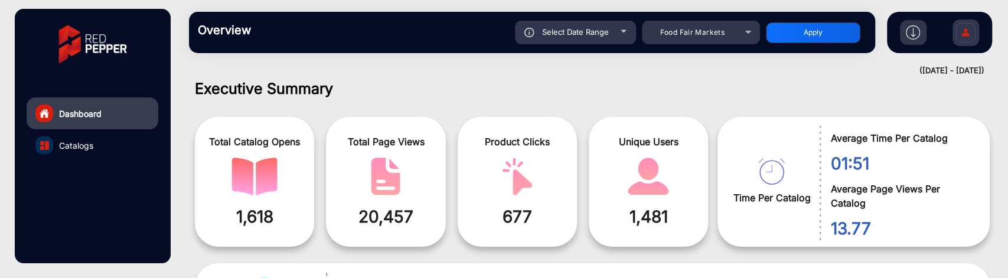
type input "8/7/2025"
click at [808, 37] on button "Apply" at bounding box center [813, 32] width 94 height 21
click at [603, 41] on div "Select Date Range" at bounding box center [575, 33] width 121 height 24
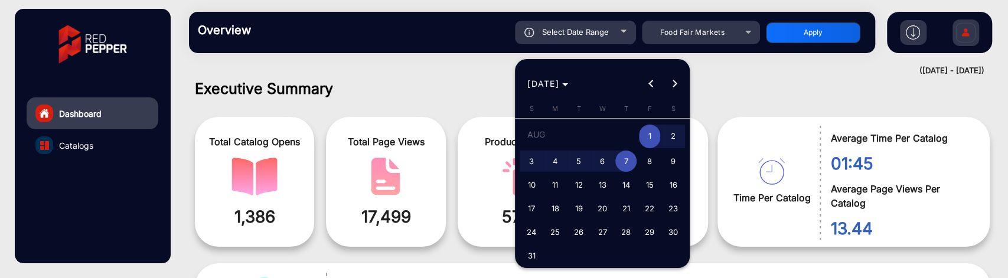
click at [647, 132] on span "1" at bounding box center [649, 137] width 21 height 24
click at [563, 164] on span "4" at bounding box center [554, 161] width 21 height 21
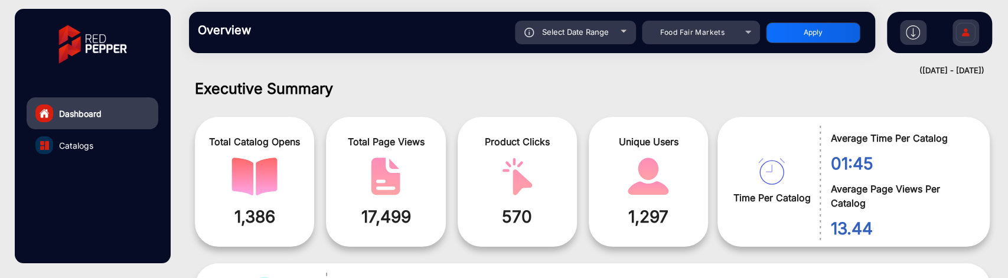
type input "8/4/2025"
click at [801, 30] on button "Apply" at bounding box center [813, 32] width 94 height 21
click at [624, 30] on div at bounding box center [624, 31] width 6 height 3
click at [621, 32] on div at bounding box center [624, 31] width 6 height 3
click at [622, 30] on div at bounding box center [624, 31] width 6 height 3
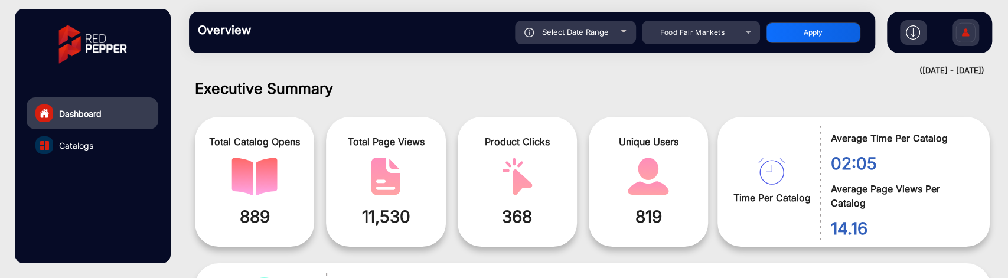
click at [622, 30] on div at bounding box center [624, 31] width 6 height 3
click at [619, 36] on div "Select Date Range" at bounding box center [575, 33] width 121 height 24
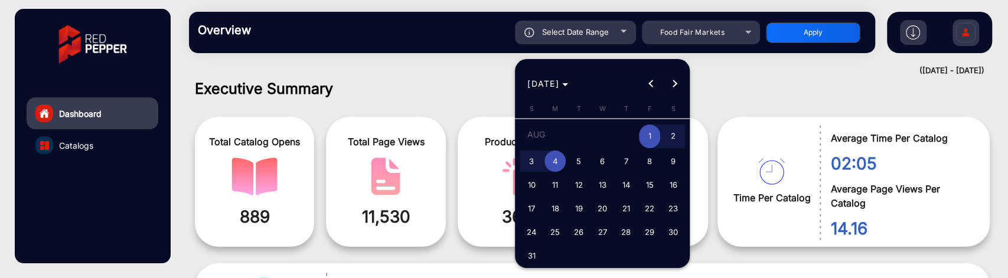
click at [578, 227] on span "26" at bounding box center [578, 231] width 21 height 21
type input "8/26/2025"
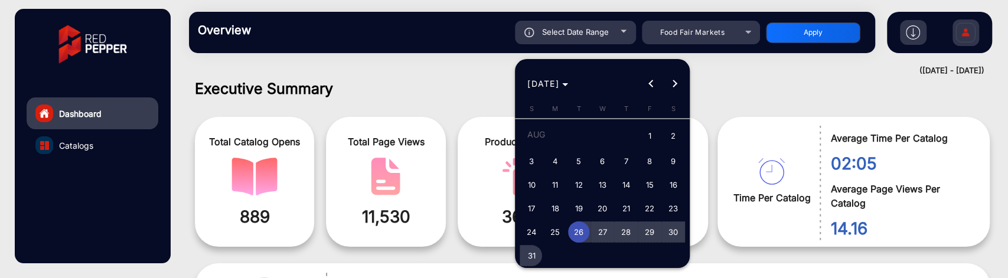
click at [531, 251] on span "31" at bounding box center [531, 255] width 21 height 21
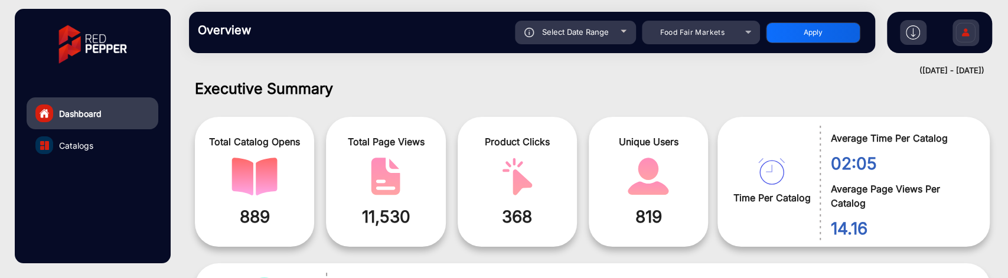
type input "8/31/2025"
click at [818, 39] on button "Apply" at bounding box center [813, 32] width 94 height 21
click at [599, 25] on div "Select Date Range" at bounding box center [575, 33] width 121 height 24
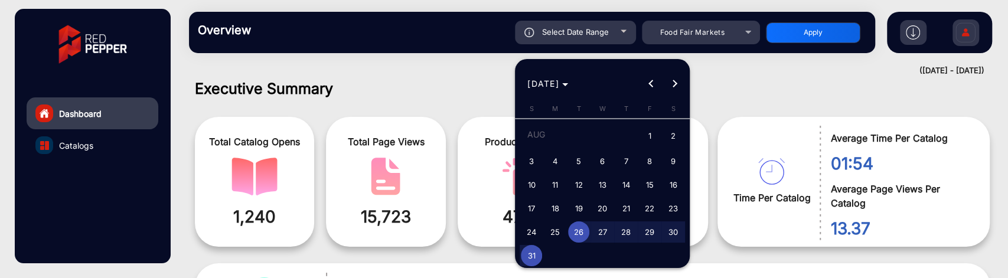
click at [576, 230] on span "26" at bounding box center [578, 231] width 21 height 21
click at [622, 231] on span "28" at bounding box center [625, 231] width 21 height 21
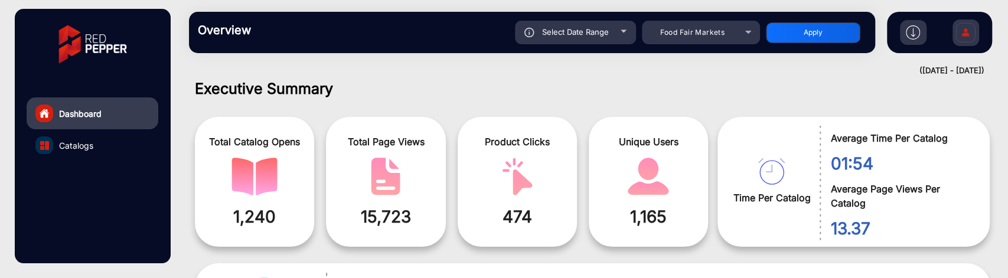
type input "8/28/2025"
click at [798, 33] on button "Apply" at bounding box center [813, 32] width 94 height 21
click at [609, 31] on div "Select Date Range" at bounding box center [575, 33] width 121 height 24
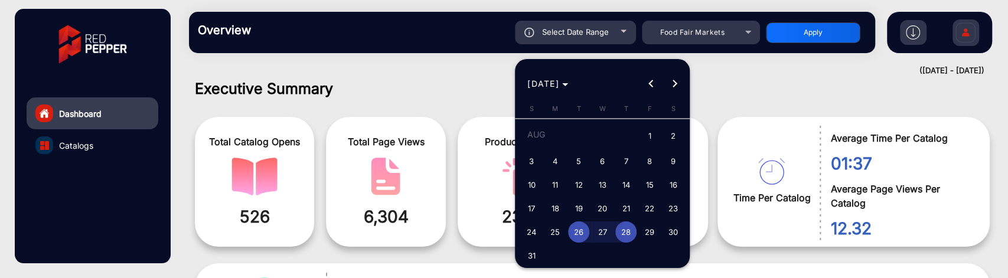
click at [583, 228] on span "26" at bounding box center [578, 231] width 21 height 21
click at [533, 255] on span "31" at bounding box center [531, 255] width 21 height 21
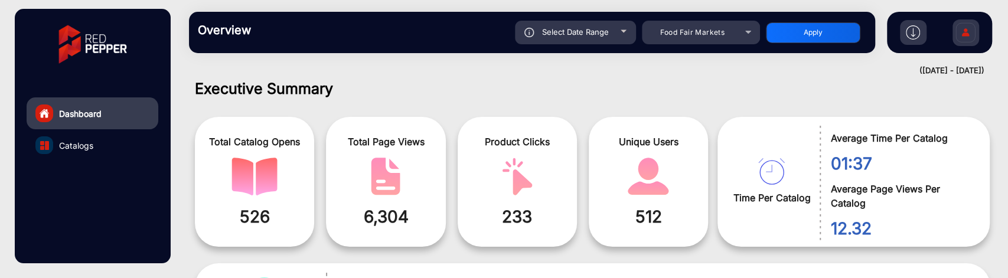
type input "8/31/2025"
click at [805, 32] on button "Apply" at bounding box center [813, 32] width 94 height 21
click at [973, 25] on img at bounding box center [965, 34] width 25 height 41
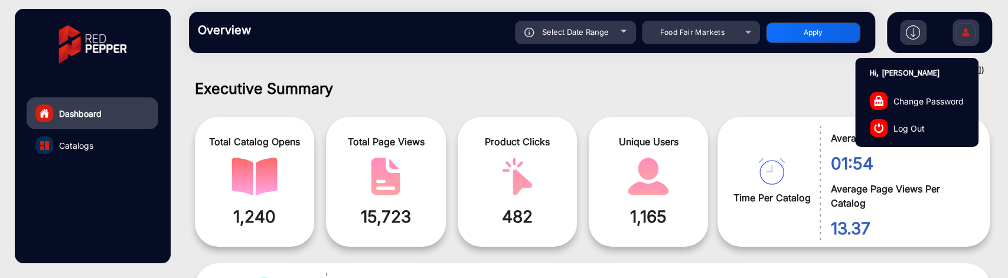
click at [924, 123] on link "Log Out" at bounding box center [917, 128] width 122 height 27
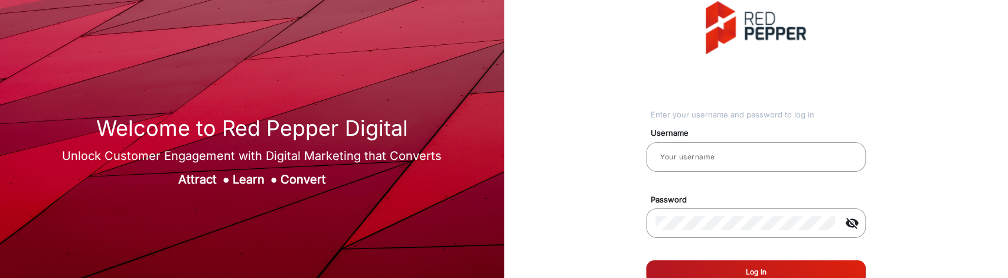
type input "saravanakumar"
